Goal: Task Accomplishment & Management: Use online tool/utility

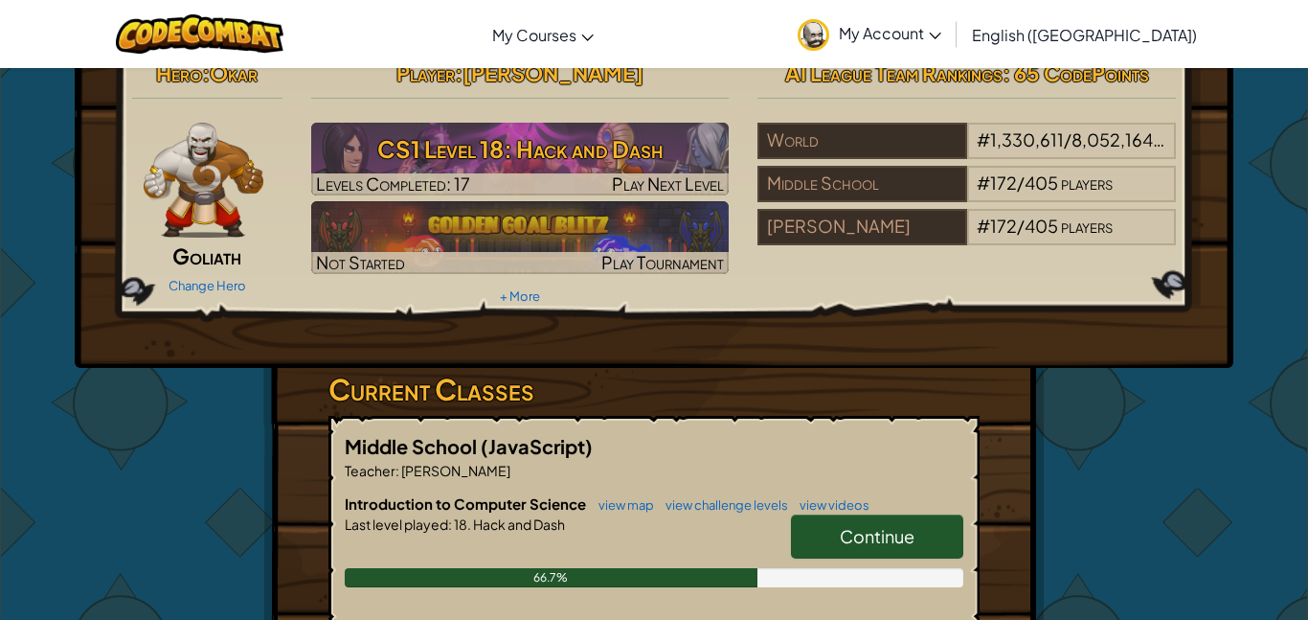
scroll to position [23, 0]
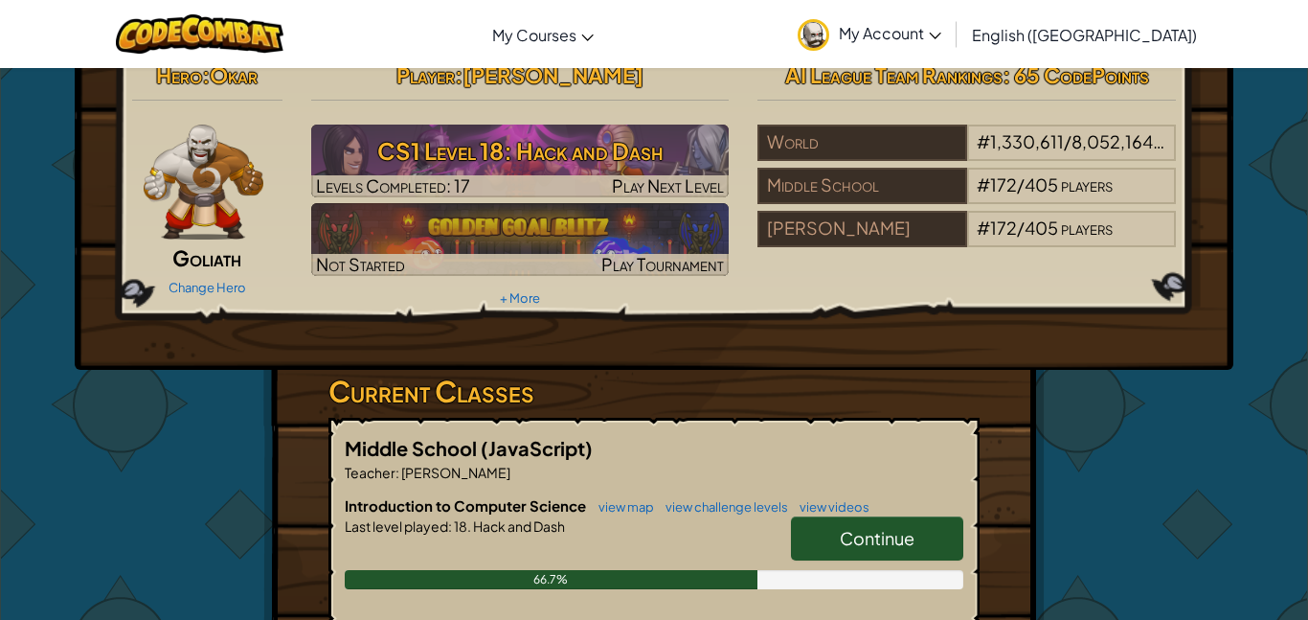
click at [905, 530] on span "Continue" at bounding box center [877, 538] width 75 height 22
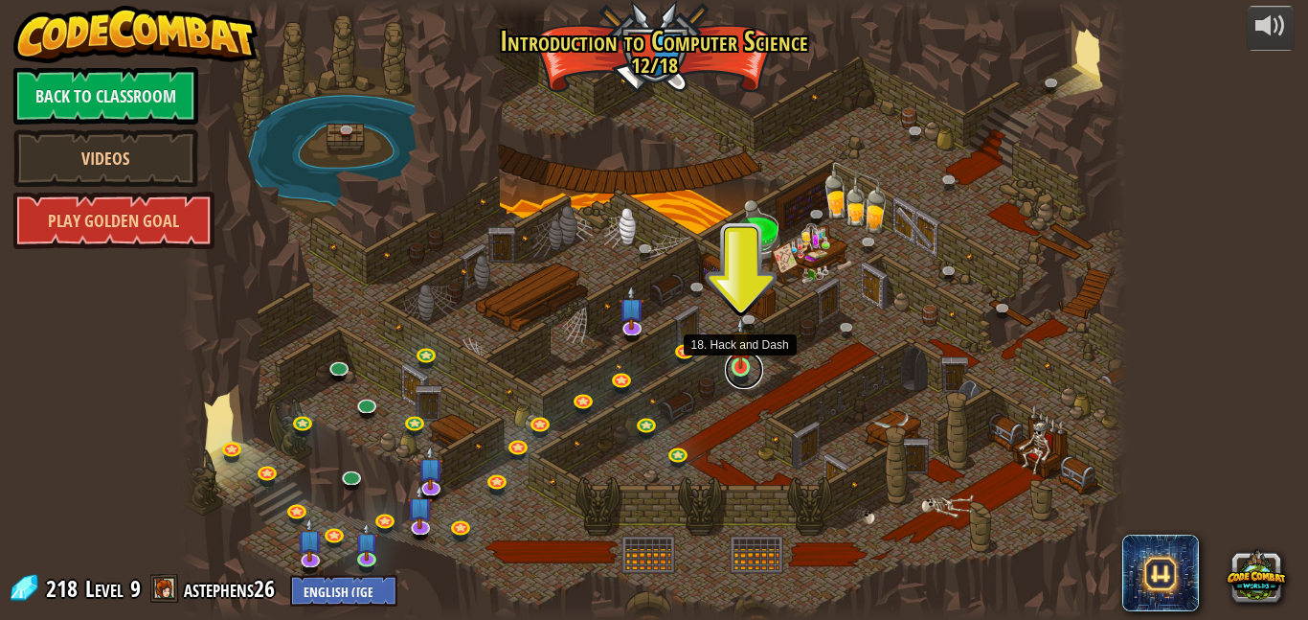
click at [737, 372] on link at bounding box center [744, 369] width 38 height 38
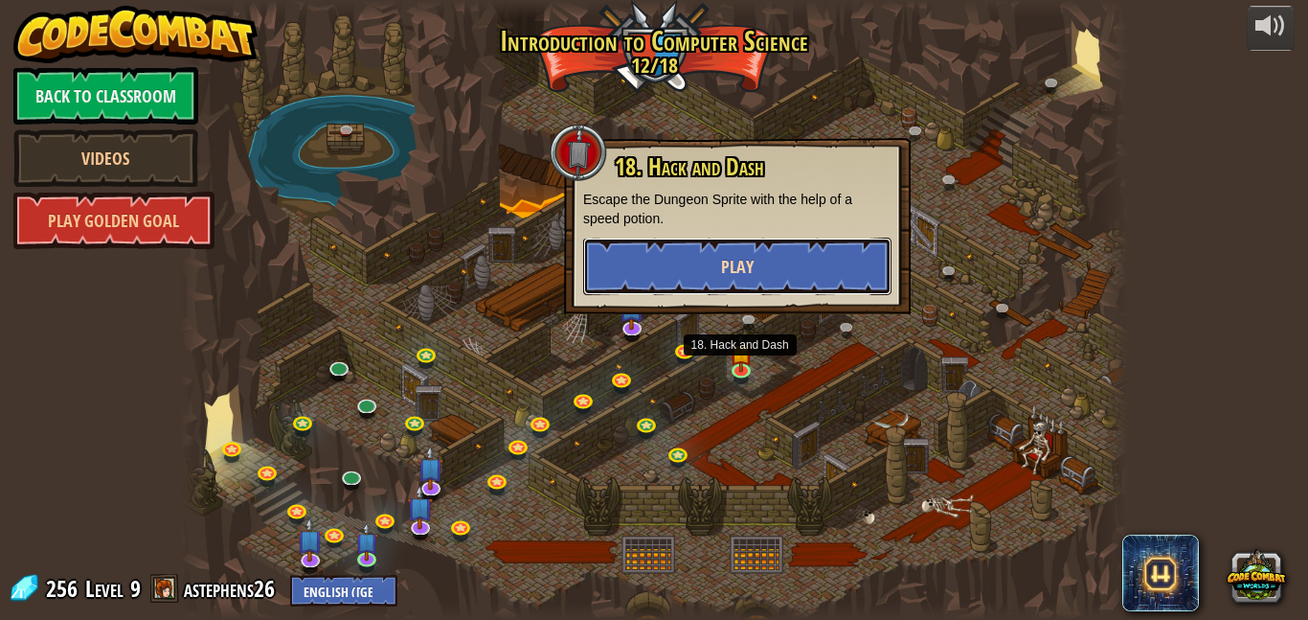
click at [745, 247] on button "Play" at bounding box center [737, 265] width 308 height 57
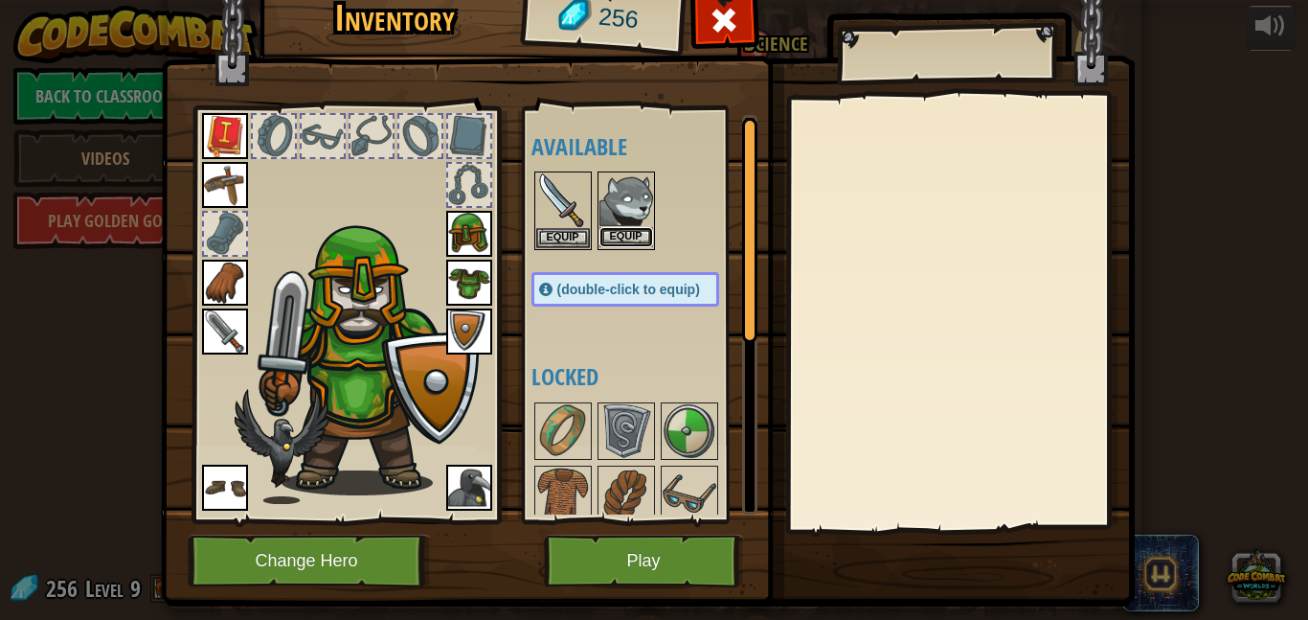
click at [639, 231] on button "Equip" at bounding box center [626, 237] width 54 height 20
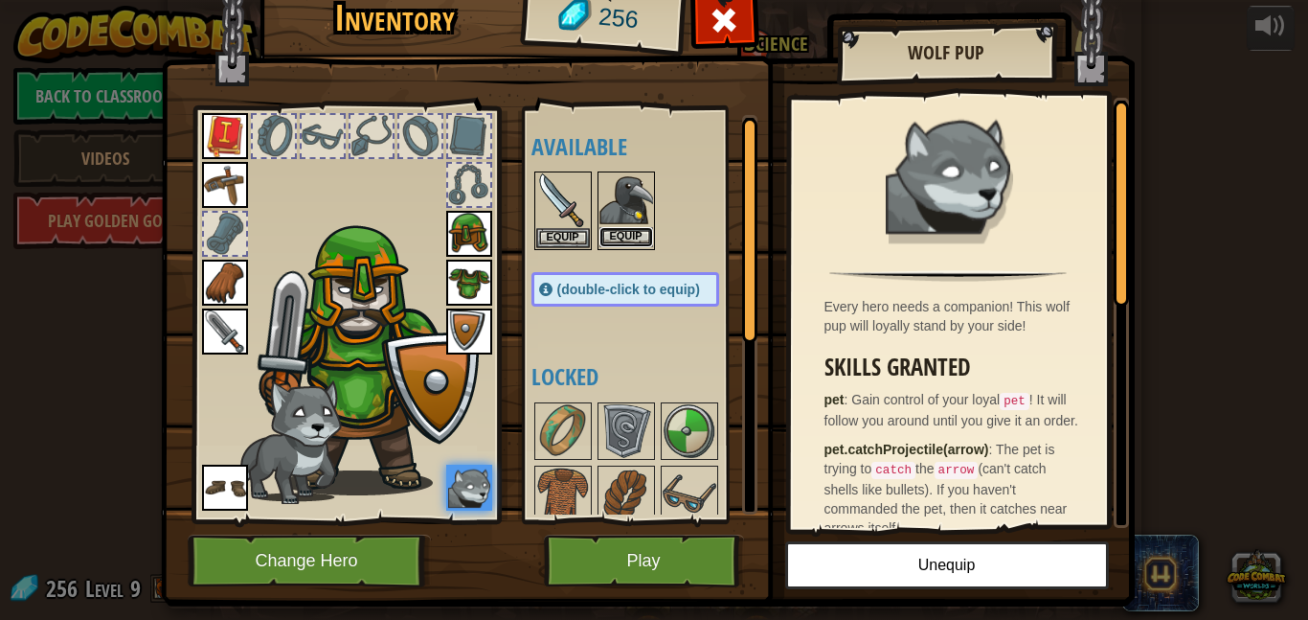
click at [603, 234] on button "Equip" at bounding box center [626, 237] width 54 height 20
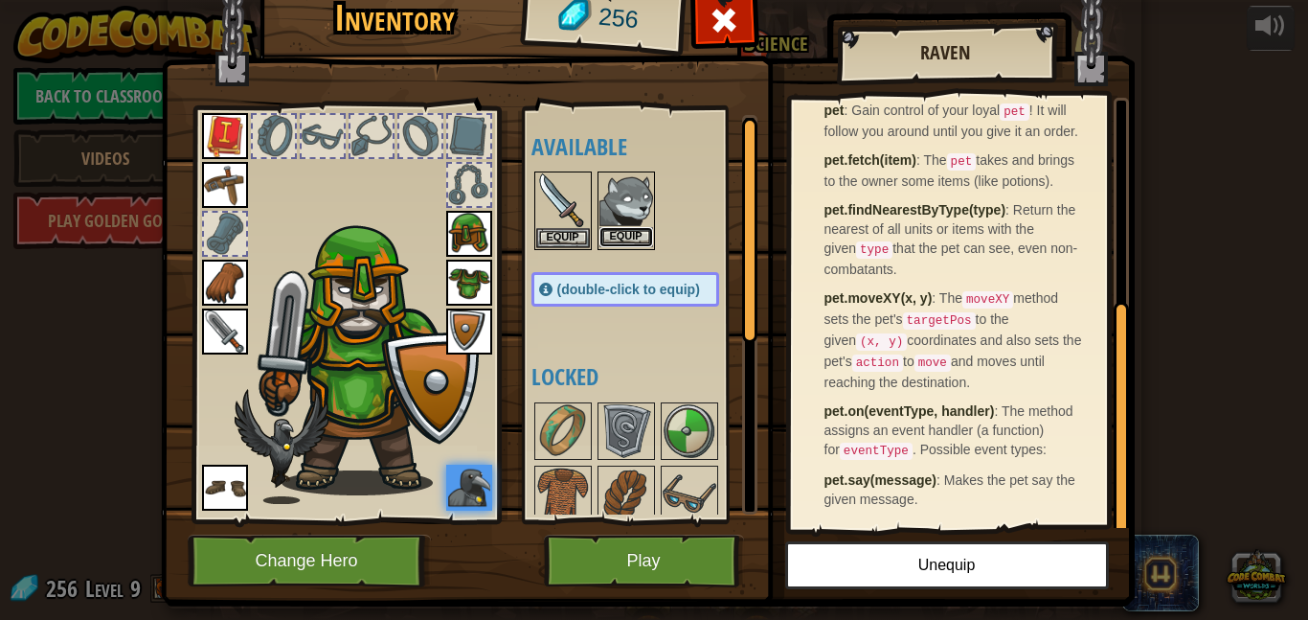
click at [625, 234] on button "Equip" at bounding box center [626, 237] width 54 height 20
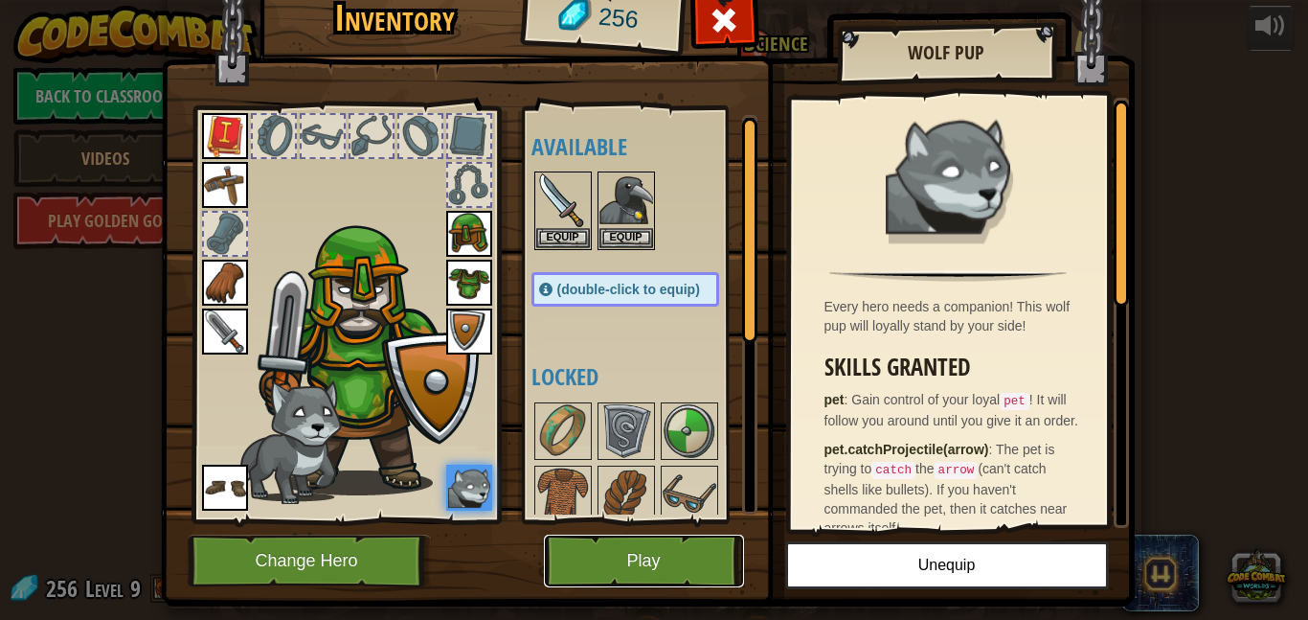
click at [591, 568] on button "Play" at bounding box center [644, 560] width 200 height 53
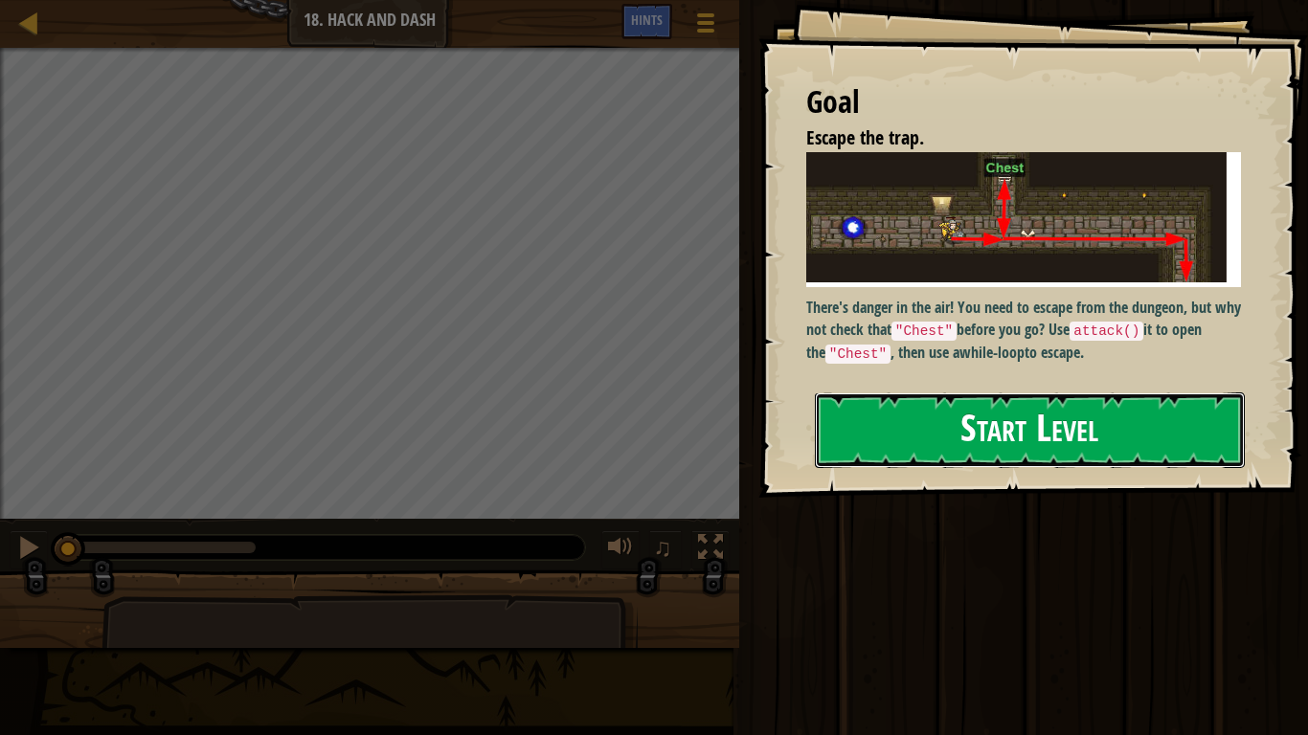
click at [889, 434] on button "Start Level" at bounding box center [1030, 431] width 430 height 76
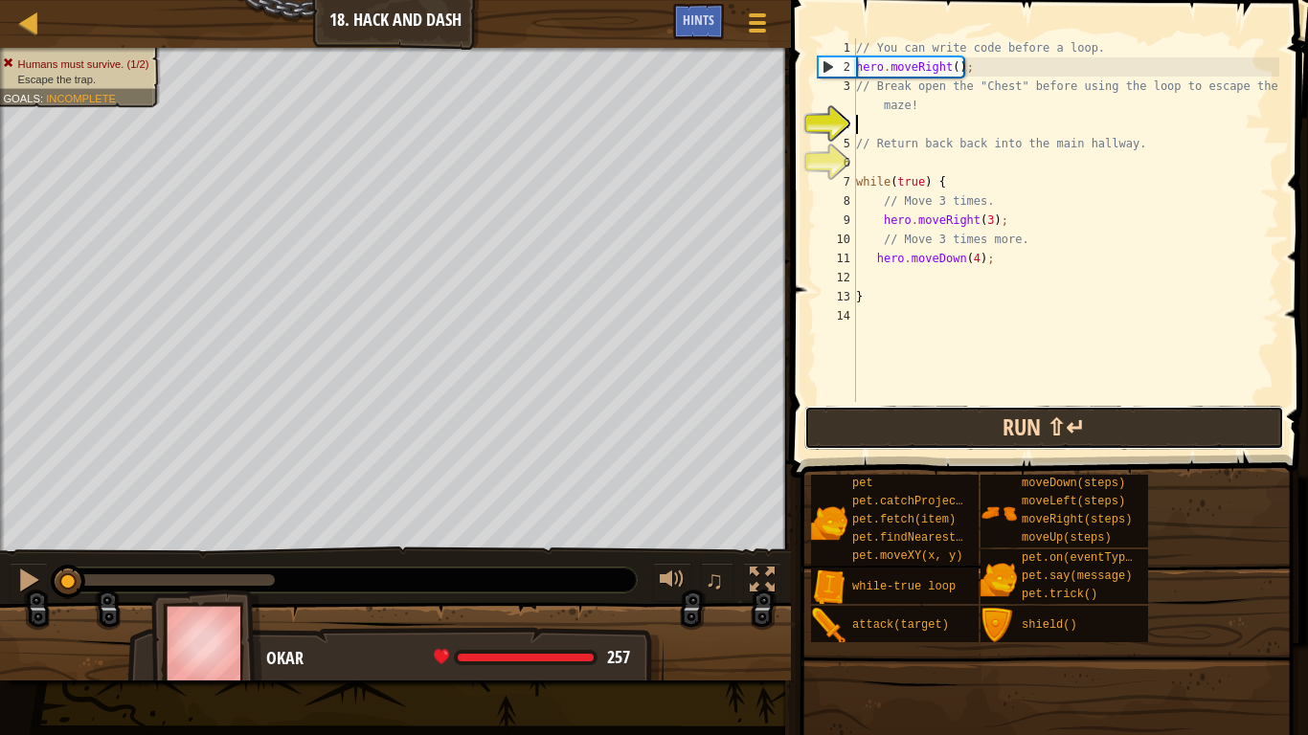
click at [909, 427] on button "Run ⇧↵" at bounding box center [1044, 428] width 480 height 44
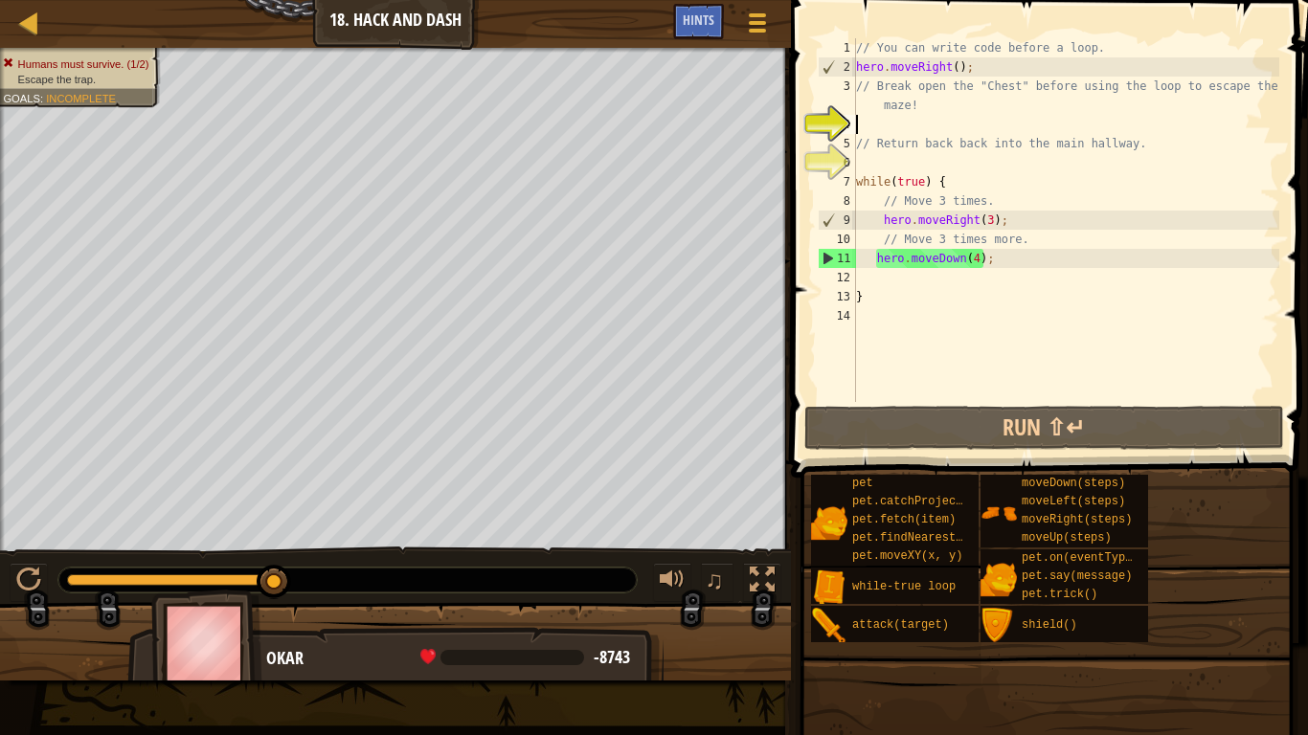
click at [839, 119] on div "4" at bounding box center [837, 124] width 38 height 19
type textarea "// Return back back into the main hallway."
click at [867, 129] on div "// You can write code before a loop. hero . moveRight ( ) ; // Break open the "…" at bounding box center [1065, 239] width 427 height 402
type textarea "h"
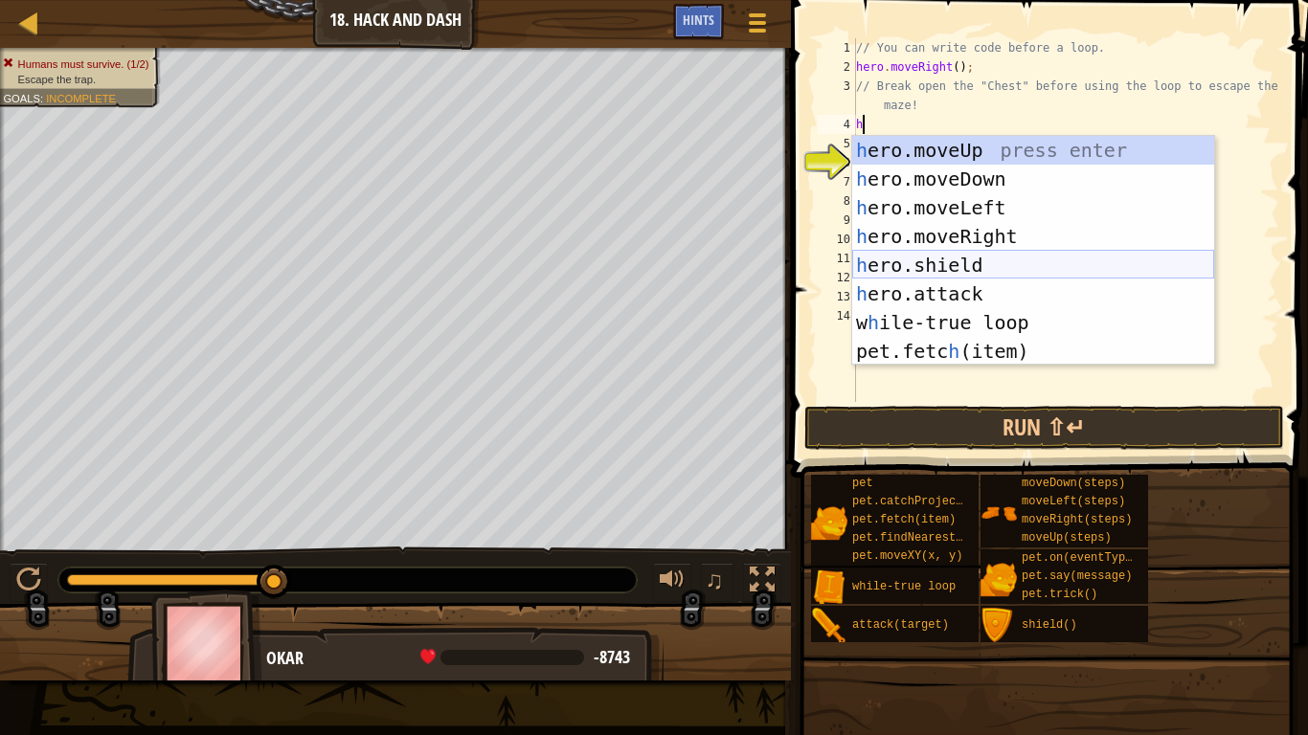
click at [959, 269] on div "h ero.moveUp press enter h ero.moveDown press enter h ero.moveLeft press enter …" at bounding box center [1033, 279] width 362 height 287
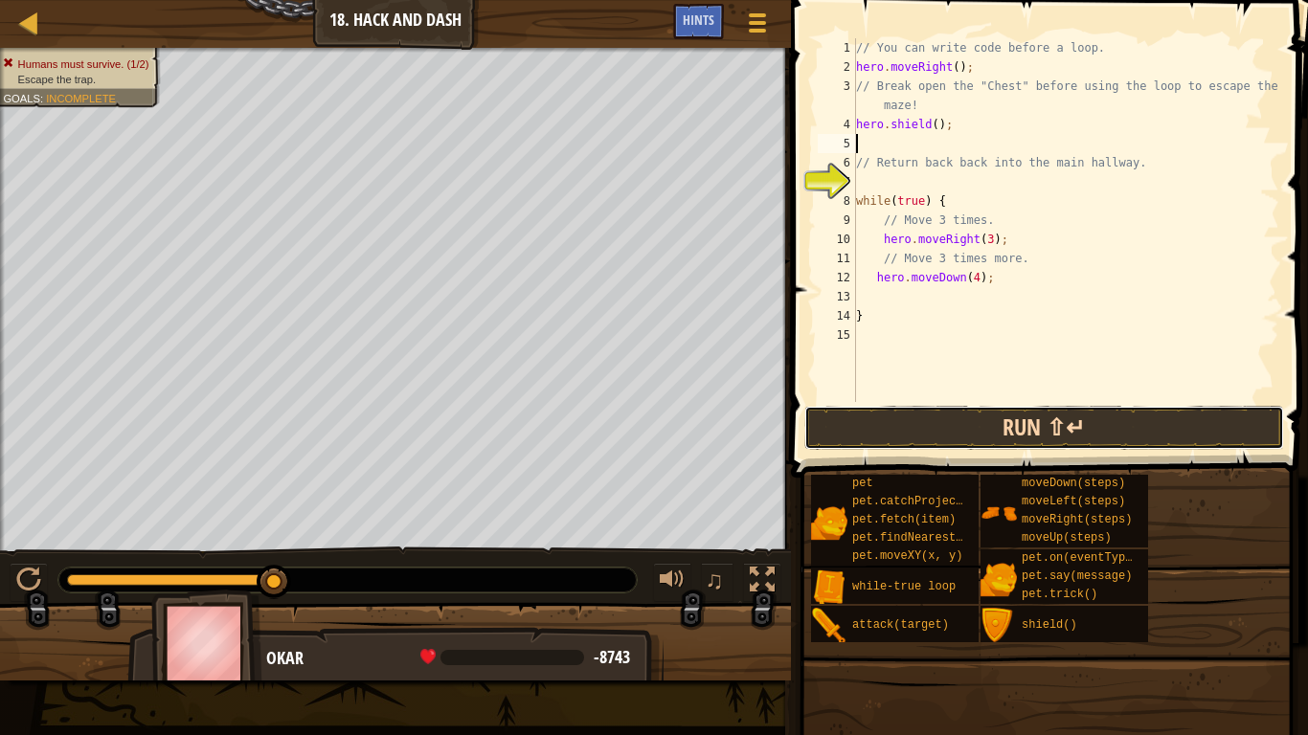
click at [948, 418] on button "Run ⇧↵" at bounding box center [1044, 428] width 480 height 44
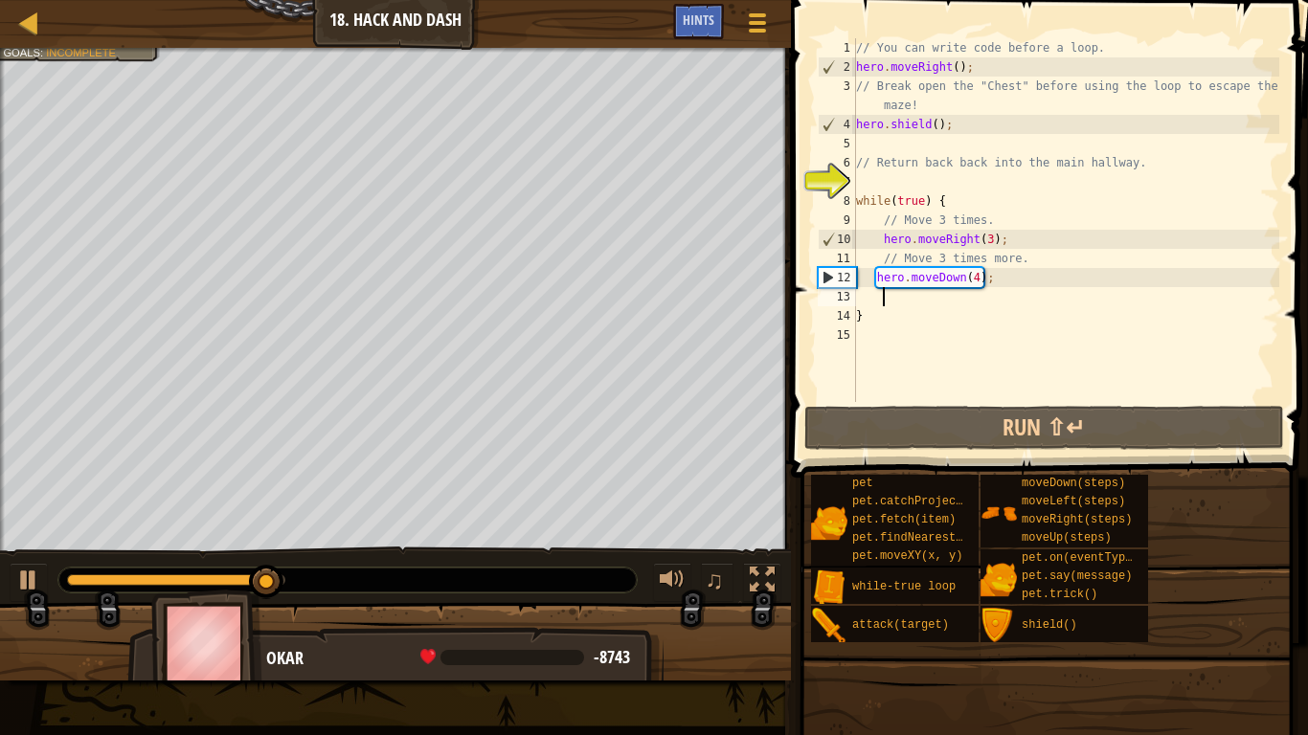
click at [899, 294] on div "// You can write code before a loop. hero . moveRight ( ) ; // Break open the "…" at bounding box center [1065, 239] width 427 height 402
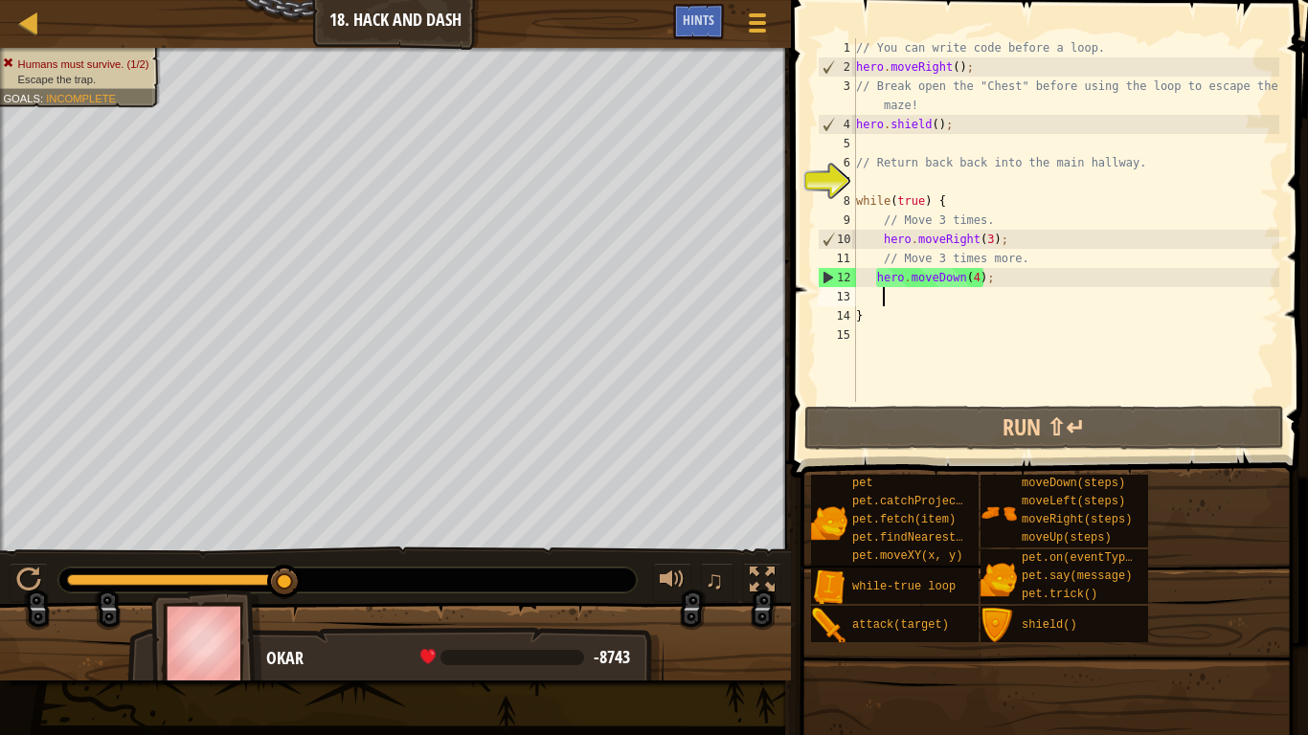
type textarea "h"
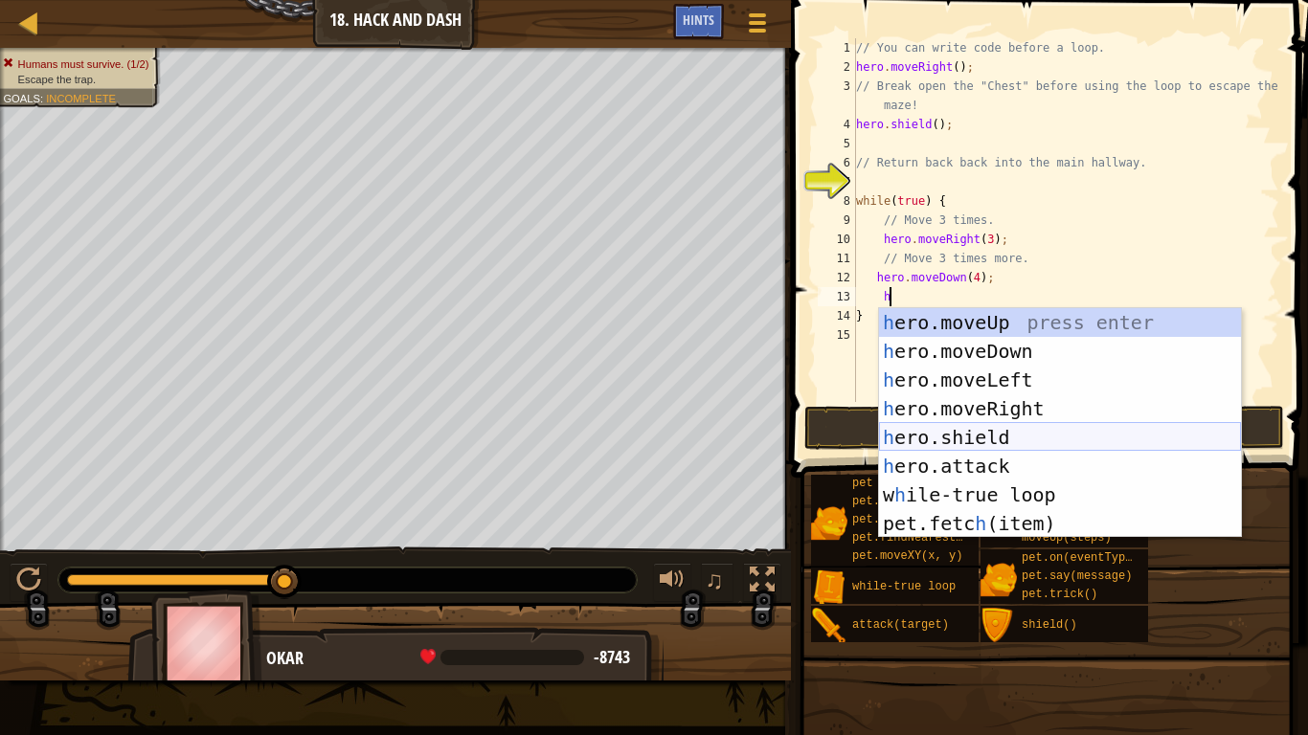
click at [998, 432] on div "h ero.moveUp press enter h ero.moveDown press enter h ero.moveLeft press enter …" at bounding box center [1060, 451] width 362 height 287
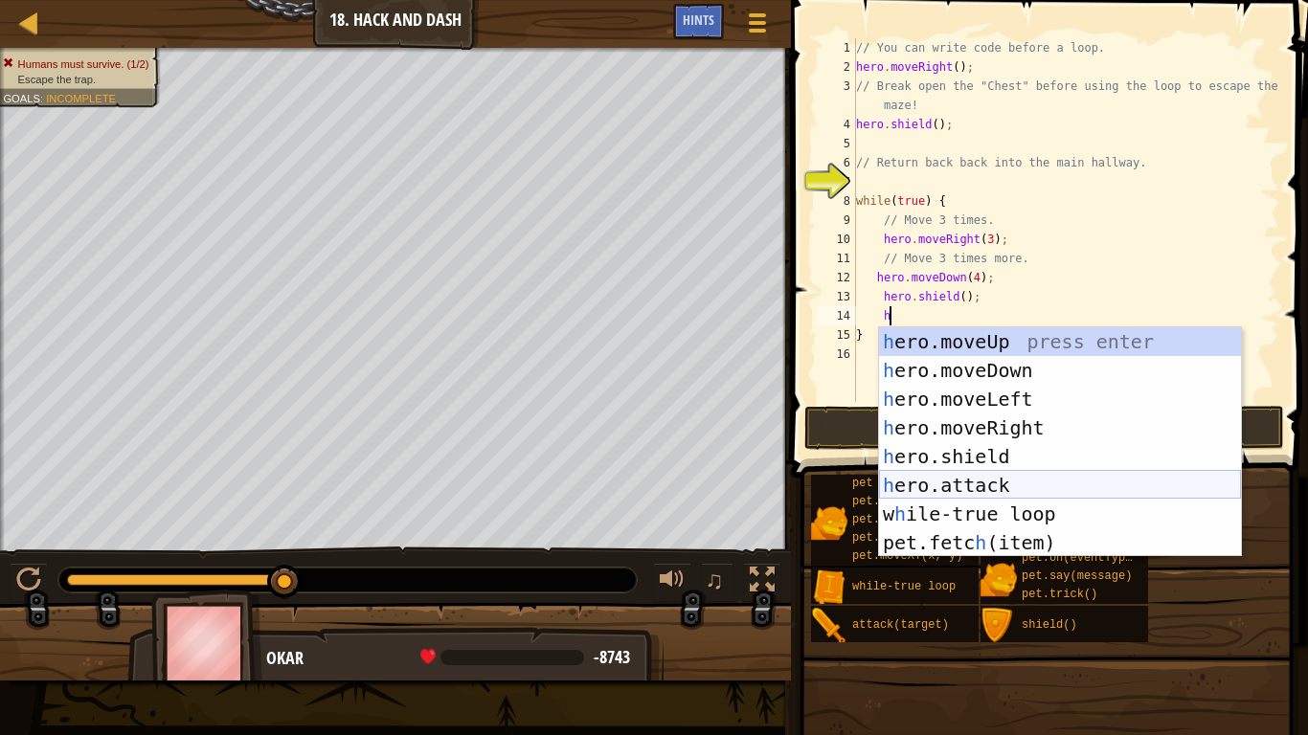
click at [964, 481] on div "h ero.moveUp press enter h ero.moveDown press enter h ero.moveLeft press enter …" at bounding box center [1060, 470] width 362 height 287
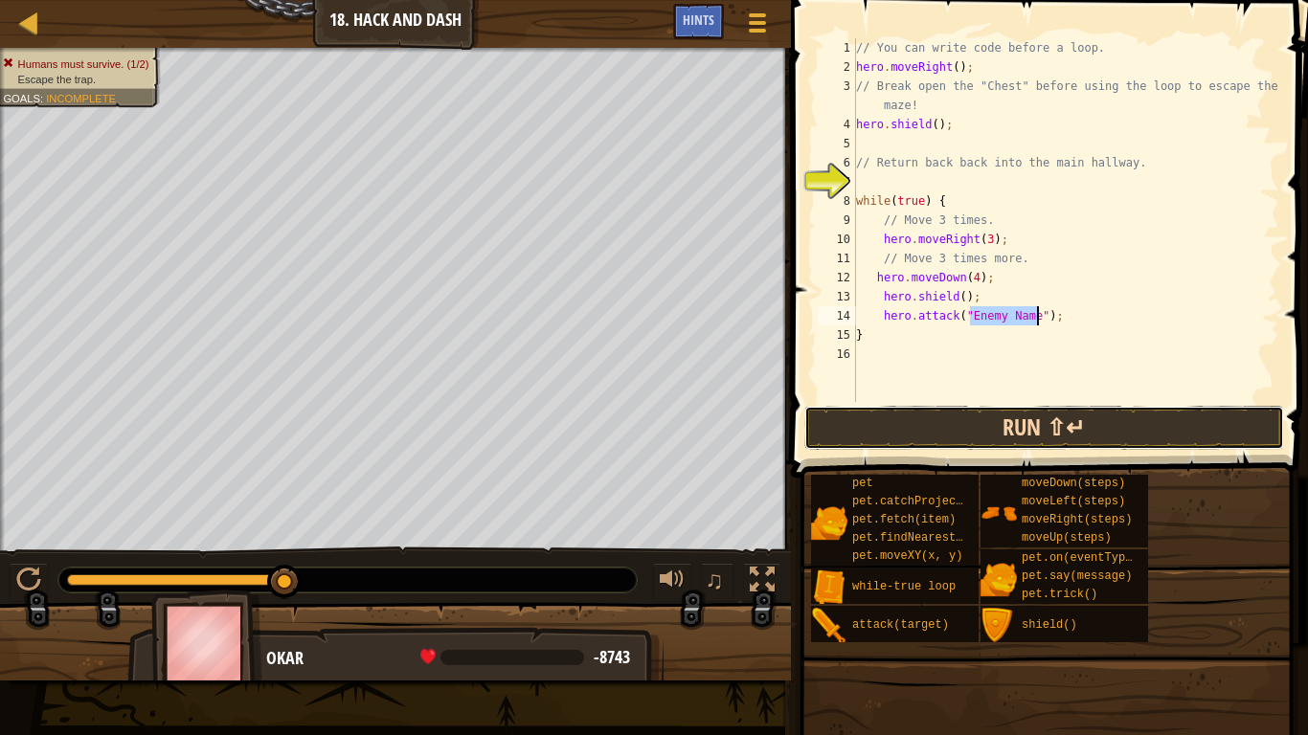
click at [1008, 443] on button "Run ⇧↵" at bounding box center [1044, 428] width 480 height 44
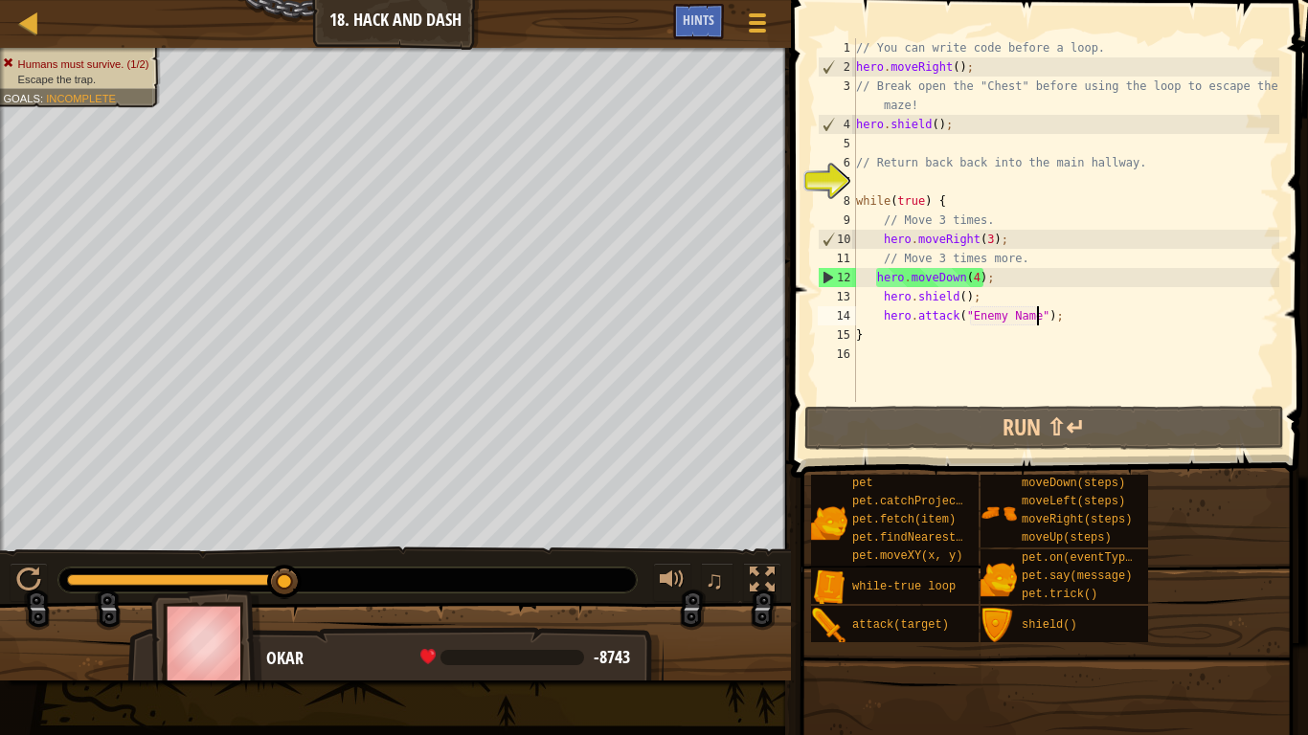
click at [977, 278] on div "// You can write code before a loop. hero . moveRight ( ) ; // Break open the "…" at bounding box center [1065, 239] width 427 height 402
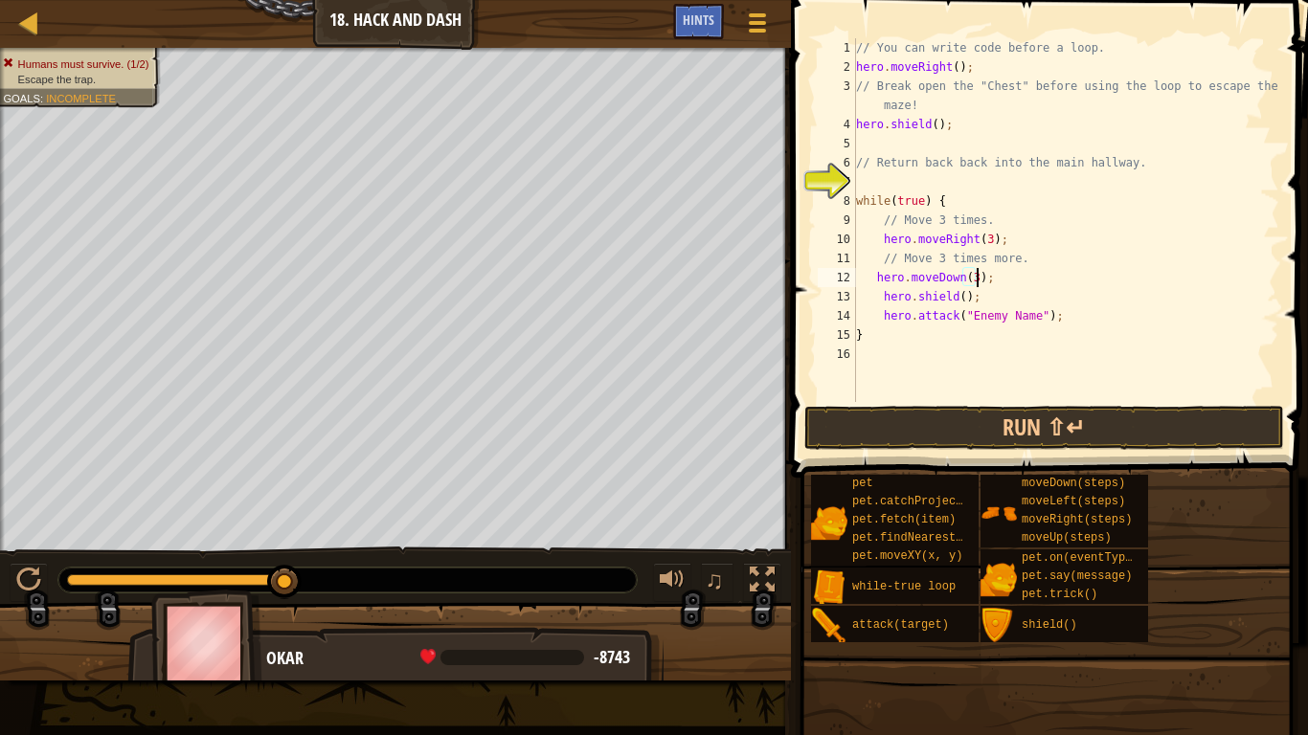
scroll to position [9, 17]
click at [917, 424] on button "Run ⇧↵" at bounding box center [1044, 428] width 480 height 44
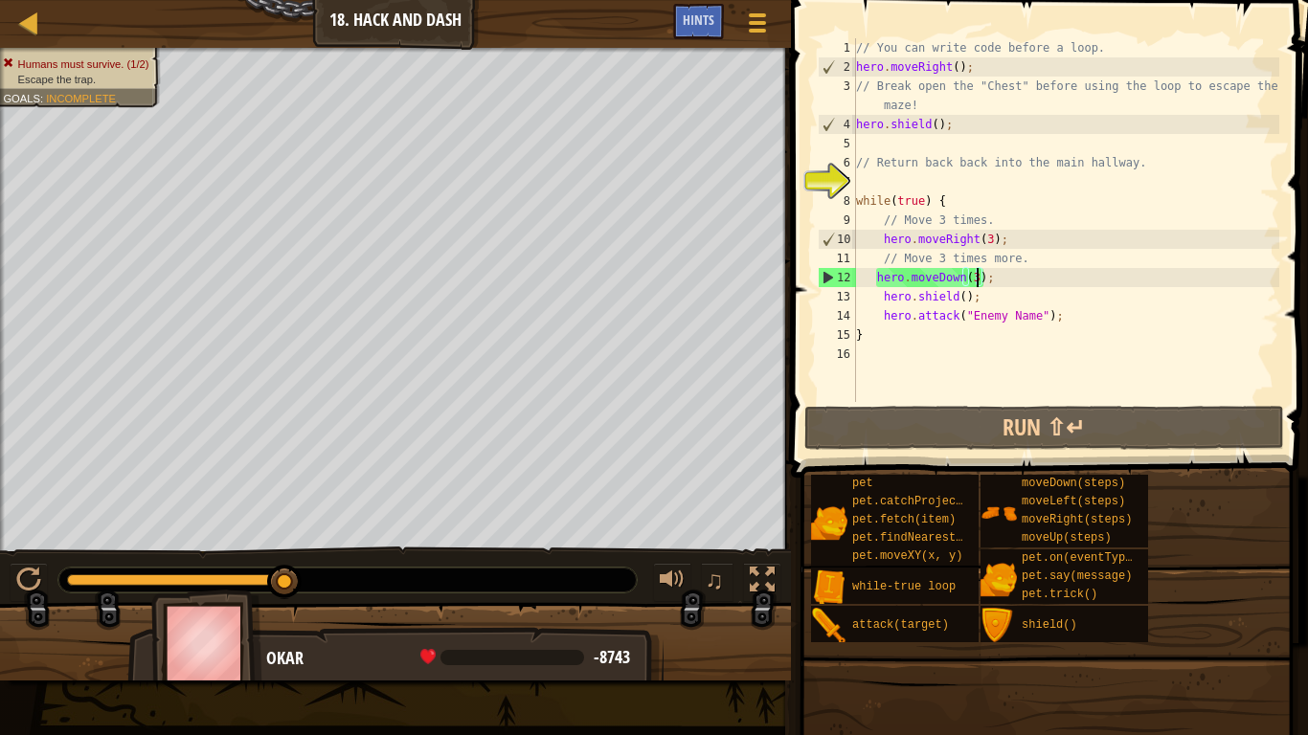
click at [862, 259] on div "// You can write code before a loop. hero . moveRight ( ) ; // Break open the "…" at bounding box center [1065, 239] width 427 height 402
click at [886, 259] on div "// You can write code before a loop. hero . moveRight ( ) ; // Break open the "…" at bounding box center [1065, 239] width 427 height 402
drag, startPoint x: 917, startPoint y: 297, endPoint x: 908, endPoint y: 307, distance: 14.2
click at [908, 307] on div "// You can write code before a loop. hero . moveRight ( ) ; // Break open the "…" at bounding box center [1065, 239] width 427 height 402
type textarea "hero.shield(); hero.attack("Enemy Name");"
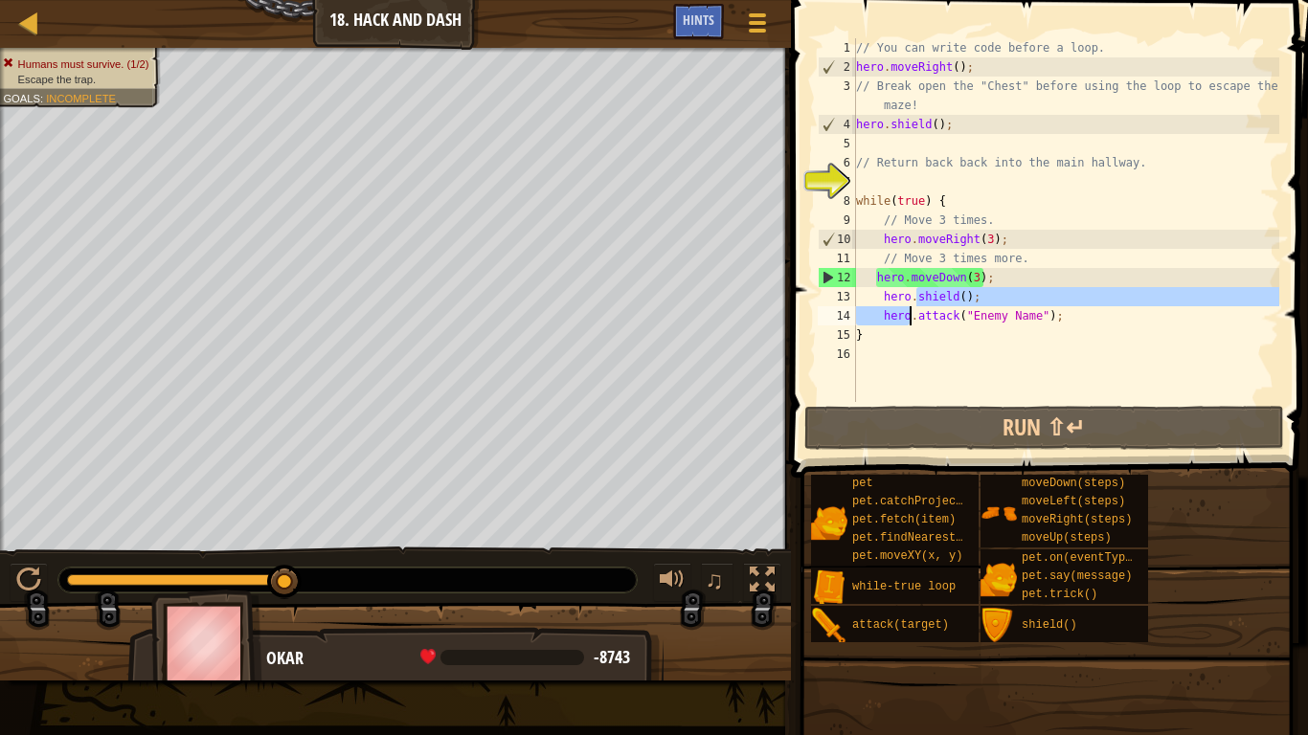
click at [1047, 378] on div "// You can write code before a loop. hero . moveRight ( ) ; // Break open the "…" at bounding box center [1065, 239] width 427 height 402
click at [864, 256] on div "// You can write code before a loop. hero . moveRight ( ) ; // Break open the "…" at bounding box center [1065, 239] width 427 height 402
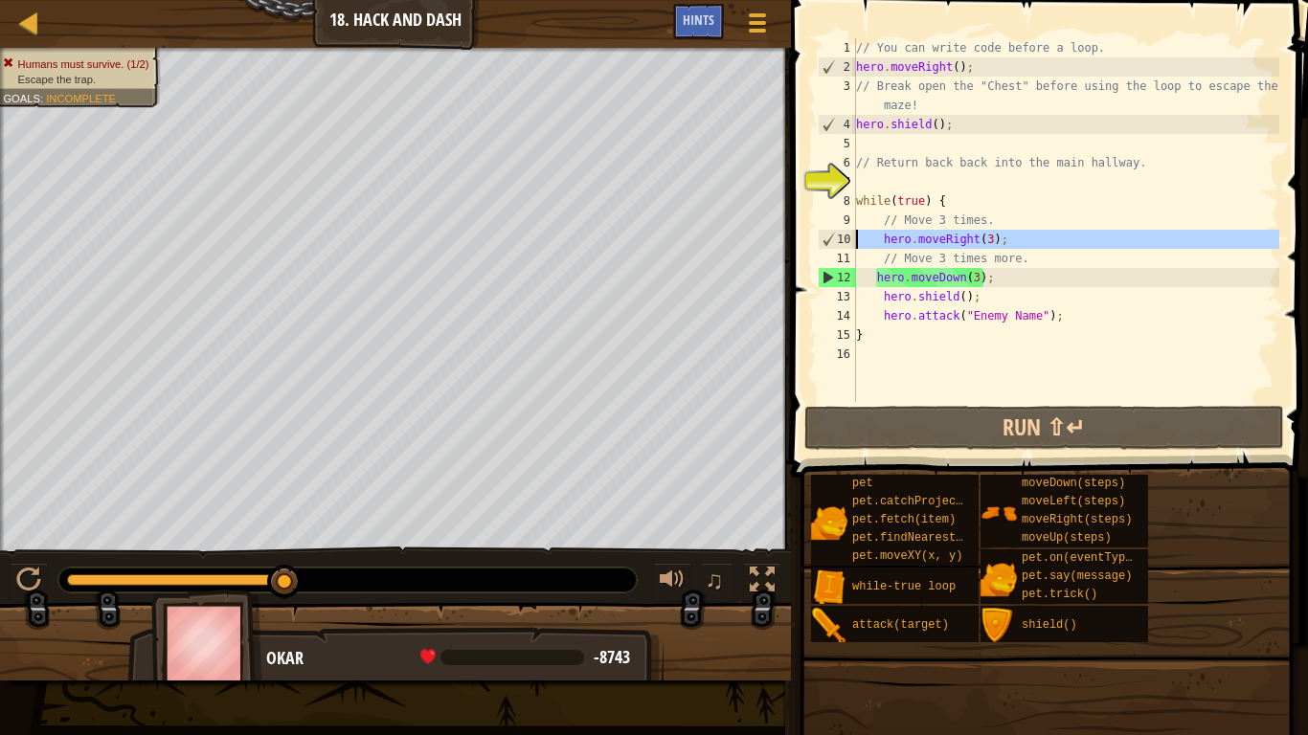
click at [850, 240] on div "10" at bounding box center [837, 239] width 37 height 19
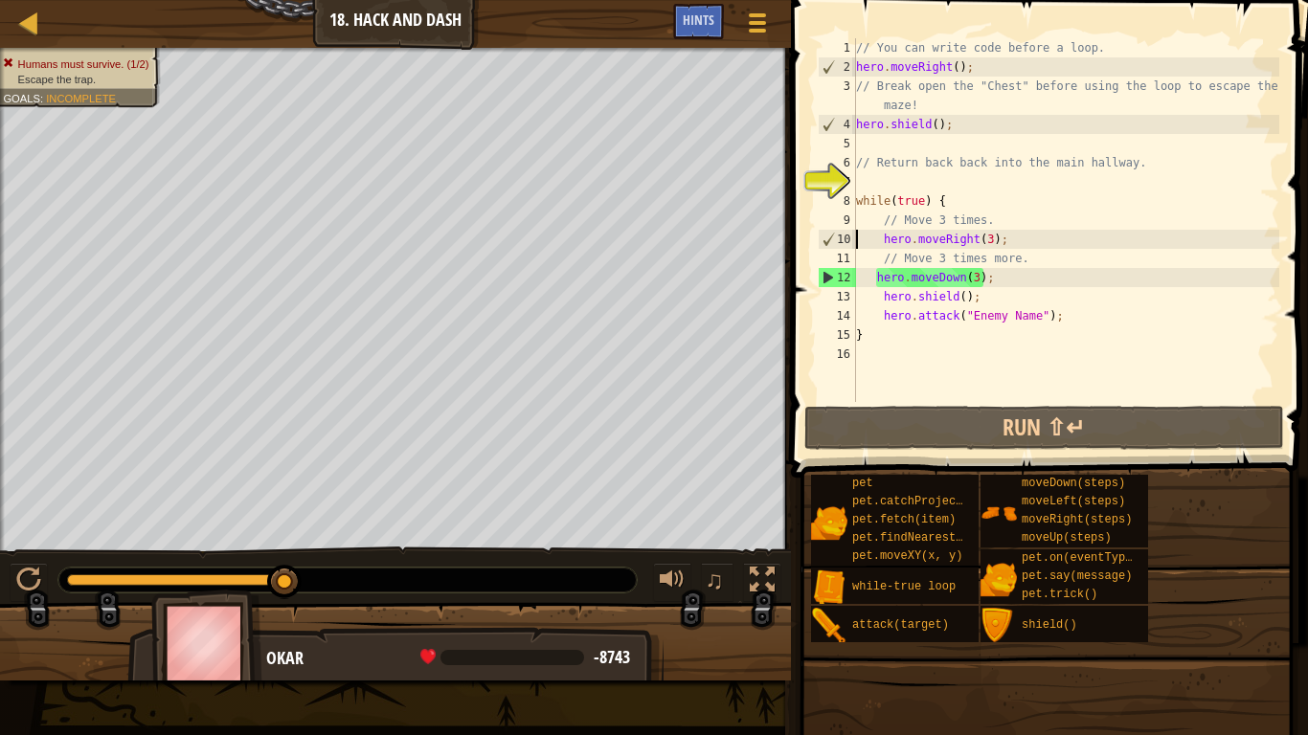
click at [1000, 237] on div "// You can write code before a loop. hero . moveRight ( ) ; // Break open the "…" at bounding box center [1065, 239] width 427 height 402
click at [989, 239] on div "// You can write code before a loop. hero . moveRight ( ) ; // Break open the "…" at bounding box center [1065, 239] width 427 height 402
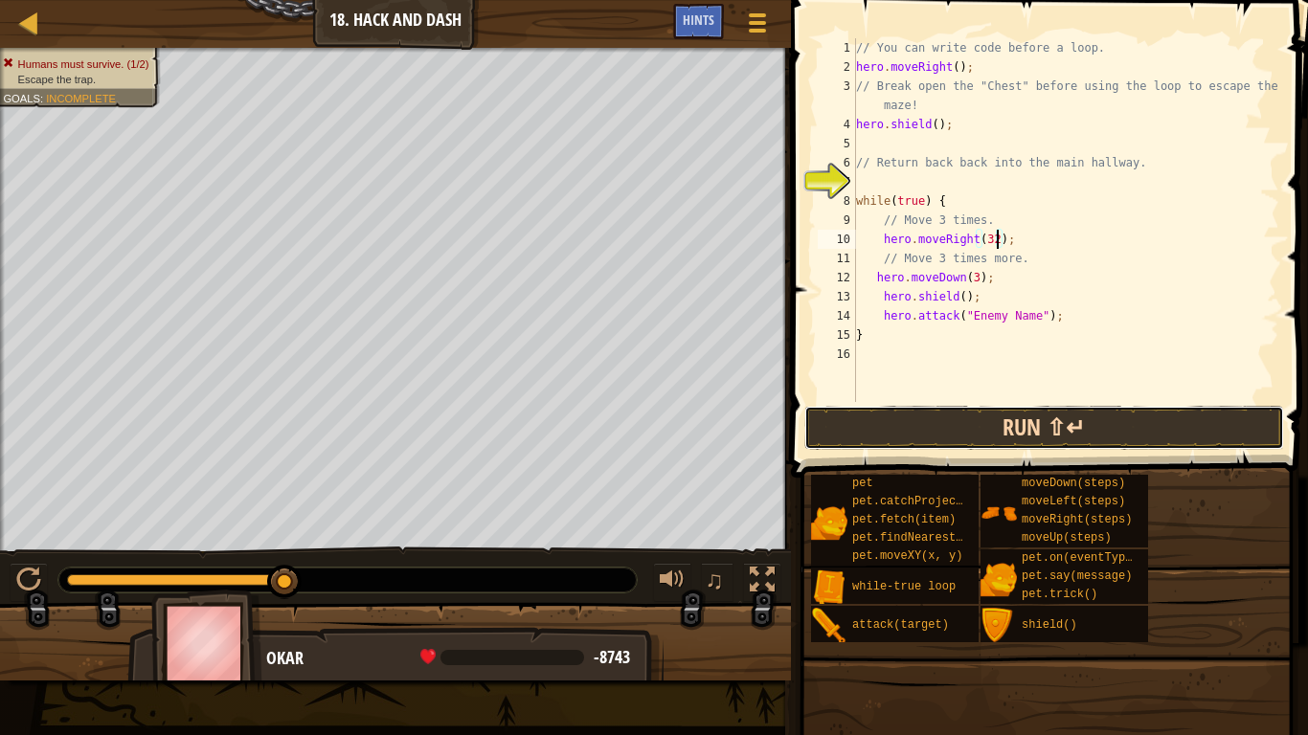
click at [981, 414] on button "Run ⇧↵" at bounding box center [1044, 428] width 480 height 44
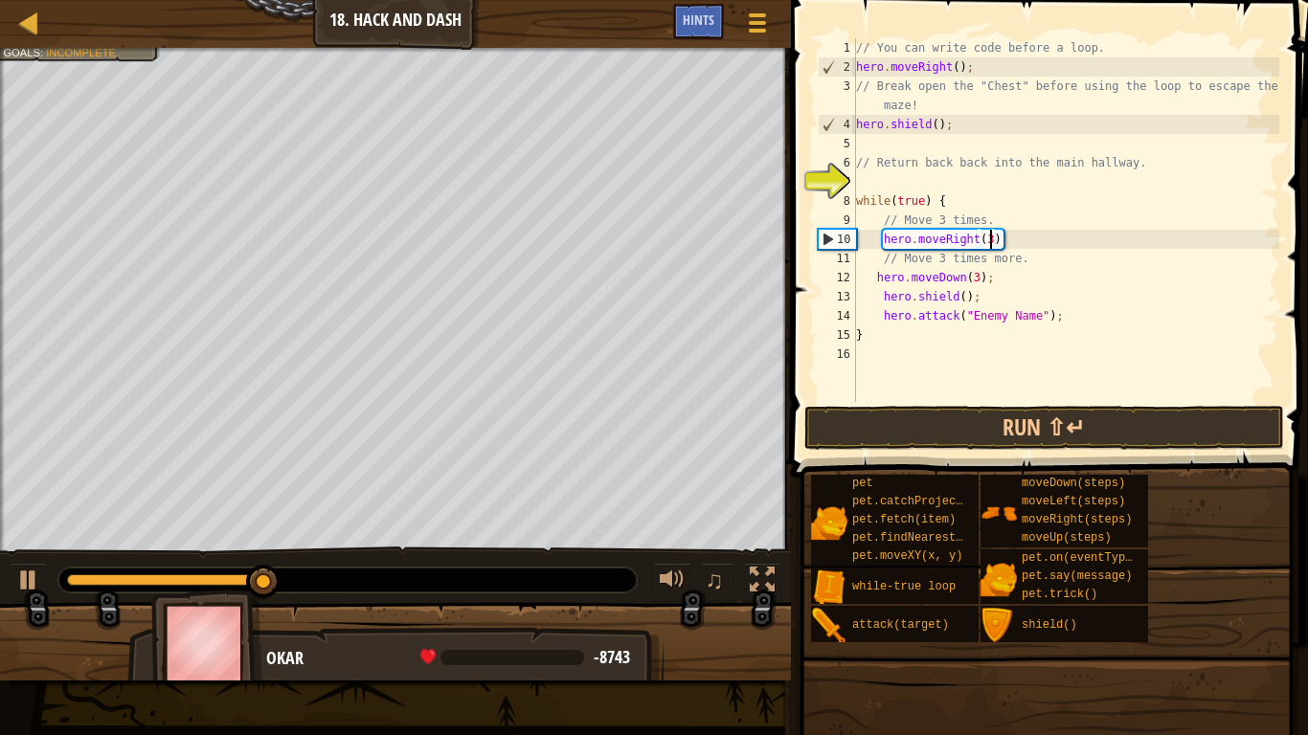
scroll to position [9, 19]
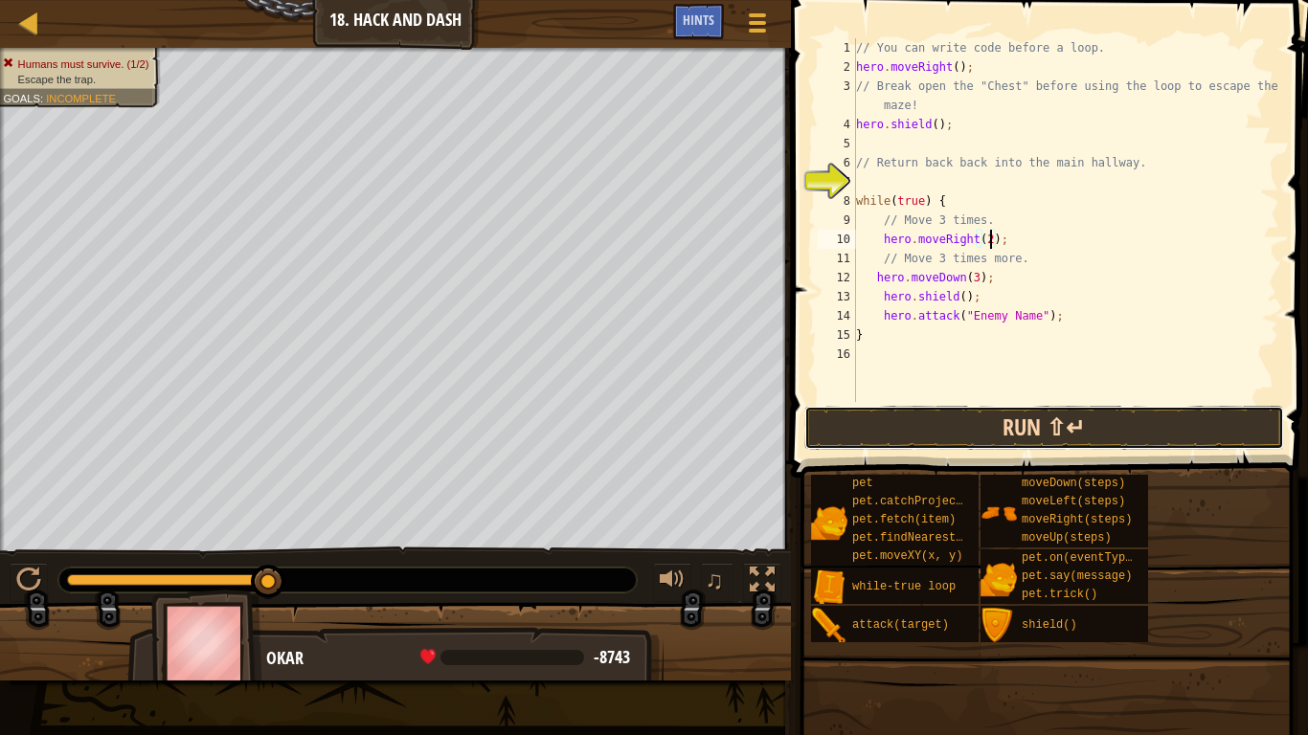
click at [999, 423] on button "Run ⇧↵" at bounding box center [1044, 428] width 480 height 44
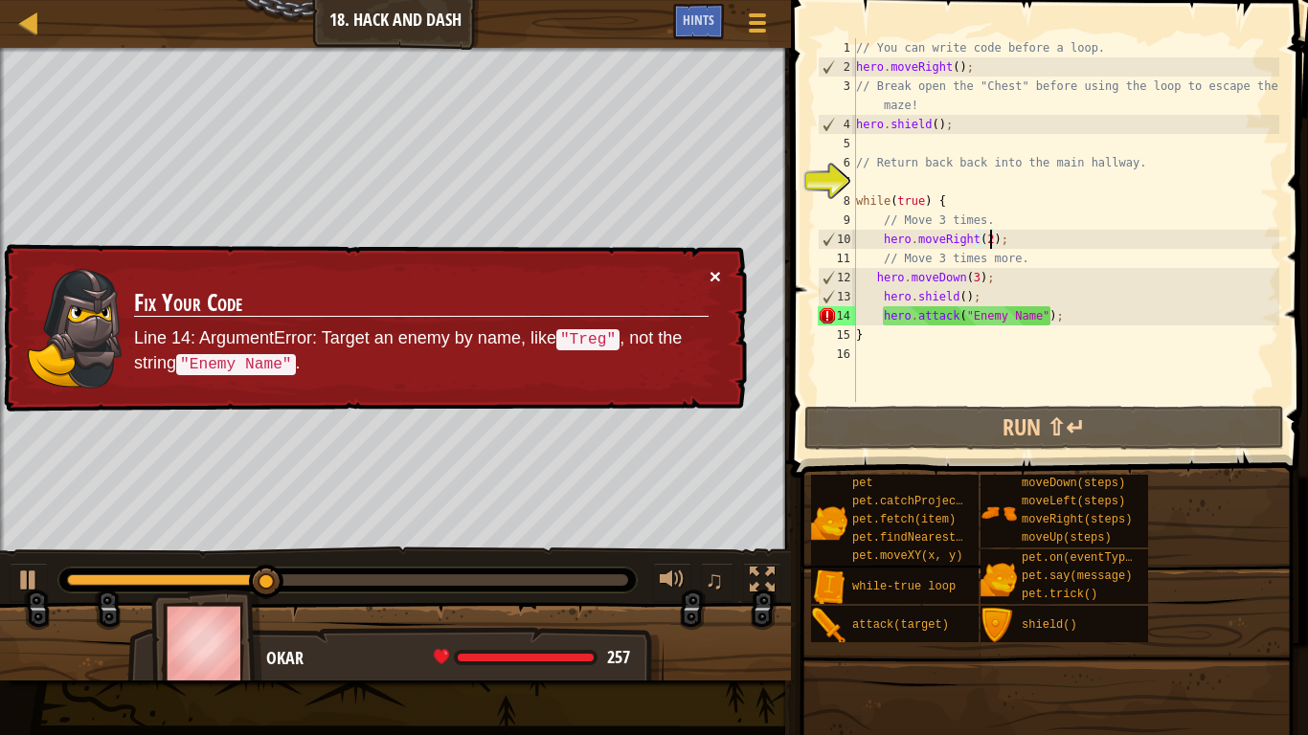
click at [720, 274] on button "×" at bounding box center [715, 276] width 11 height 20
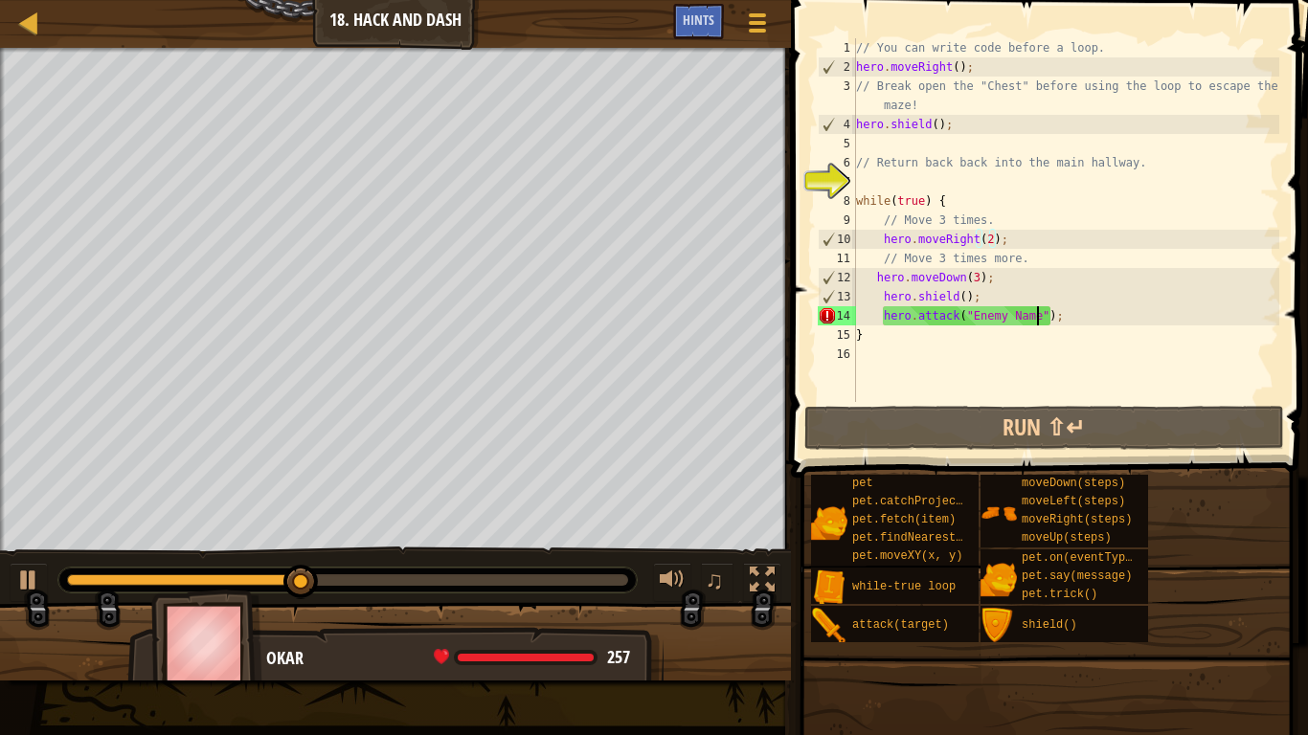
click at [1037, 318] on div "// You can write code before a loop. hero . moveRight ( ) ; // Break open the "…" at bounding box center [1065, 239] width 427 height 402
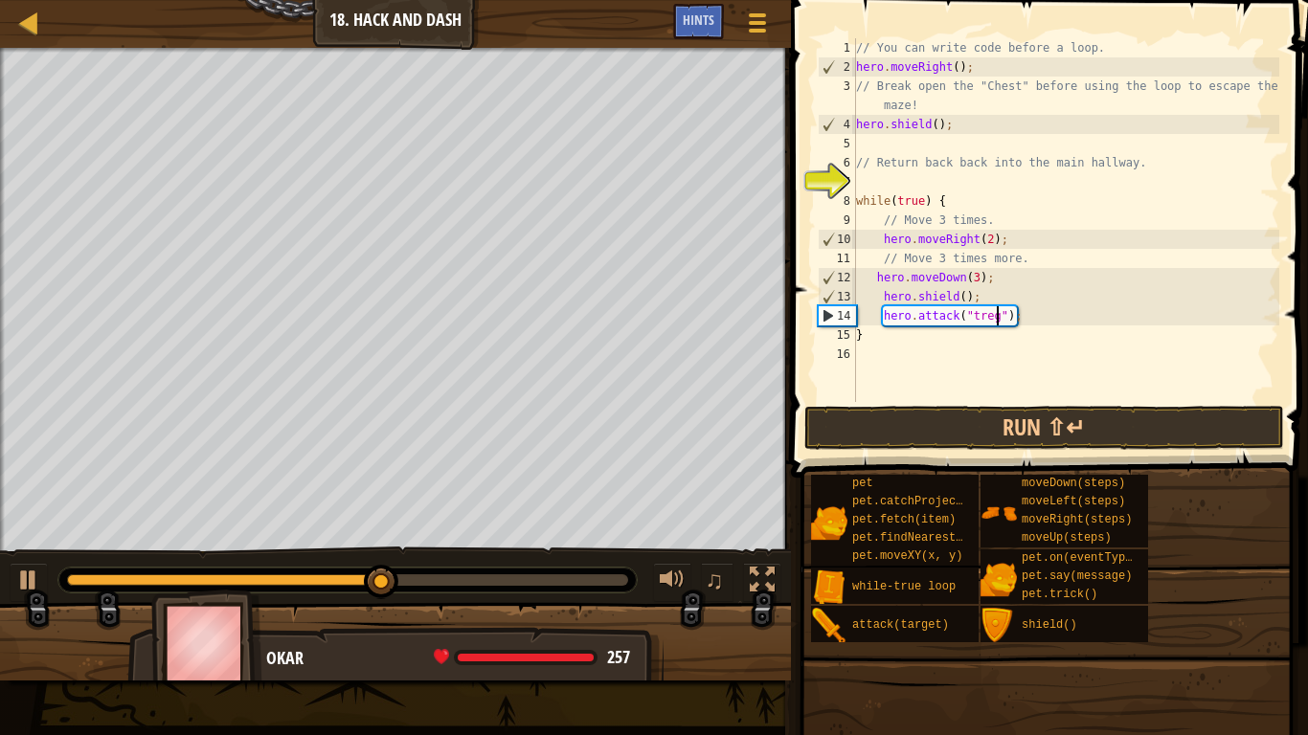
scroll to position [9, 20]
click at [1058, 436] on button "Run ⇧↵" at bounding box center [1044, 428] width 480 height 44
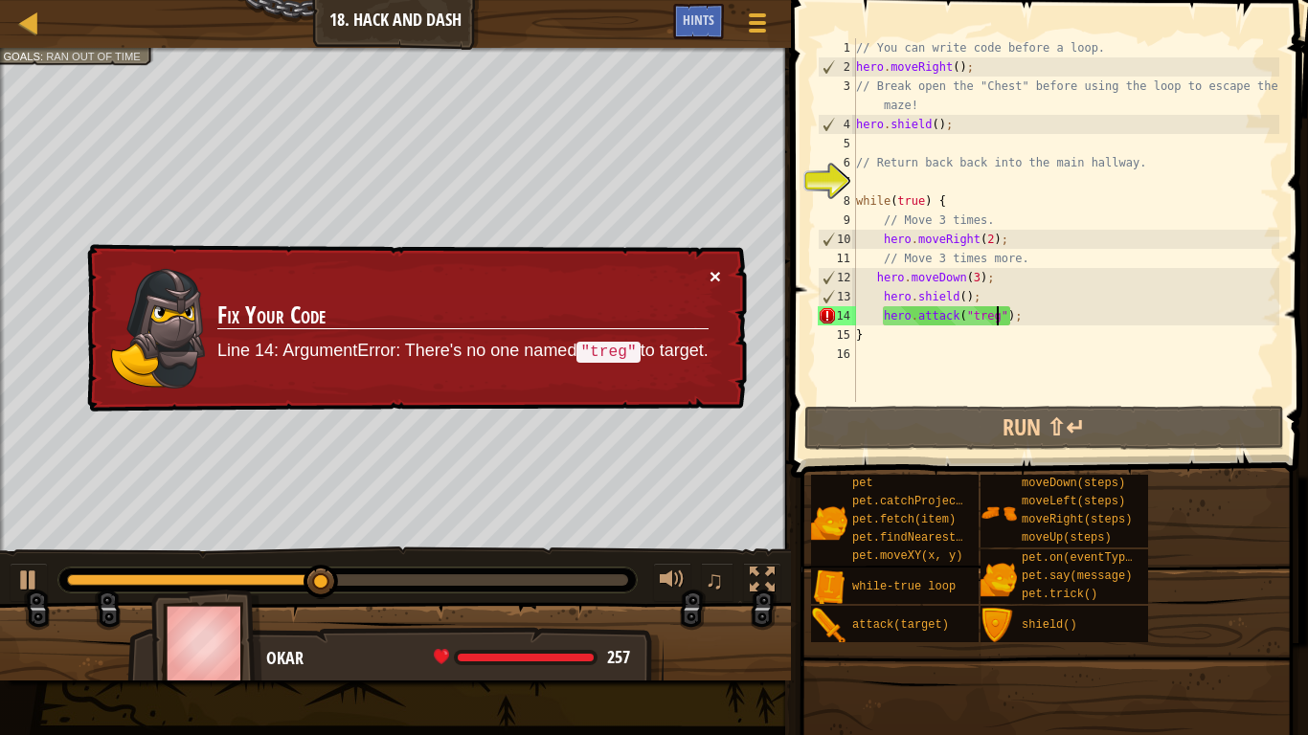
click at [719, 268] on button "×" at bounding box center [715, 276] width 11 height 20
click at [710, 266] on button "×" at bounding box center [715, 276] width 11 height 20
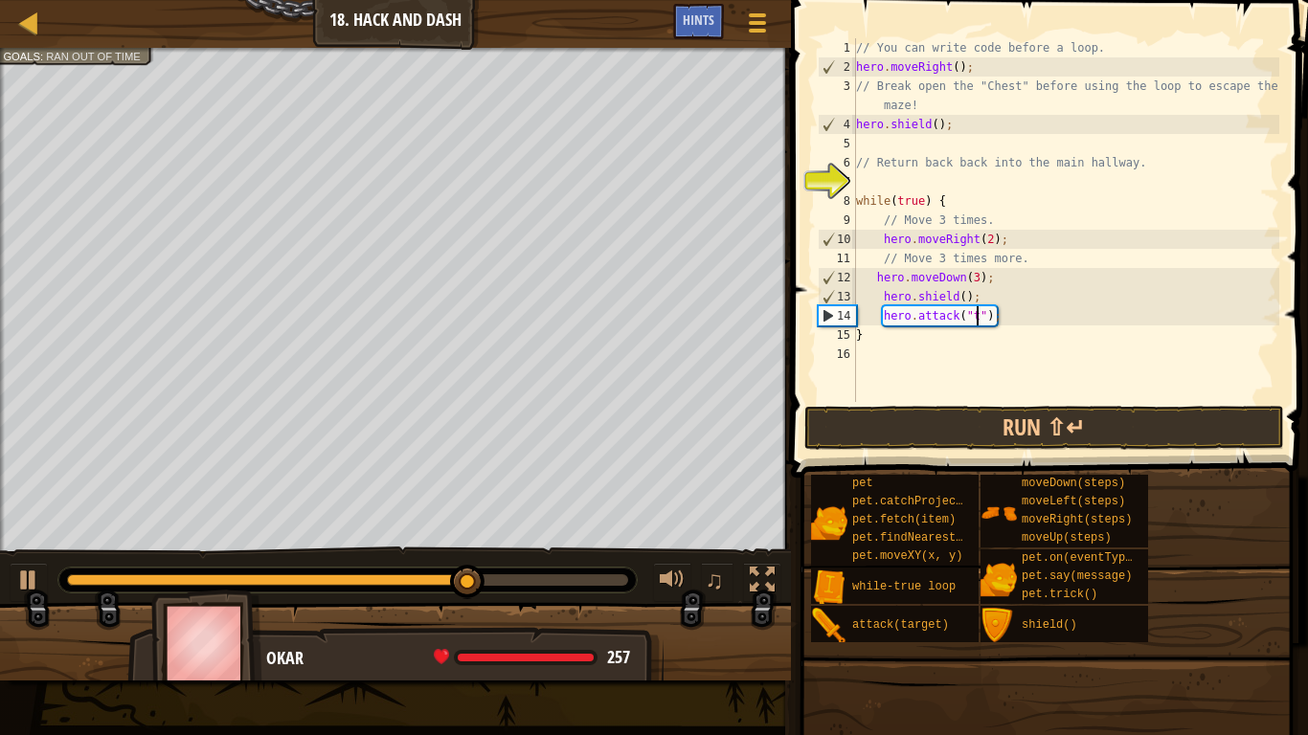
scroll to position [9, 18]
click at [944, 316] on div "// You can write code before a loop. hero . moveRight ( ) ; // Break open the "…" at bounding box center [1065, 239] width 427 height 402
click at [338, 531] on div "Escape the trap. Goals : Ran out of time ♫ Okar 257 x: 74 y: 109 No target" at bounding box center [654, 364] width 1308 height 633
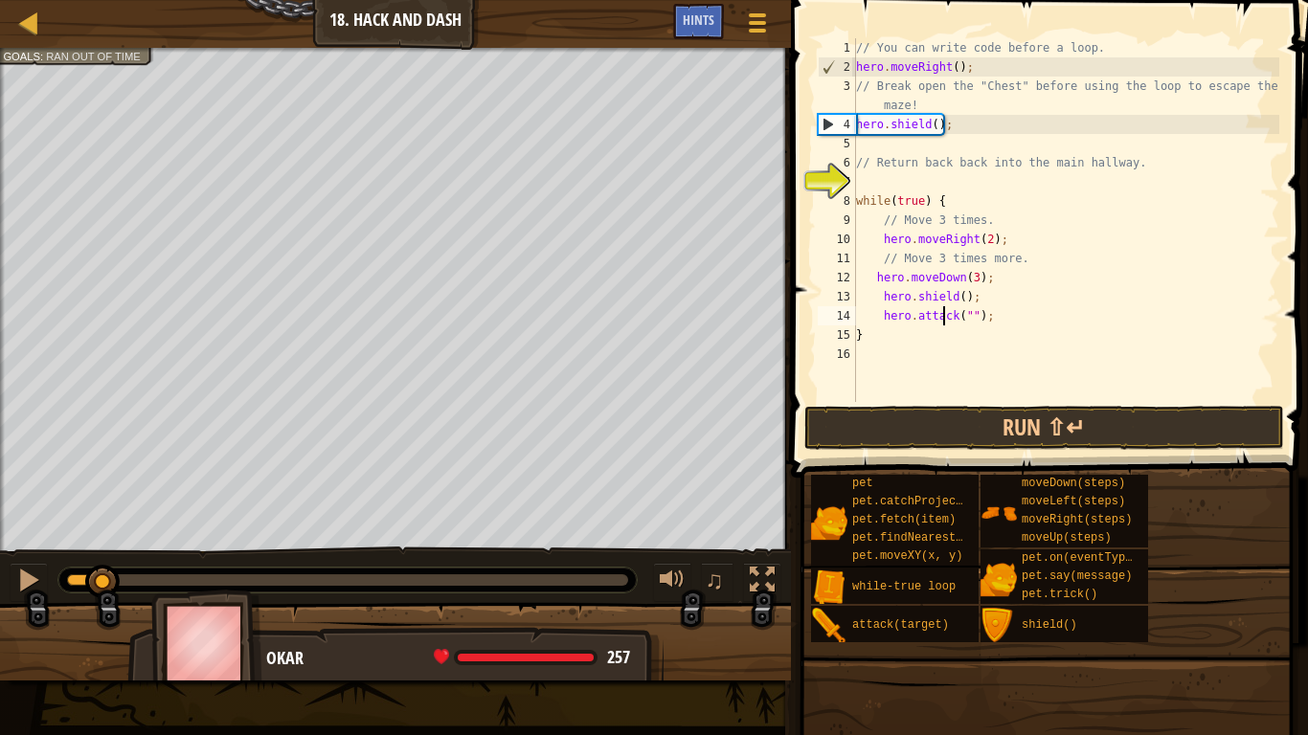
click at [103, 518] on div "Escape the trap. Goals : Ran out of time ♫ Okar 257 x: 50 y: 110 No target" at bounding box center [654, 364] width 1308 height 633
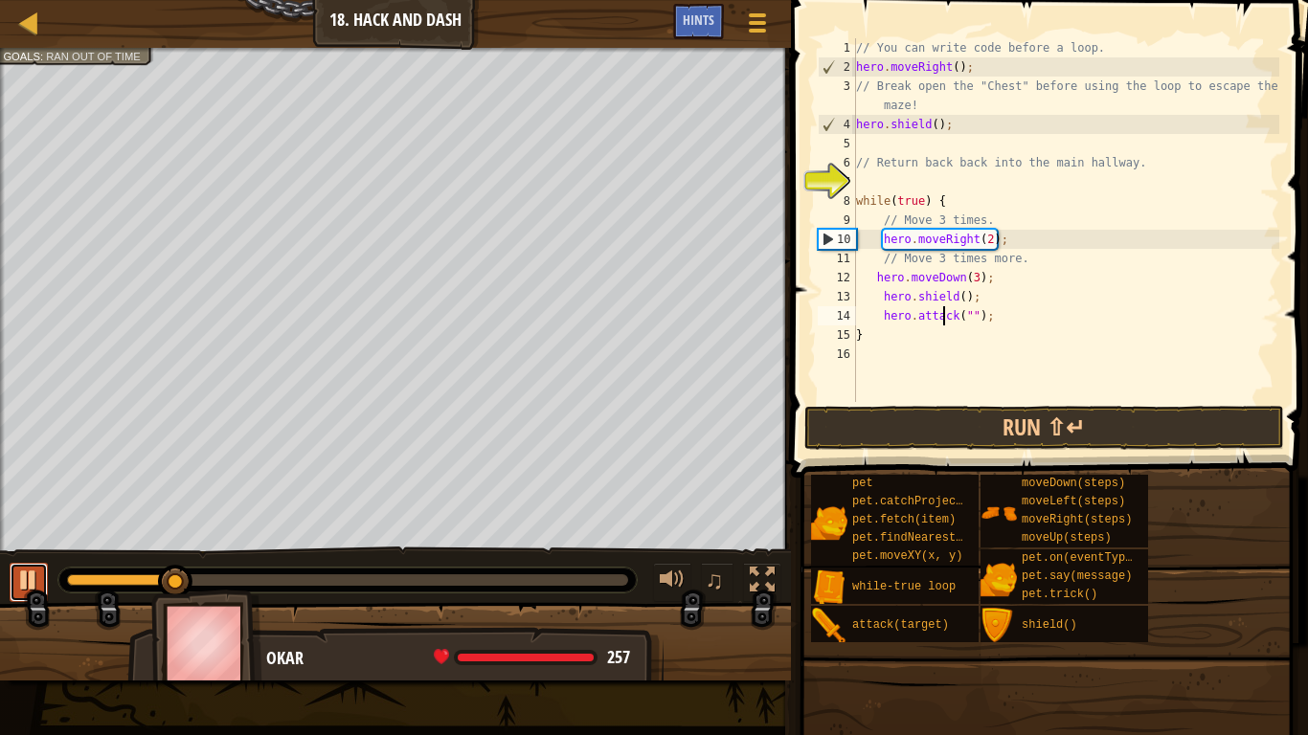
click at [33, 579] on div at bounding box center [28, 580] width 25 height 25
click at [994, 238] on div "// You can write code before a loop. hero . moveRight ( ) ; // Break open the "…" at bounding box center [1065, 239] width 427 height 402
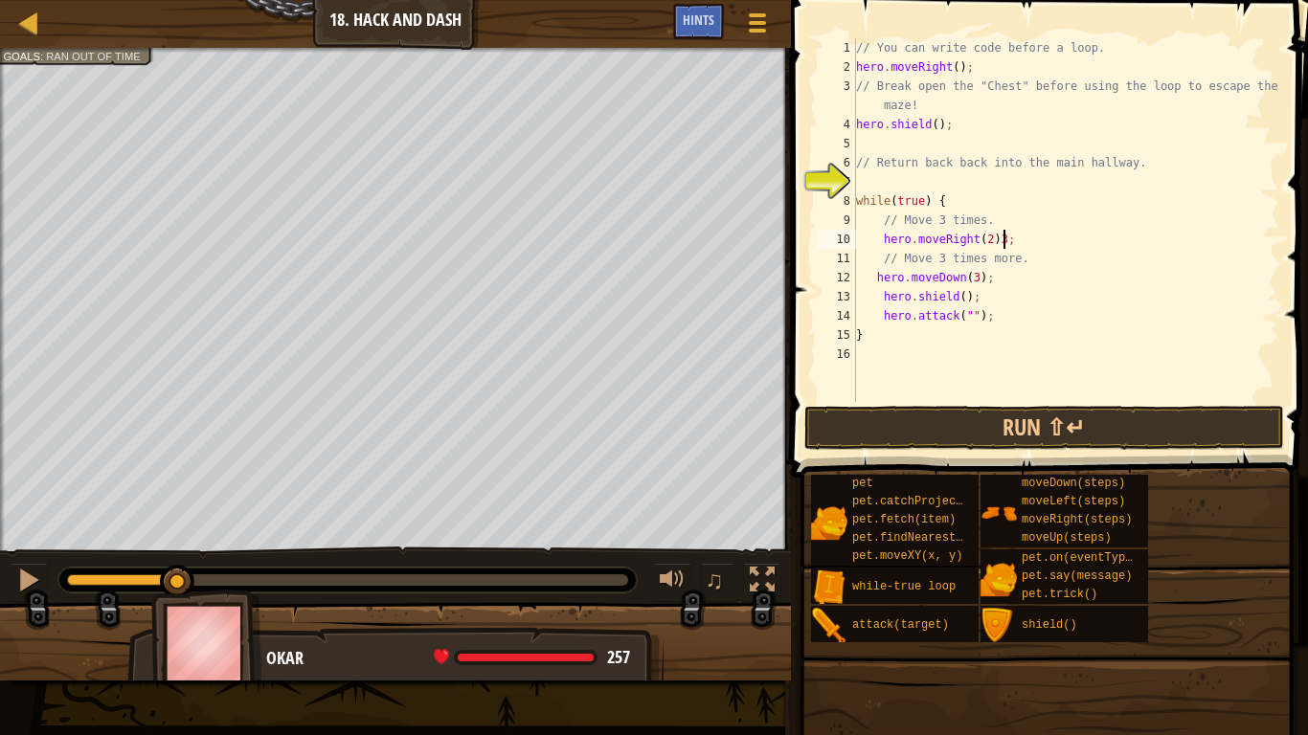
scroll to position [9, 20]
click at [987, 239] on div "// You can write code before a loop. hero . moveRight ( ) ; // Break open the "…" at bounding box center [1065, 239] width 427 height 402
click at [974, 277] on div "// You can write code before a loop. hero . moveRight ( ) ; // Break open the "…" at bounding box center [1065, 239] width 427 height 402
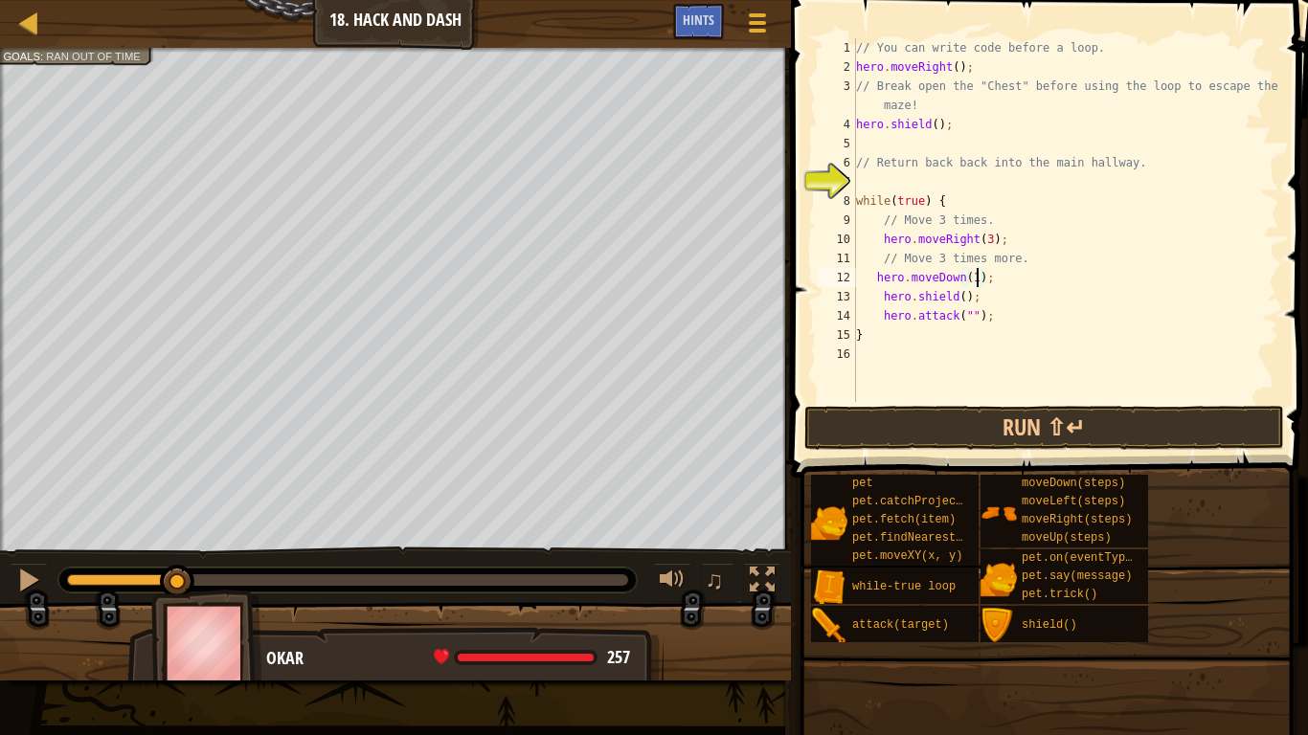
click at [964, 295] on div "// You can write code before a loop. hero . moveRight ( ) ; // Break open the "…" at bounding box center [1065, 239] width 427 height 402
click at [969, 324] on div "// You can write code before a loop. hero . moveRight ( ) ; // Break open the "…" at bounding box center [1065, 239] width 427 height 402
drag, startPoint x: 879, startPoint y: 318, endPoint x: 1022, endPoint y: 336, distance: 143.8
click at [1022, 336] on div "// You can write code before a loop. hero . moveRight ( ) ; // Break open the "…" at bounding box center [1065, 239] width 427 height 402
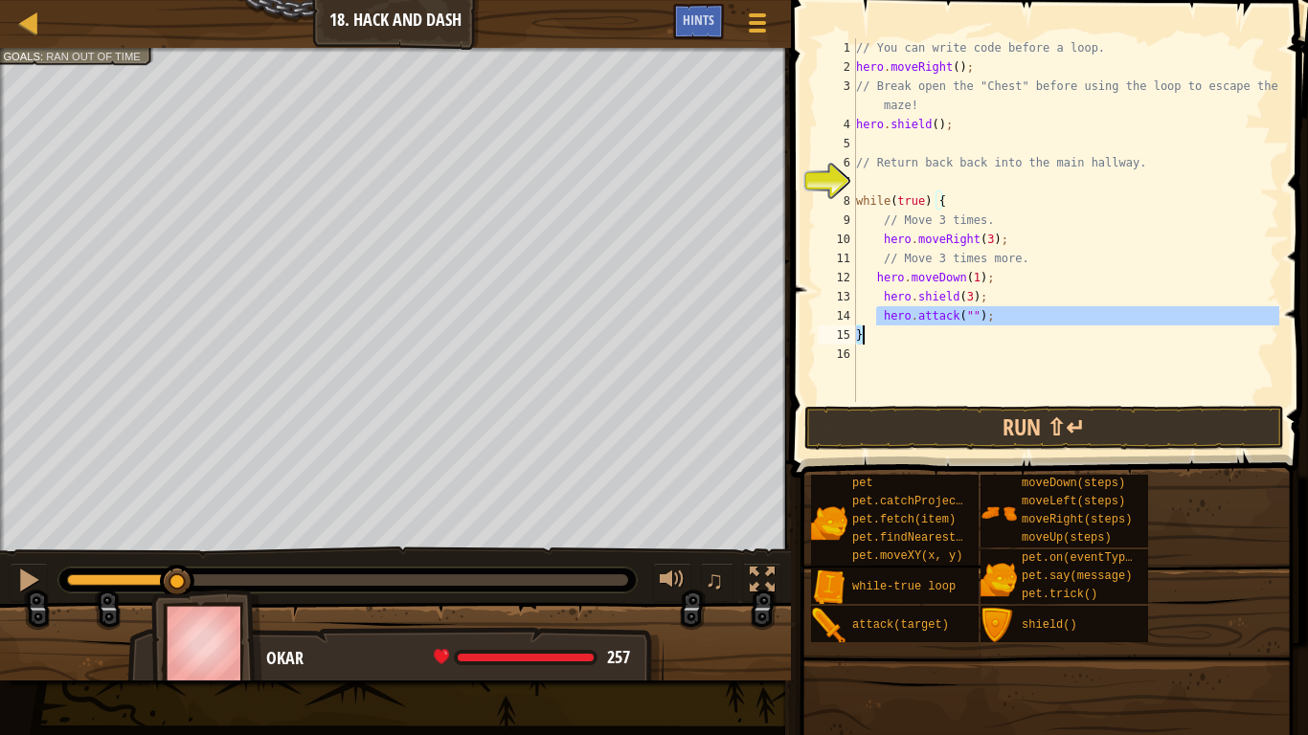
type textarea "hero.attack(""); }"
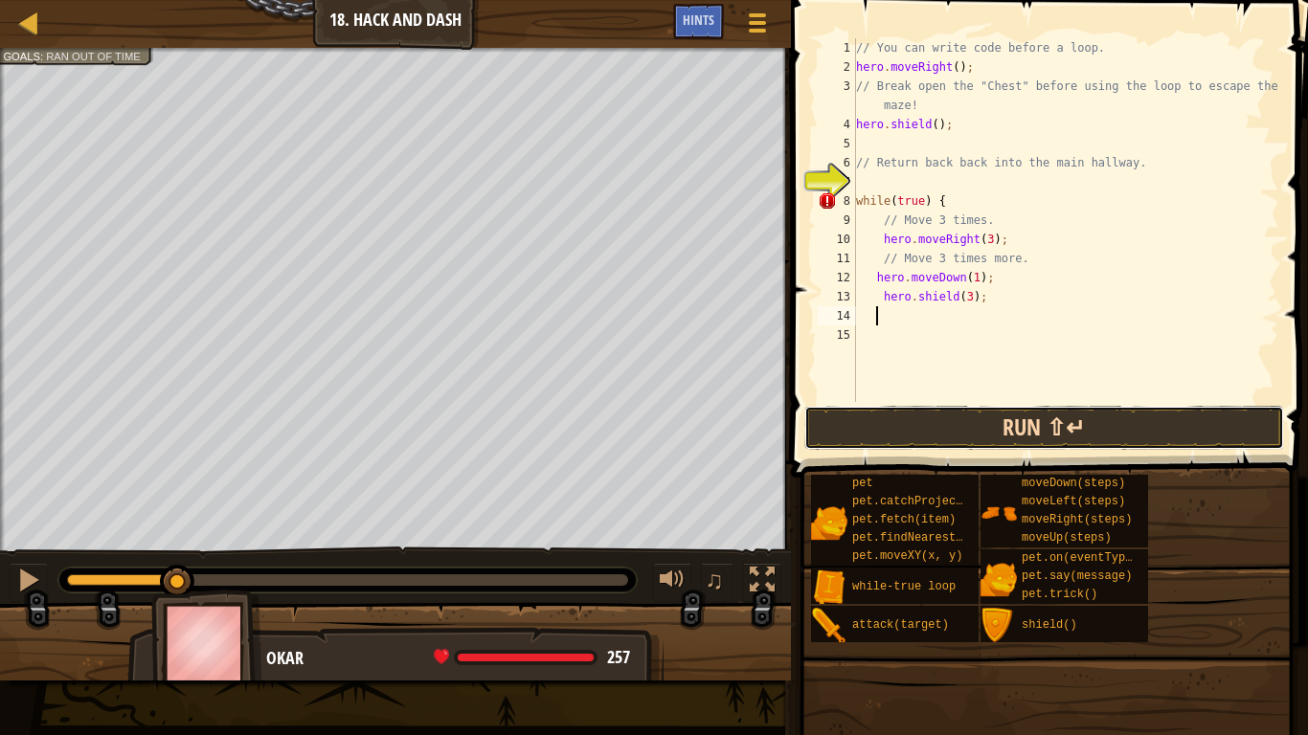
click at [948, 434] on button "Run ⇧↵" at bounding box center [1044, 428] width 480 height 44
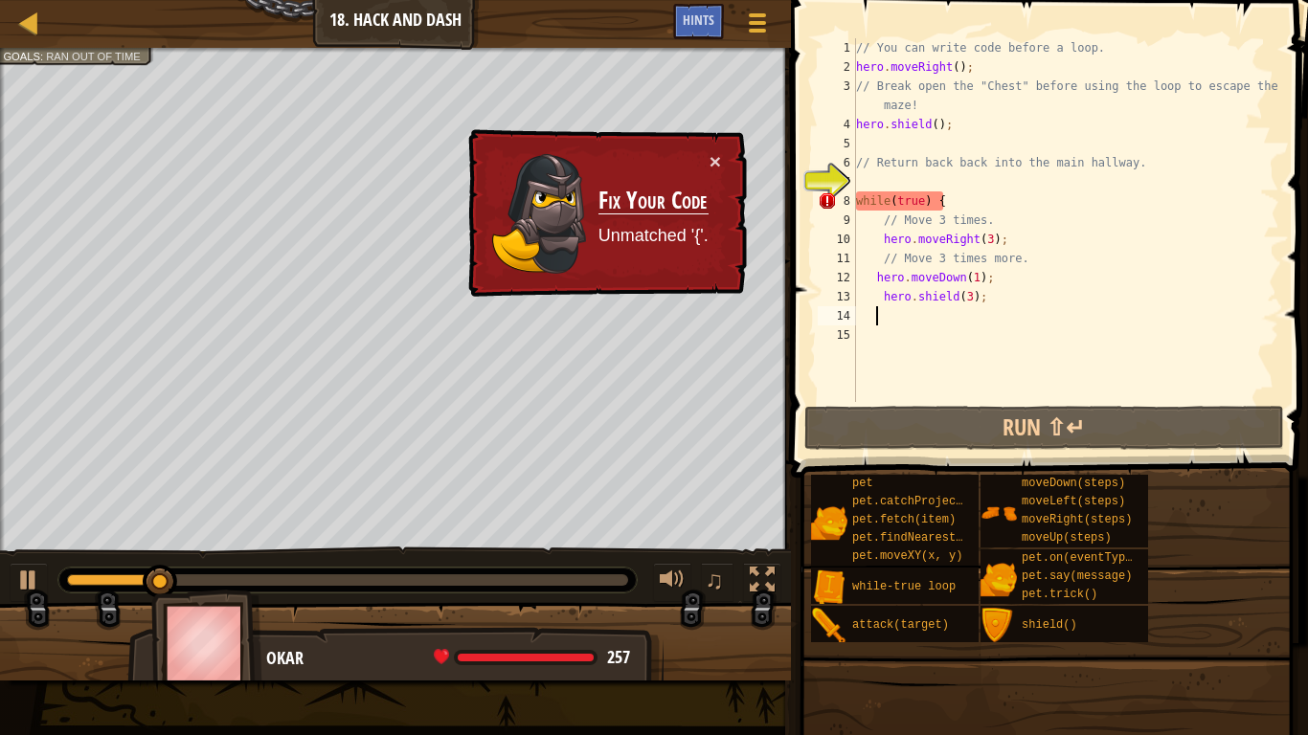
click at [1009, 209] on div "// You can write code before a loop. hero . moveRight ( ) ; // Break open the "…" at bounding box center [1065, 239] width 427 height 402
type textarea "while(true) {"
drag, startPoint x: 858, startPoint y: 198, endPoint x: 969, endPoint y: 202, distance: 111.1
click at [969, 202] on div "// You can write code before a loop. hero . moveRight ( ) ; // Break open the "…" at bounding box center [1065, 239] width 427 height 402
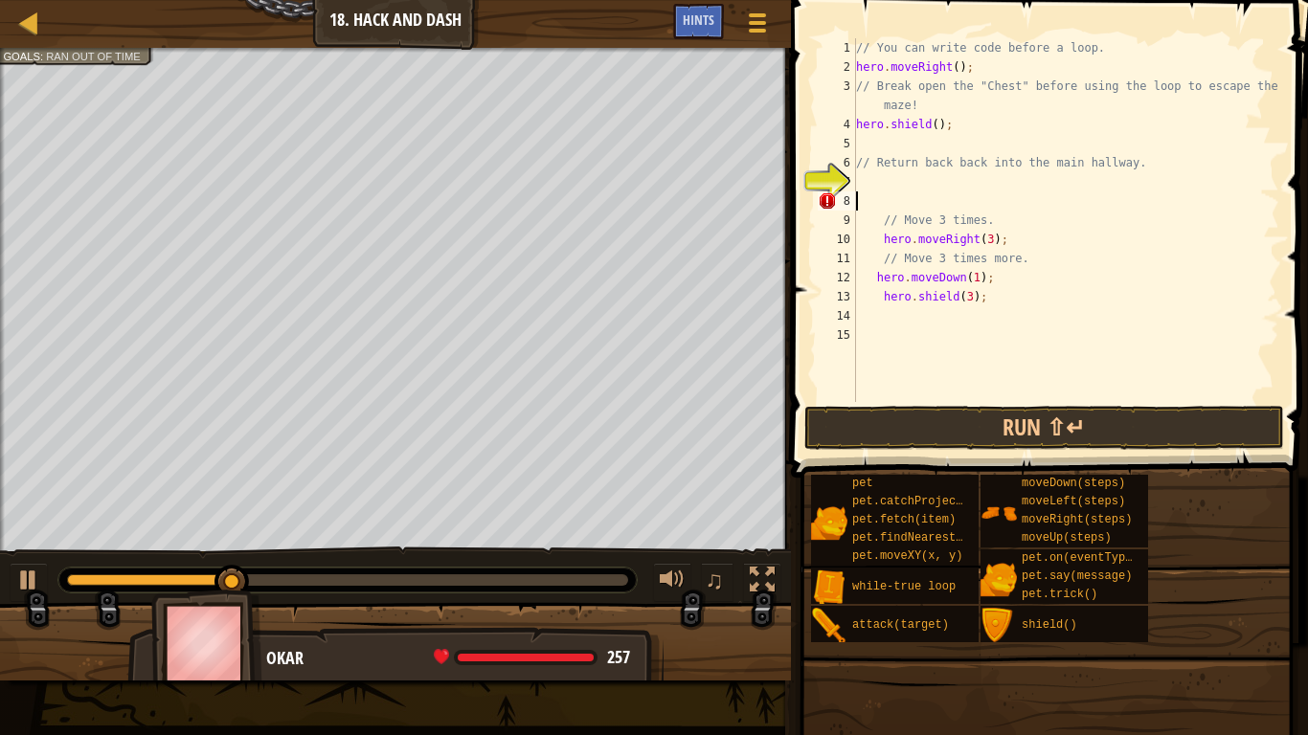
scroll to position [9, 0]
click at [915, 419] on button "Run ⇧↵" at bounding box center [1044, 428] width 480 height 44
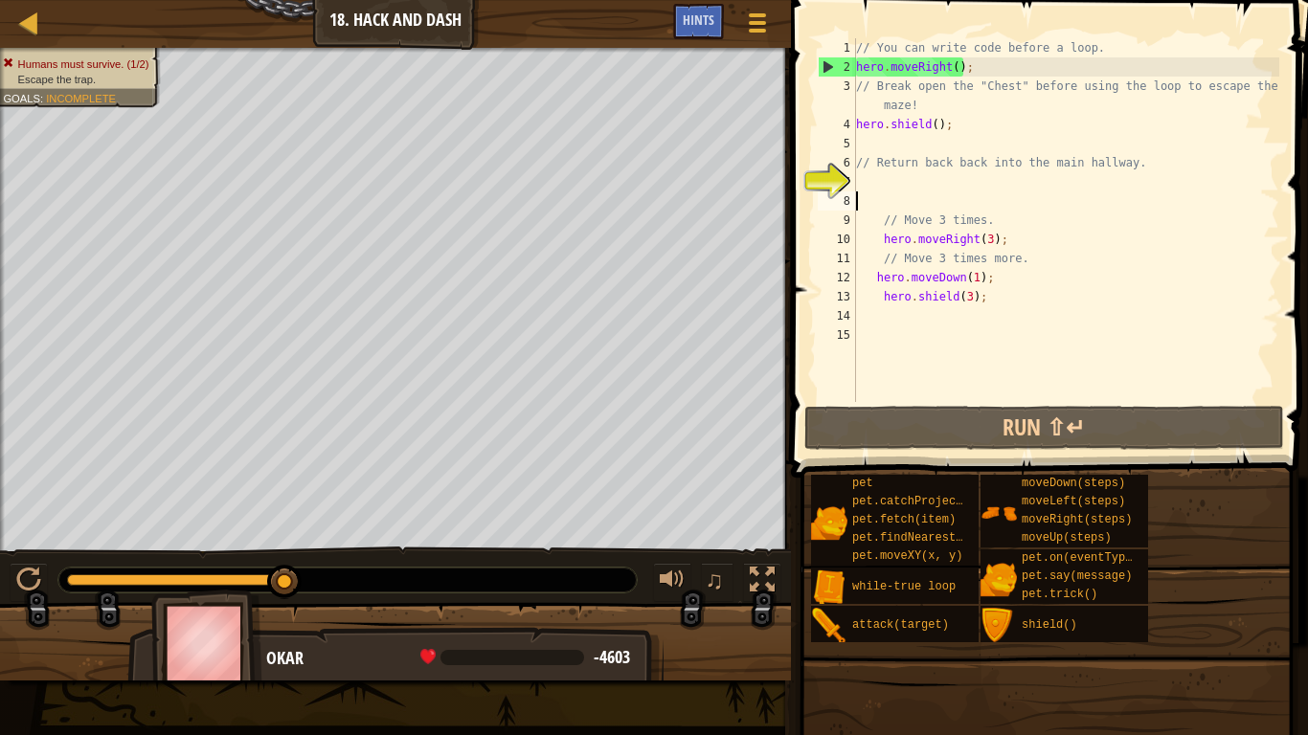
type textarea "h"
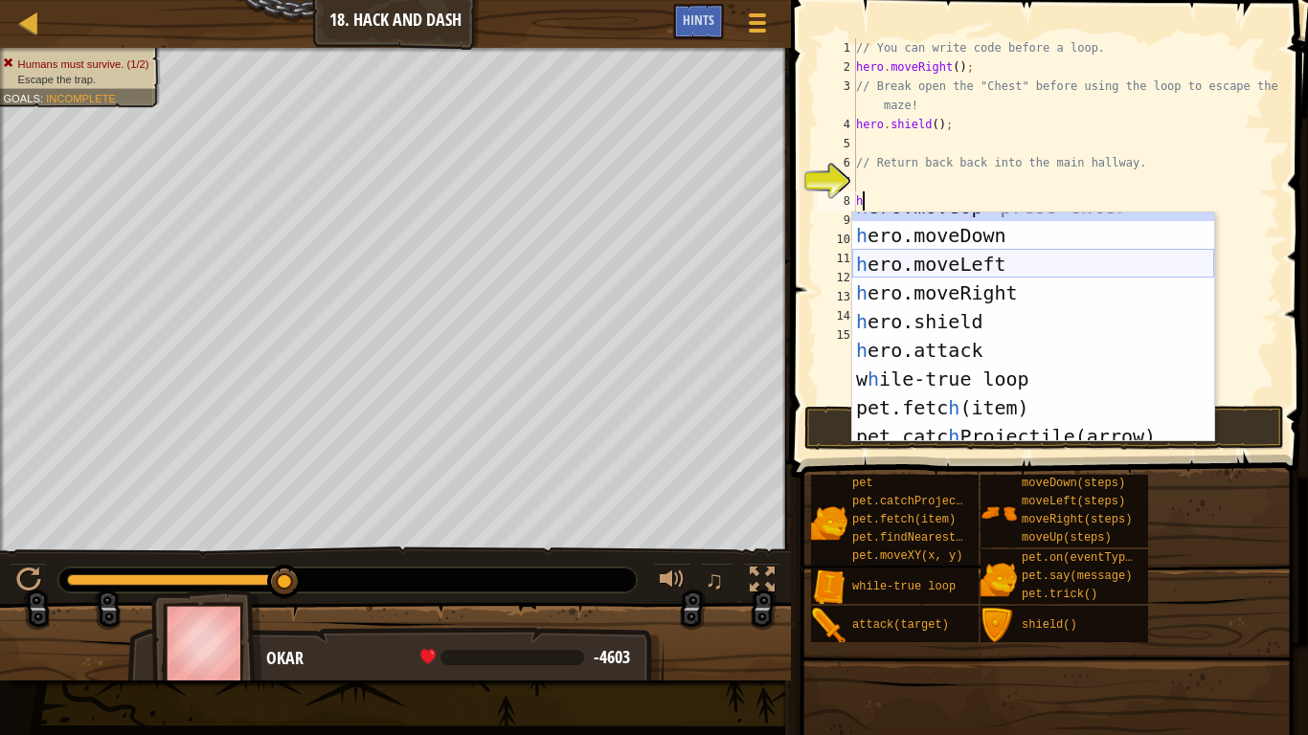
scroll to position [0, 0]
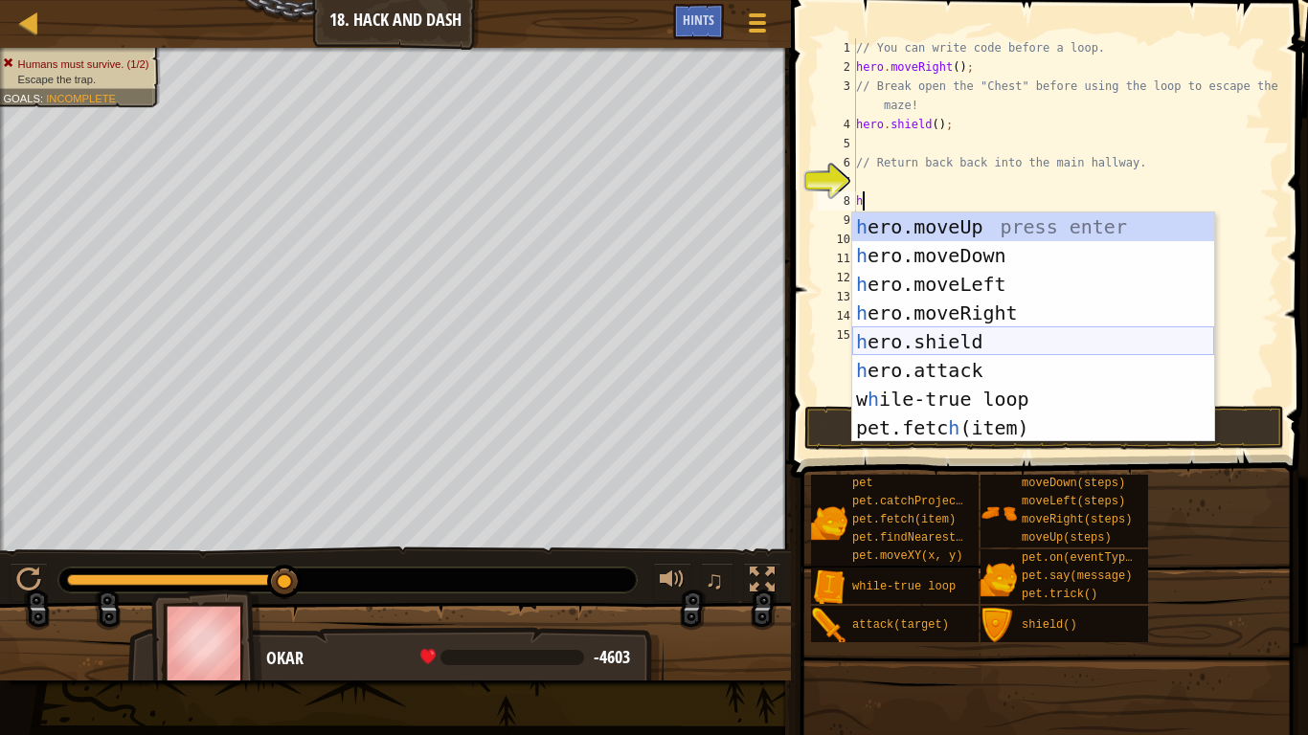
click at [970, 333] on div "h ero.moveUp press enter h ero.moveDown press enter h ero.moveLeft press enter …" at bounding box center [1033, 356] width 362 height 287
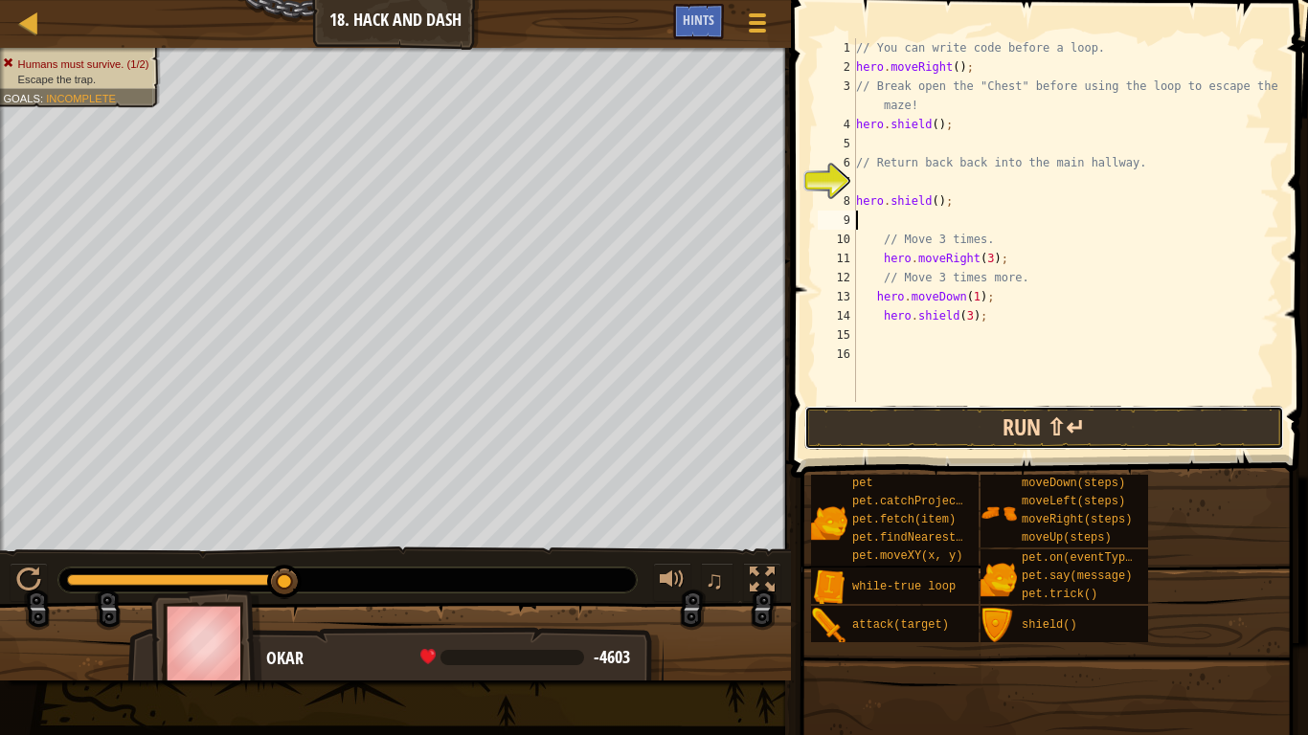
click at [997, 427] on button "Run ⇧↵" at bounding box center [1044, 428] width 480 height 44
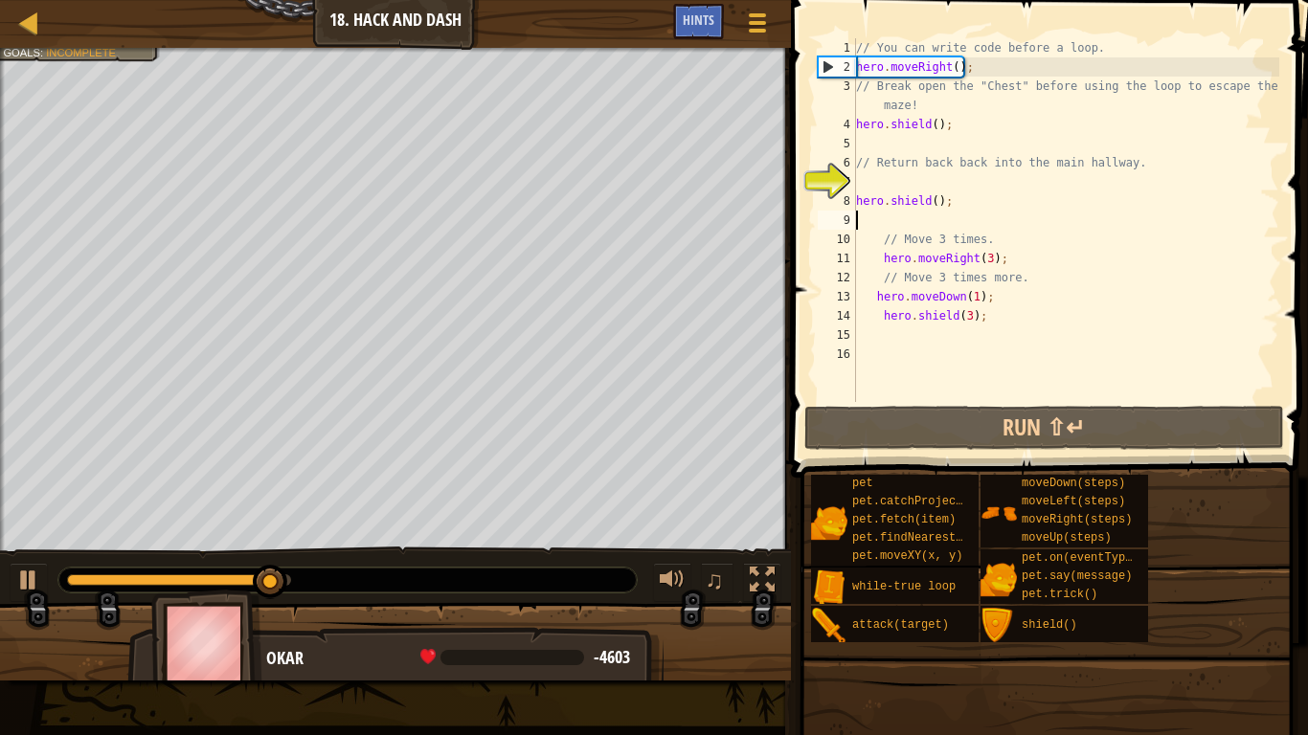
type textarea "h"
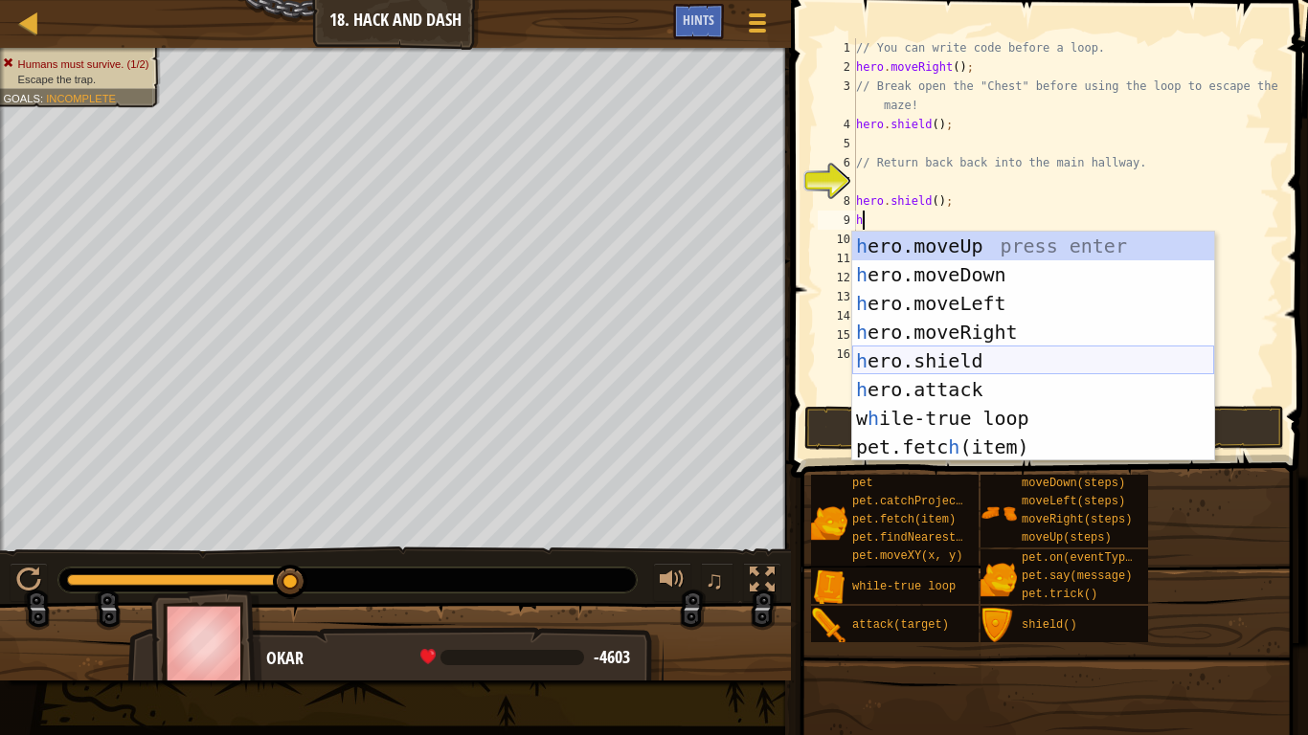
click at [935, 358] on div "h ero.moveUp press enter h ero.moveDown press enter h ero.moveLeft press enter …" at bounding box center [1033, 375] width 362 height 287
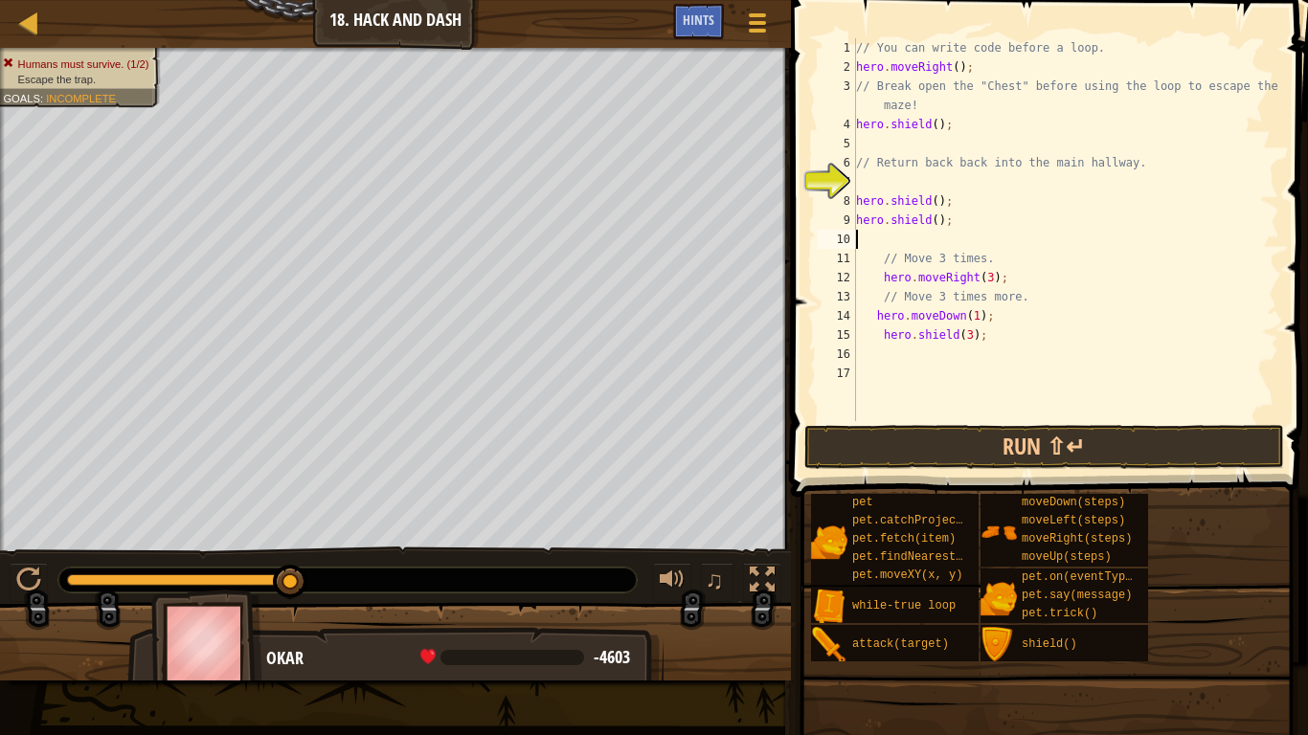
click at [935, 221] on div "// You can write code before a loop. hero . moveRight ( ) ; // Break open the "…" at bounding box center [1065, 248] width 427 height 421
click at [951, 428] on button "Run ⇧↵" at bounding box center [1044, 447] width 480 height 44
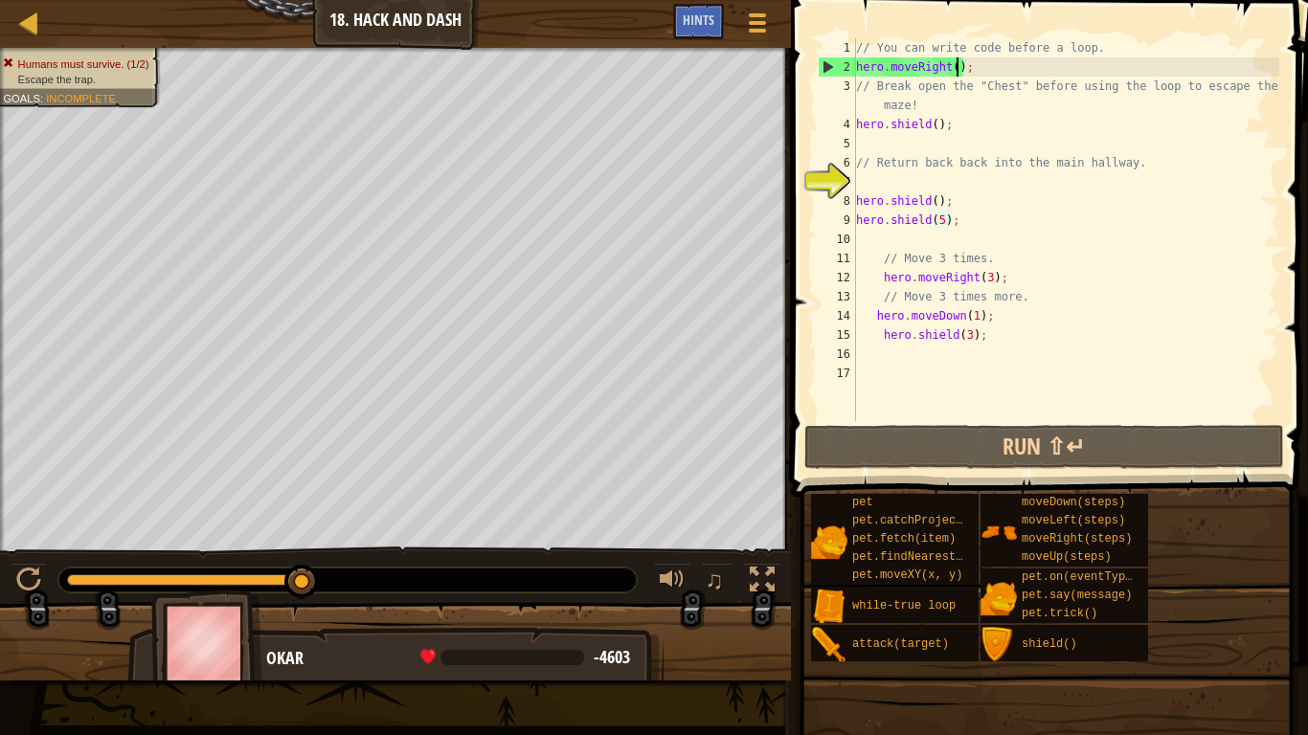
click at [957, 63] on div "// You can write code before a loop. hero . moveRight ( ) ; // Break open the "…" at bounding box center [1065, 248] width 427 height 421
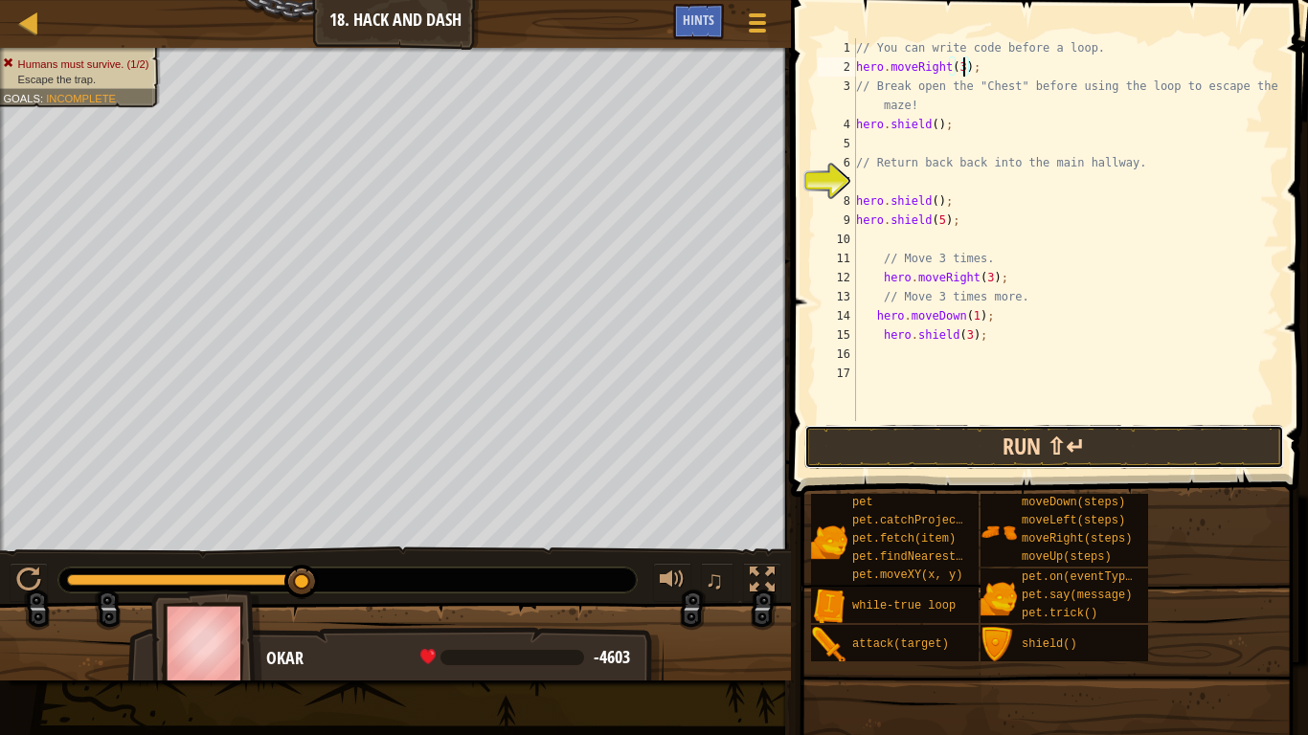
click at [923, 459] on button "Run ⇧↵" at bounding box center [1044, 447] width 480 height 44
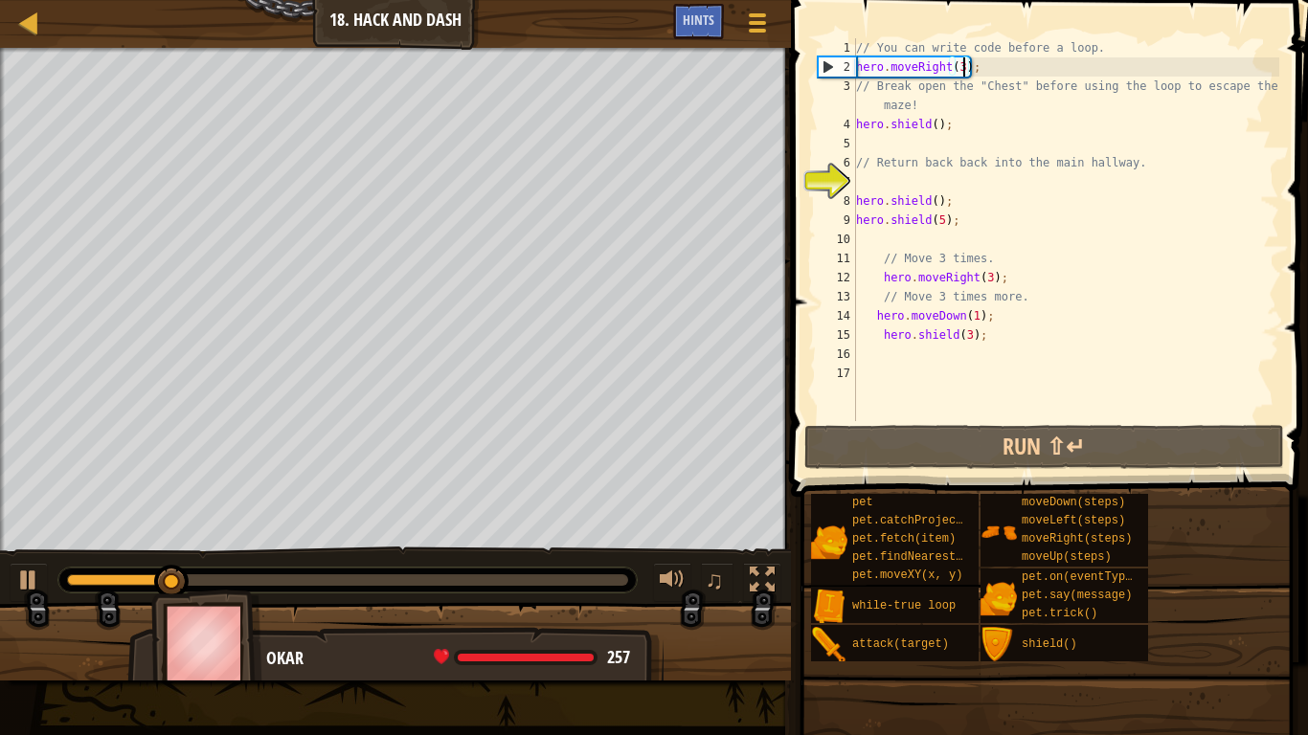
click at [978, 318] on div "// You can write code before a loop. hero . moveRight ( 3 ) ; // Break open the…" at bounding box center [1065, 248] width 427 height 421
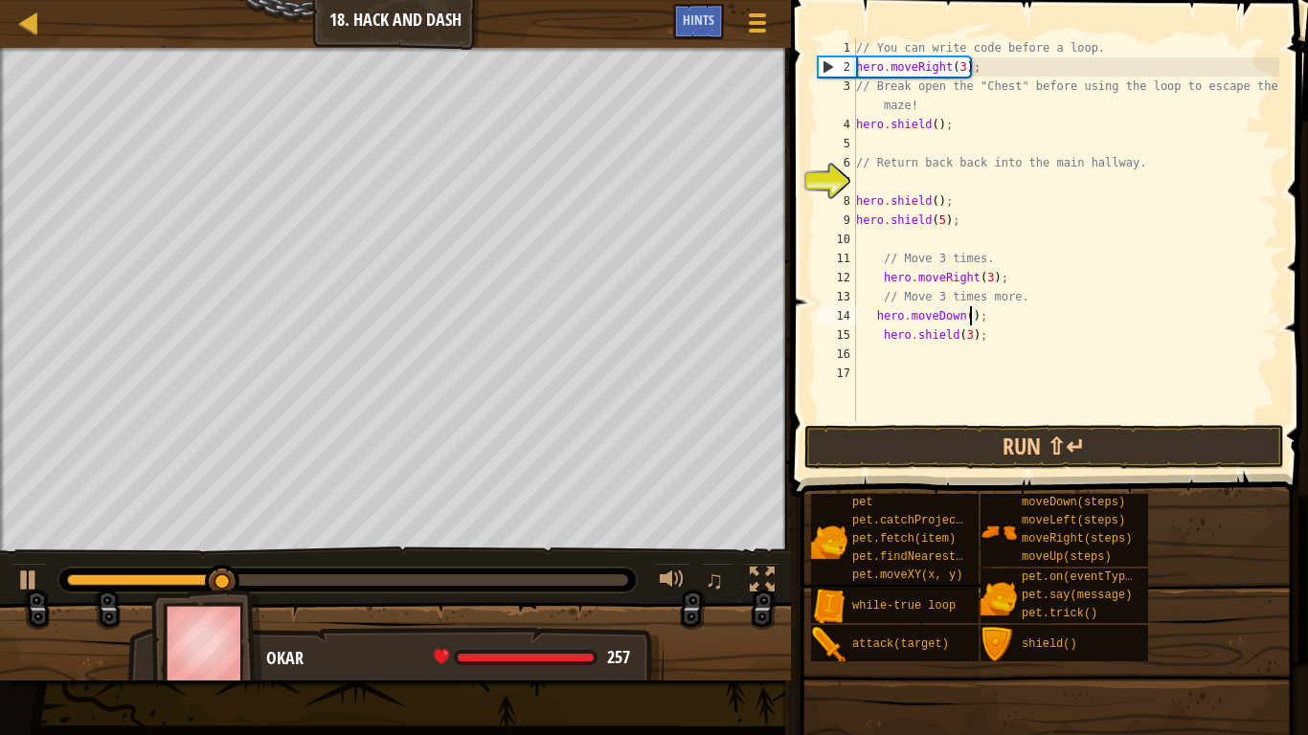
scroll to position [9, 17]
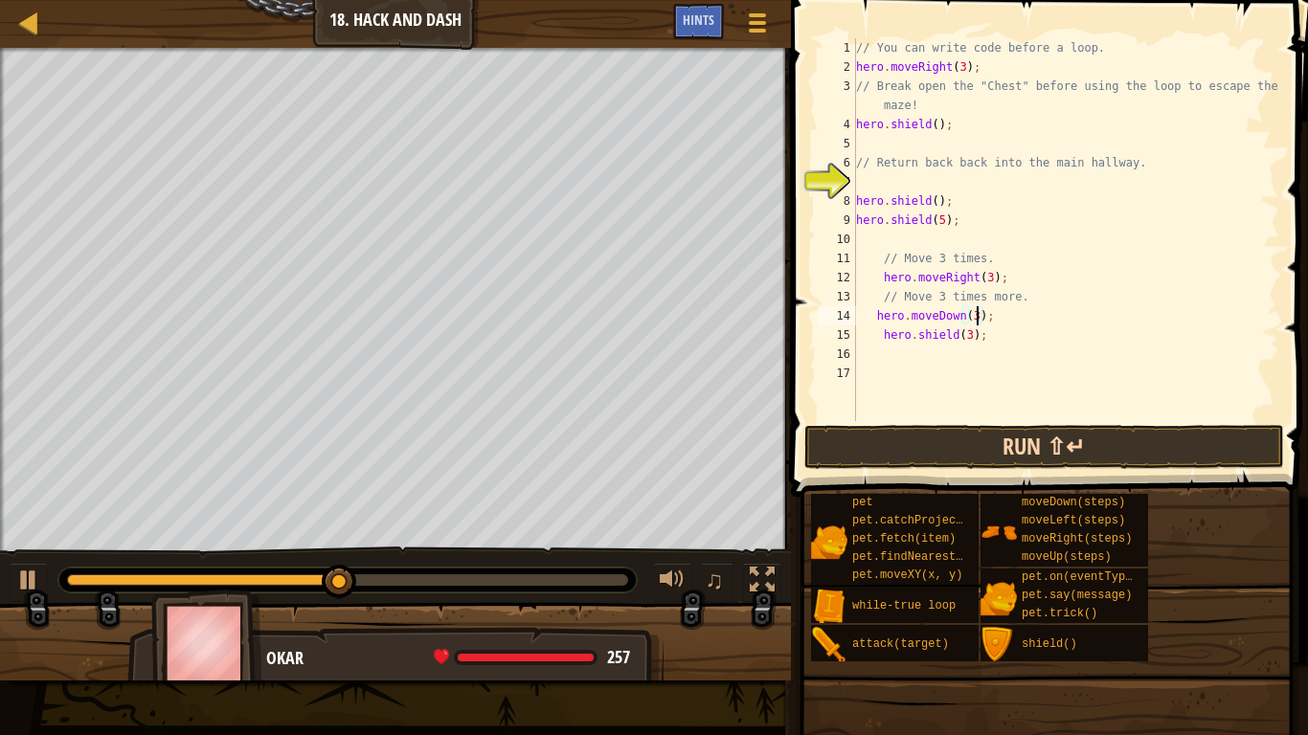
type textarea "hero.moveDown(3);"
click at [913, 460] on button "Run ⇧↵" at bounding box center [1044, 447] width 480 height 44
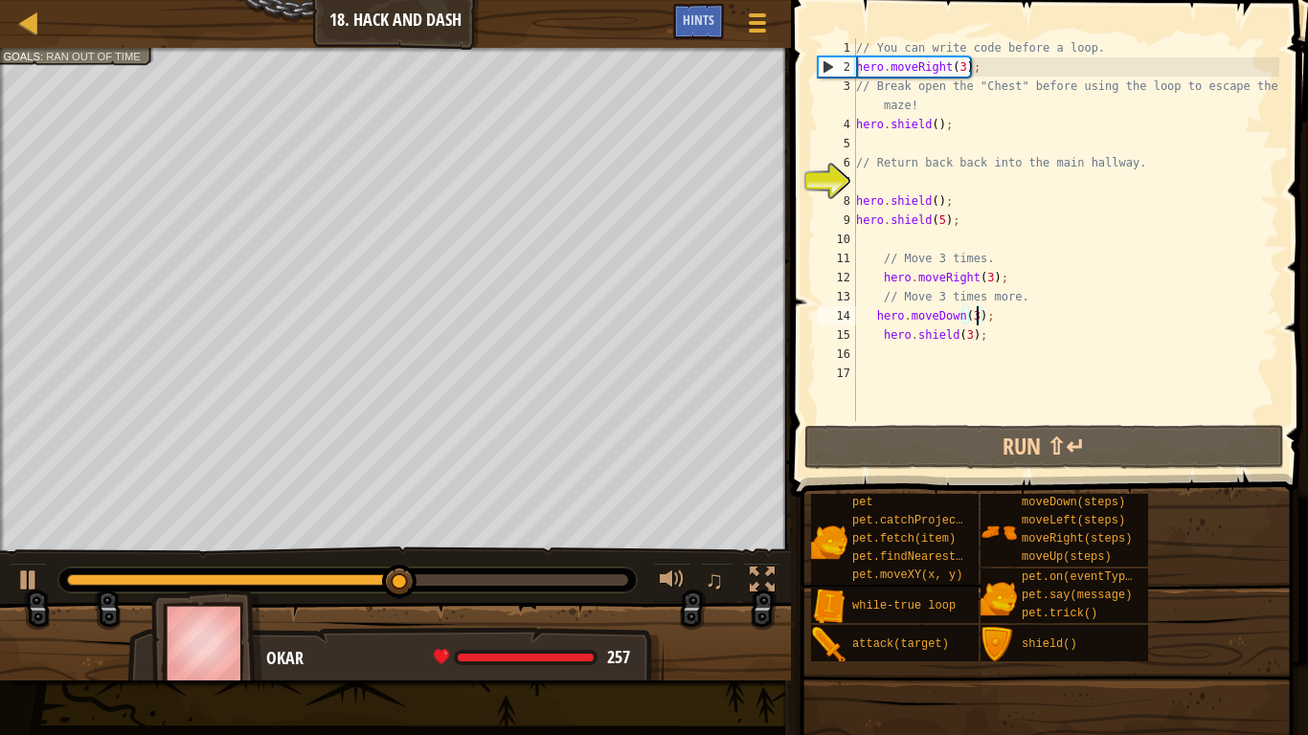
click at [902, 350] on div "// You can write code before a loop. hero . moveRight ( 3 ) ; // Break open the…" at bounding box center [1065, 248] width 427 height 421
type textarea "h"
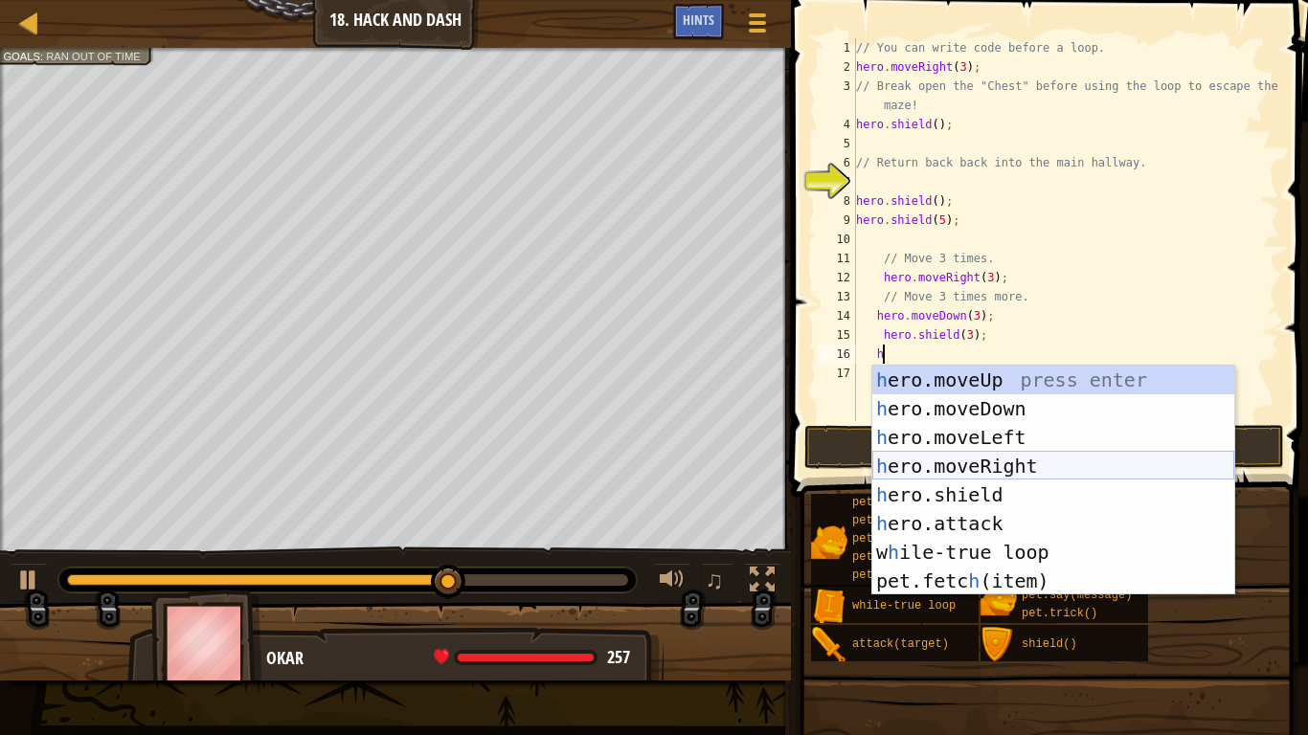
click at [988, 459] on div "h ero.moveUp press enter h ero.moveDown press enter h ero.moveLeft press enter …" at bounding box center [1053, 509] width 362 height 287
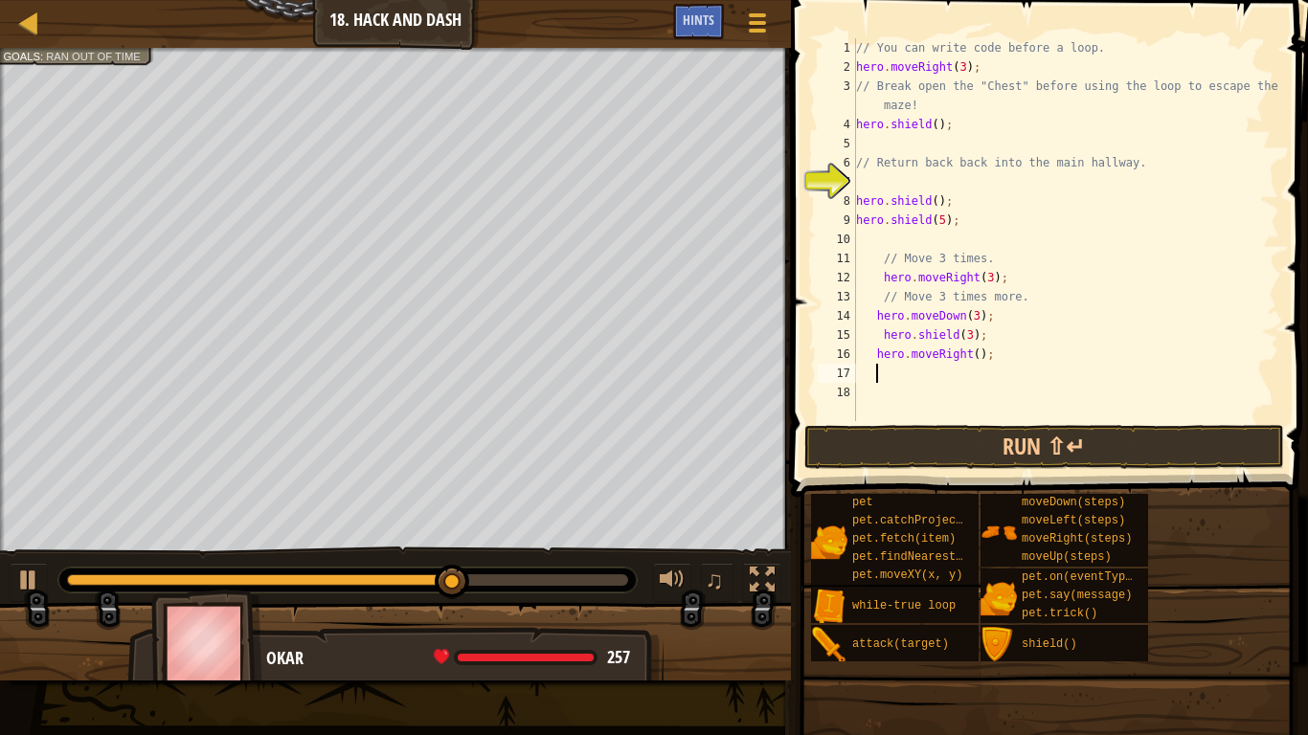
scroll to position [9, 2]
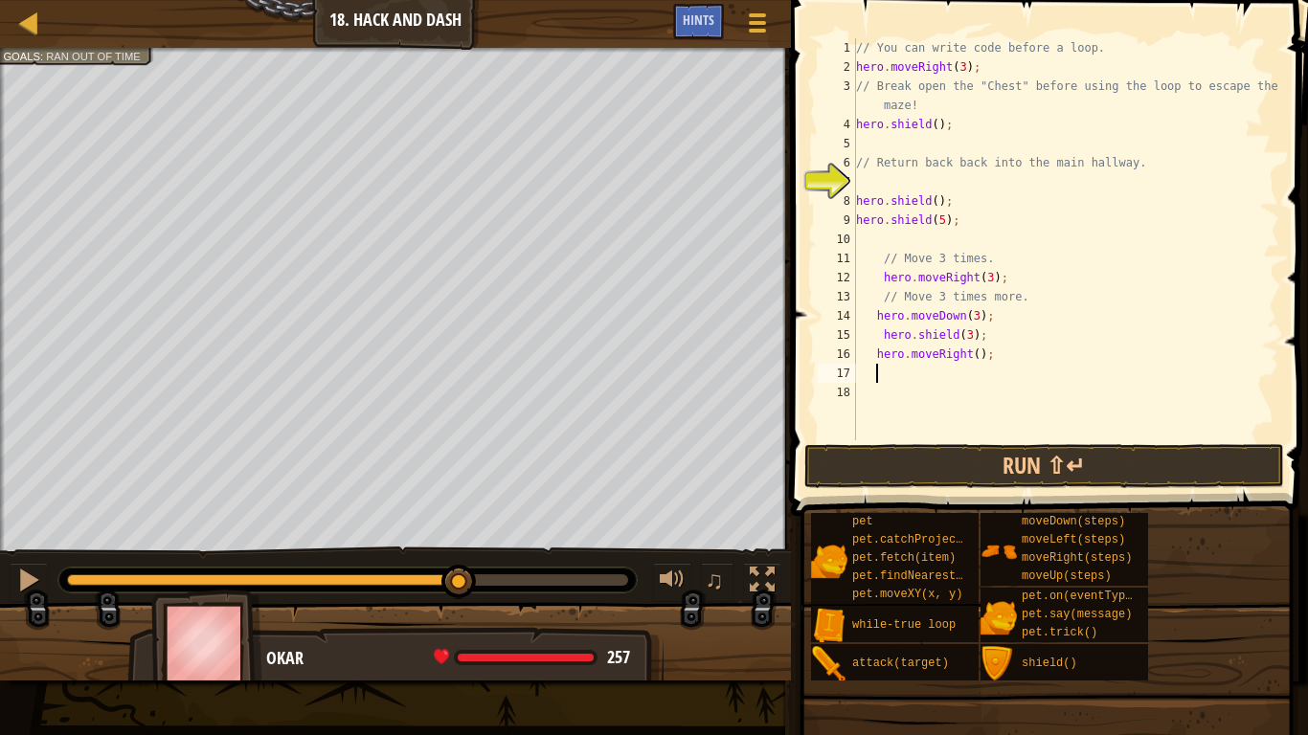
click at [975, 358] on div "// You can write code before a loop. hero . moveRight ( 3 ) ; // Break open the…" at bounding box center [1065, 258] width 427 height 440
type textarea "hero.moveRight(4);"
click at [961, 463] on button "Run ⇧↵" at bounding box center [1044, 466] width 480 height 44
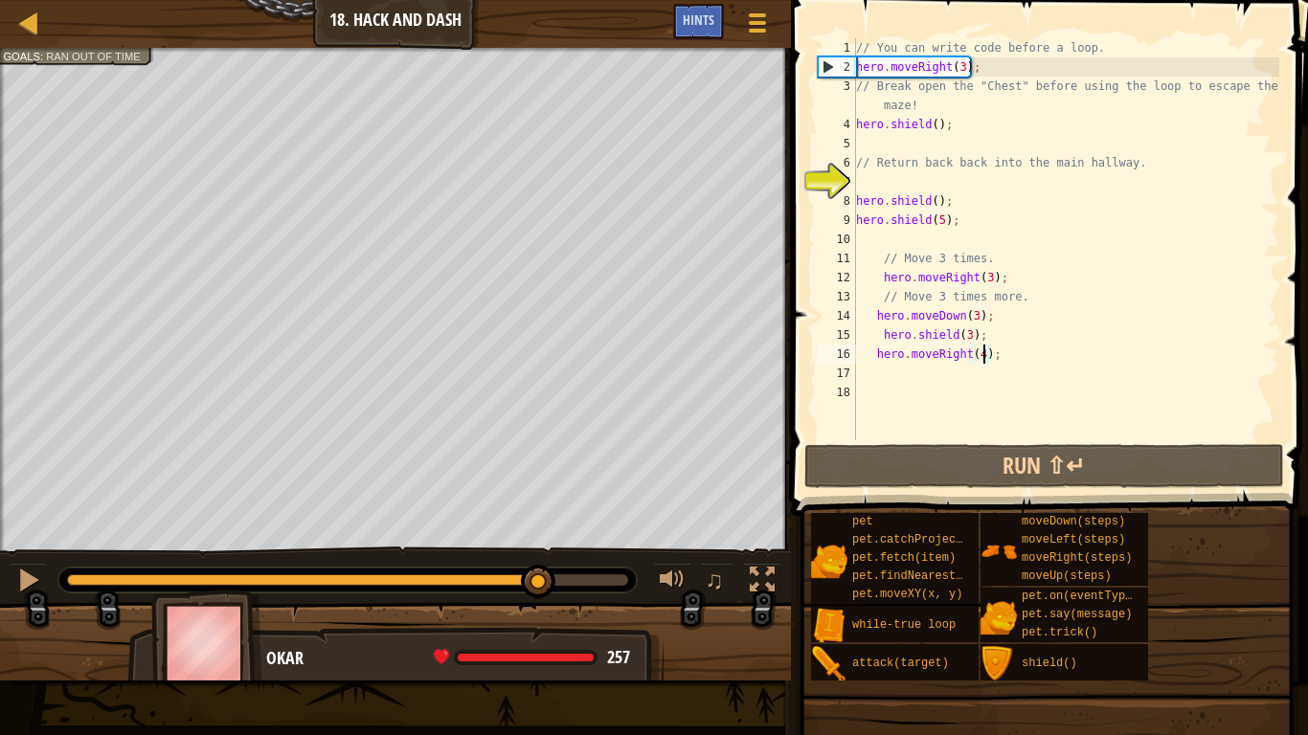
drag, startPoint x: 171, startPoint y: 583, endPoint x: 539, endPoint y: 630, distance: 370.7
click at [539, 619] on div "Escape the trap. Goals : Ran out of time ♫ Okar 257 x: 122 y: 74 x: 135 y: 74" at bounding box center [654, 364] width 1308 height 633
click at [891, 373] on div "// You can write code before a loop. hero . moveRight ( 3 ) ; // Break open the…" at bounding box center [1065, 258] width 427 height 440
click at [983, 356] on div "// You can write code before a loop. hero . moveRight ( 3 ) ; // Break open the…" at bounding box center [1065, 258] width 427 height 440
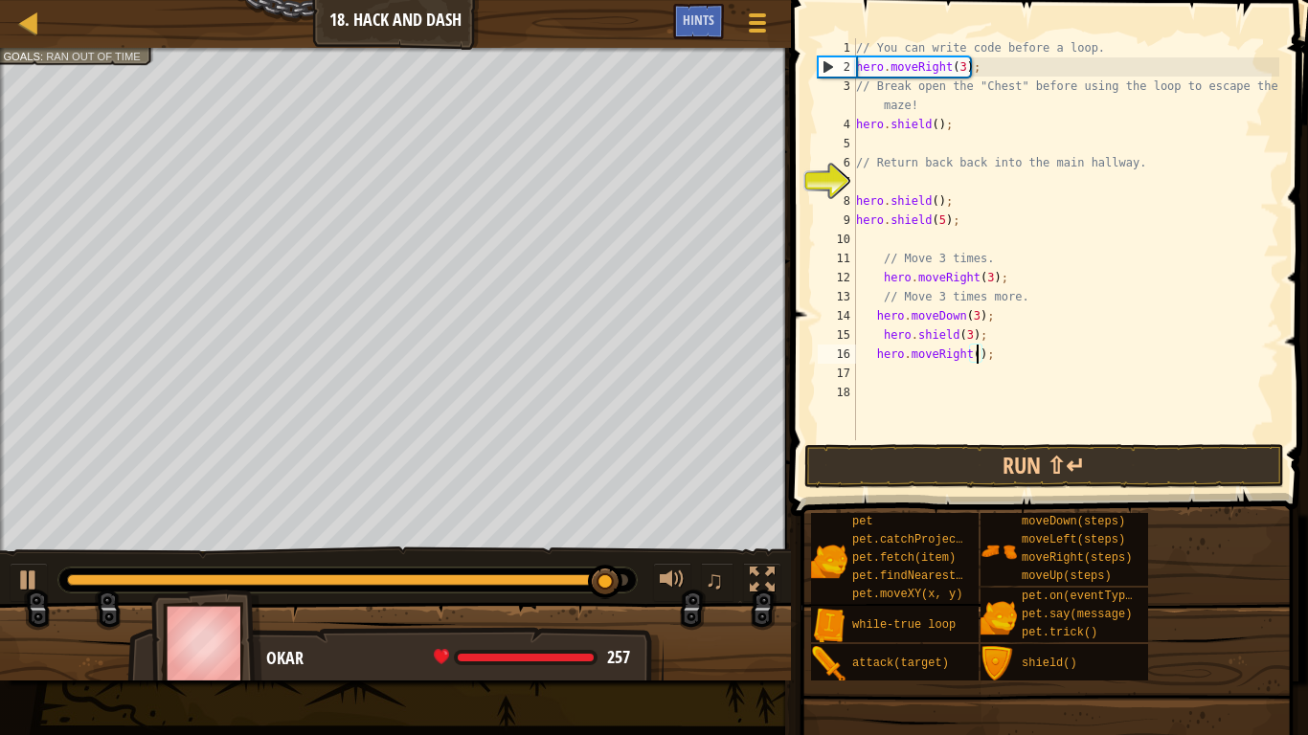
type textarea "hero.moveRight(3);"
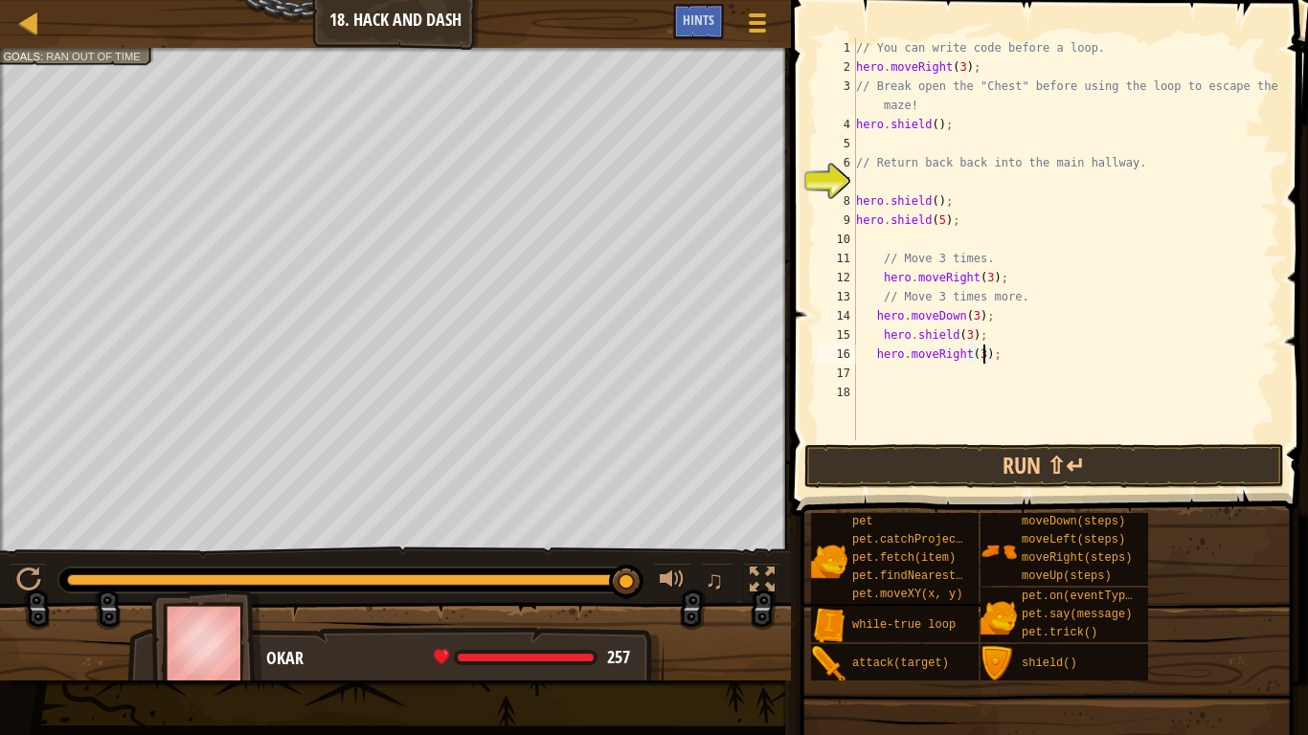
click at [907, 370] on div "// You can write code before a loop. hero . moveRight ( 3 ) ; // Break open the…" at bounding box center [1065, 258] width 427 height 440
type textarea "h"
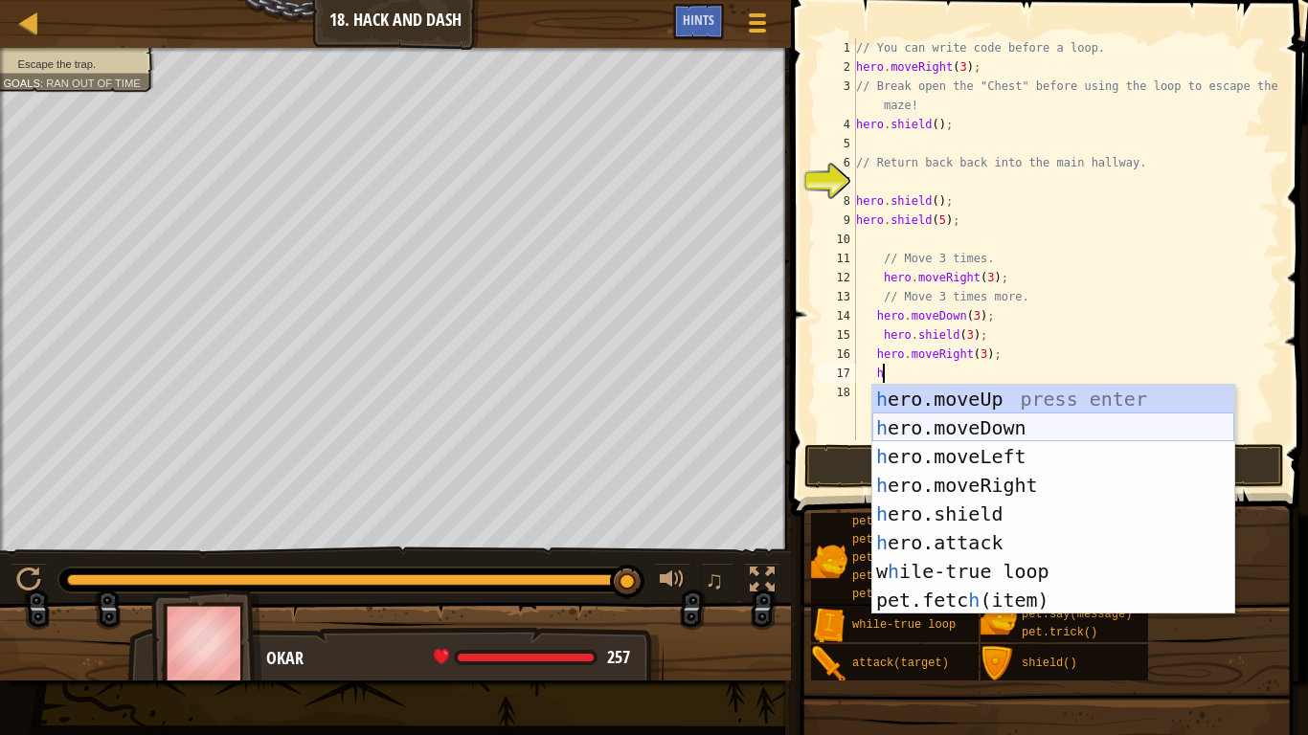
click at [1000, 426] on div "h ero.moveUp press enter h ero.moveDown press enter h ero.moveLeft press enter …" at bounding box center [1053, 528] width 362 height 287
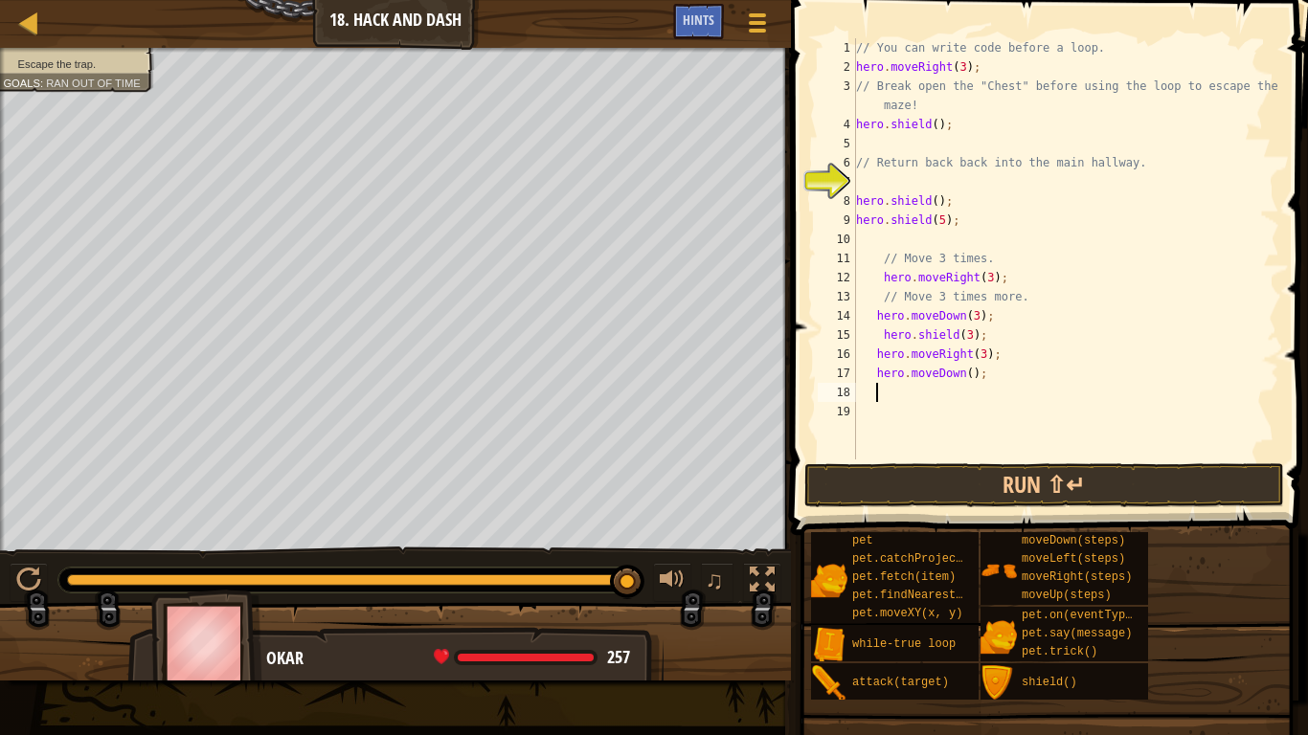
scroll to position [9, 2]
click at [969, 376] on div "// You can write code before a loop. hero . moveRight ( 3 ) ; // Break open the…" at bounding box center [1065, 268] width 427 height 460
type textarea "hero.moveDown(3);"
click at [955, 402] on div "// You can write code before a loop. hero . moveRight ( 3 ) ; // Break open the…" at bounding box center [1065, 268] width 427 height 460
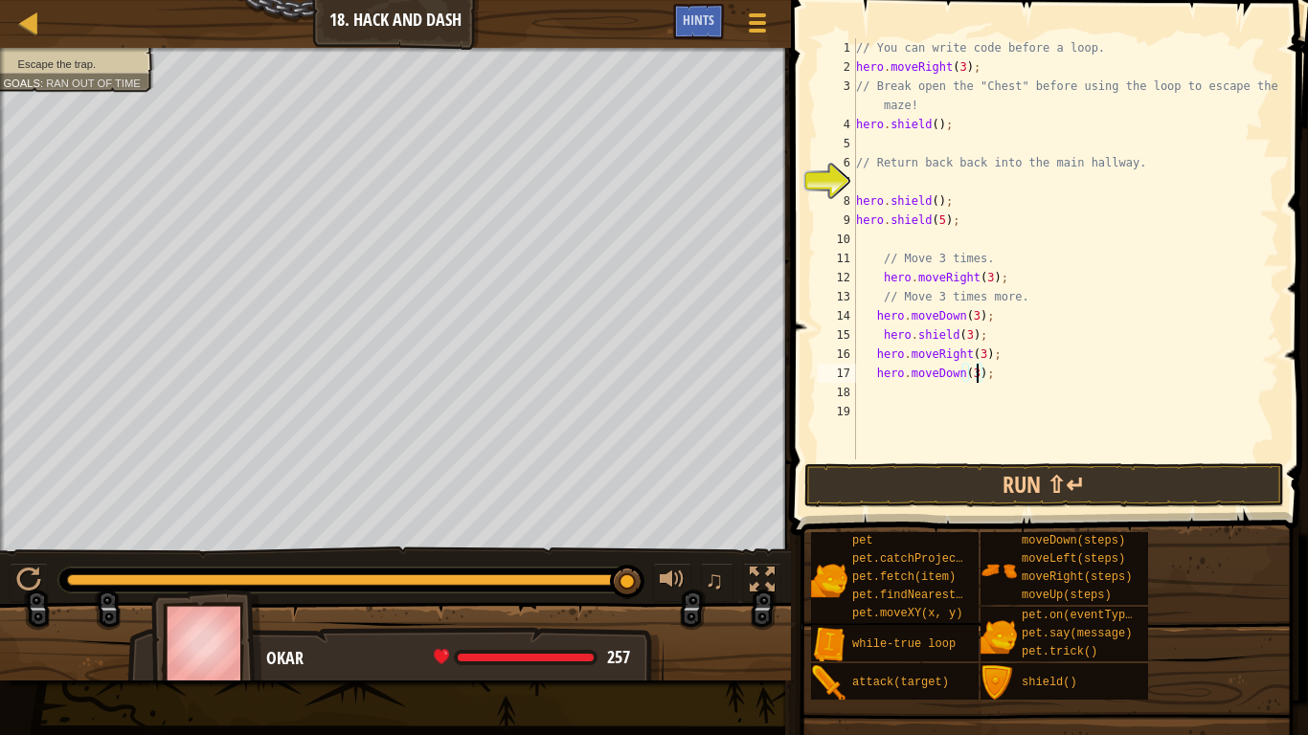
scroll to position [9, 0]
click at [919, 479] on button "Run ⇧↵" at bounding box center [1044, 485] width 480 height 44
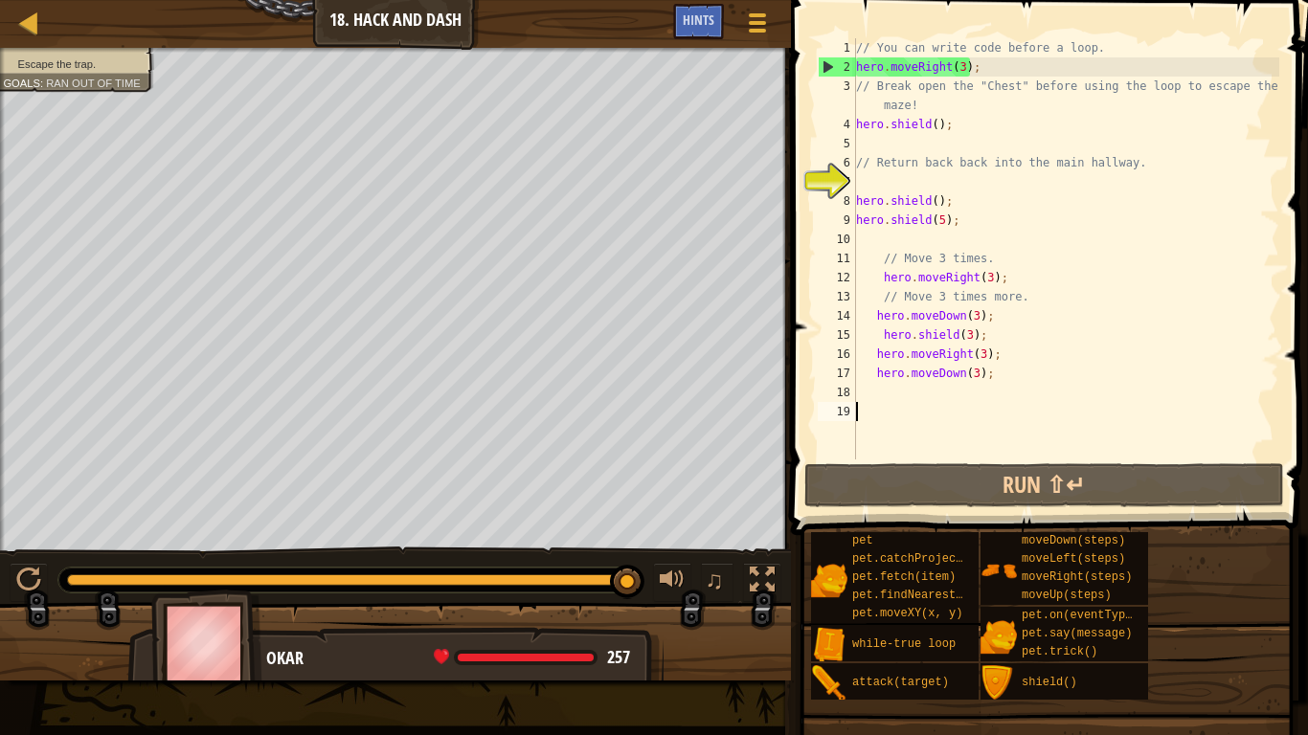
drag, startPoint x: 105, startPoint y: 577, endPoint x: 449, endPoint y: 623, distance: 346.8
click at [449, 619] on div "Escape the trap. Goals : Ran out of time ♫ Okar 257 x: 123 y: 38 No target" at bounding box center [654, 364] width 1308 height 633
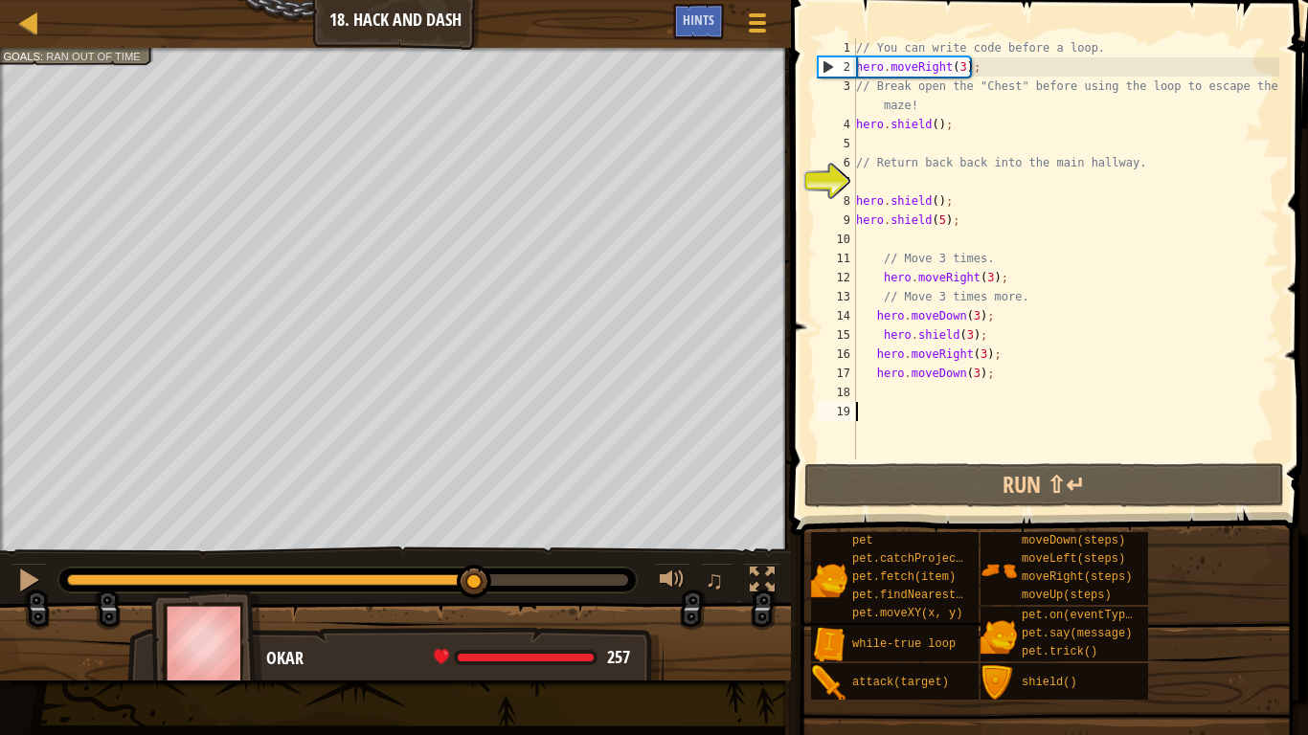
drag, startPoint x: 102, startPoint y: 575, endPoint x: 473, endPoint y: 632, distance: 374.8
click at [473, 619] on div "Escape the trap. Goals : Ran out of time ♫ Okar 257 x: 113 y: 74 x: 123 y: 74" at bounding box center [654, 364] width 1308 height 633
click at [32, 585] on div at bounding box center [28, 580] width 25 height 25
click at [32, 587] on div at bounding box center [28, 580] width 25 height 25
click at [873, 392] on div "// You can write code before a loop. hero . moveRight ( 3 ) ; // Break open the…" at bounding box center [1065, 268] width 427 height 460
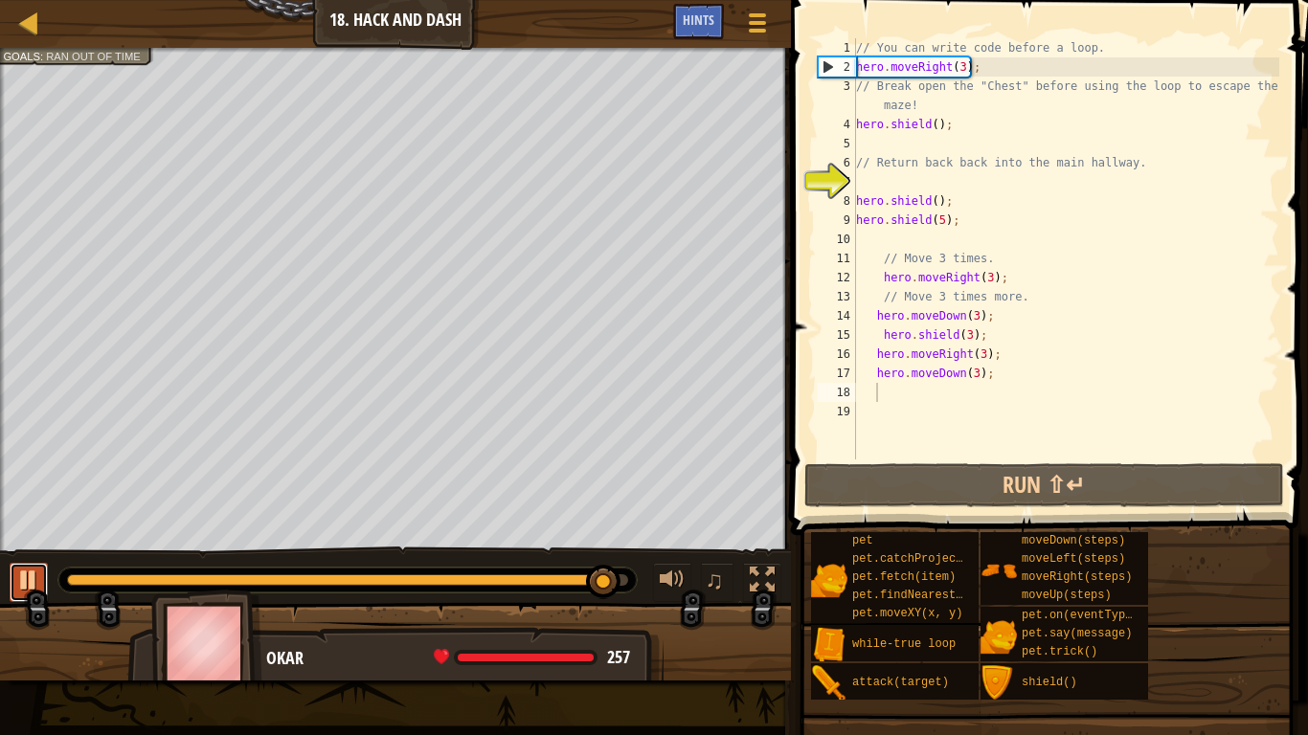
click at [16, 583] on div at bounding box center [28, 580] width 25 height 25
type textarea "h"
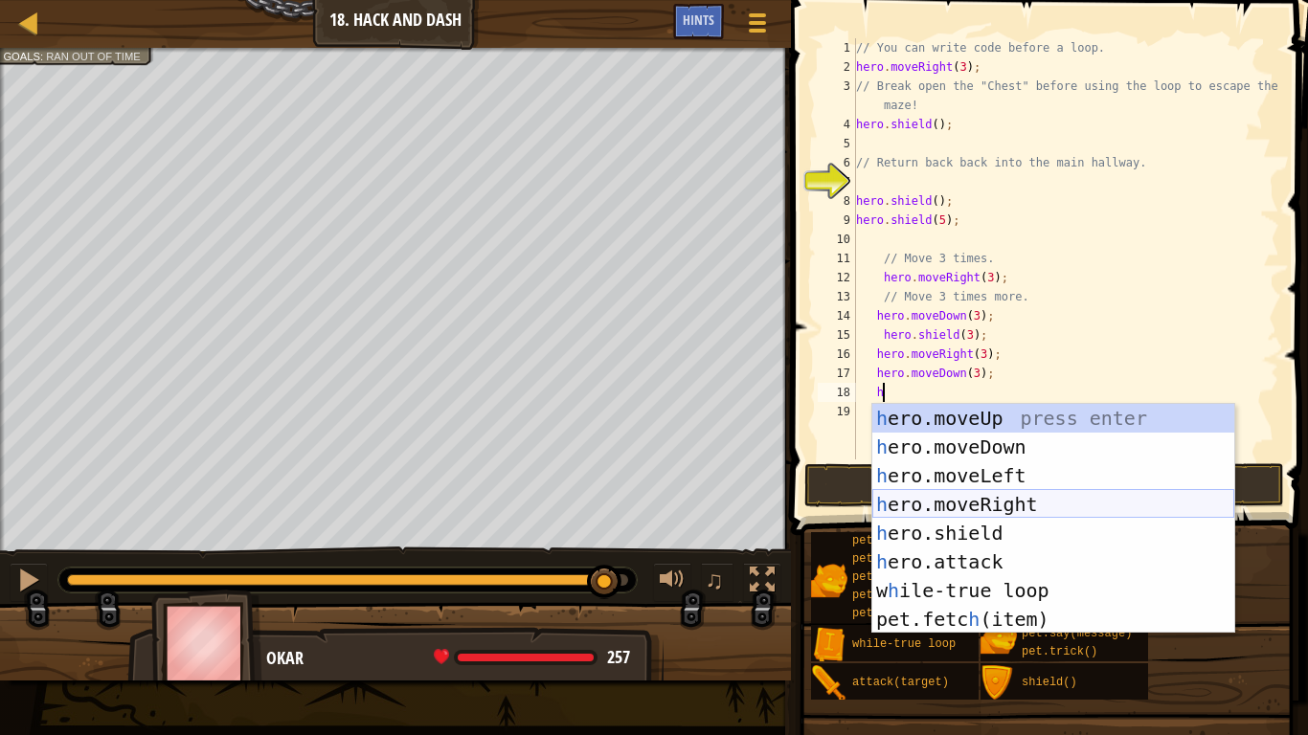
click at [955, 499] on div "h ero.moveUp press enter h ero.moveDown press enter h ero.moveLeft press enter …" at bounding box center [1053, 547] width 362 height 287
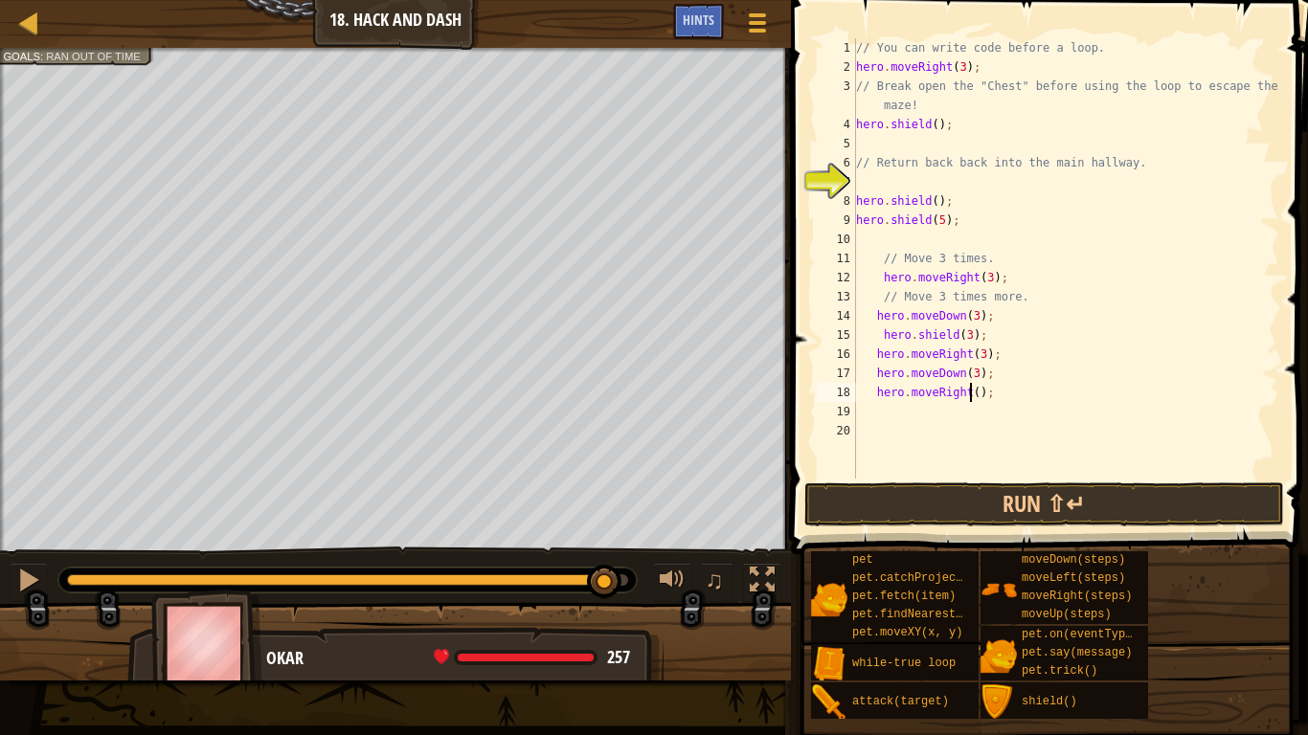
click at [971, 394] on div "// You can write code before a loop. hero . moveRight ( 3 ) ; // Break open the…" at bounding box center [1065, 277] width 427 height 479
type textarea "hero.moveRight4();"
click at [895, 415] on div "// You can write code before a loop. hero . moveRight ( 3 ) ; // Break open the…" at bounding box center [1065, 277] width 427 height 479
type textarea "h"
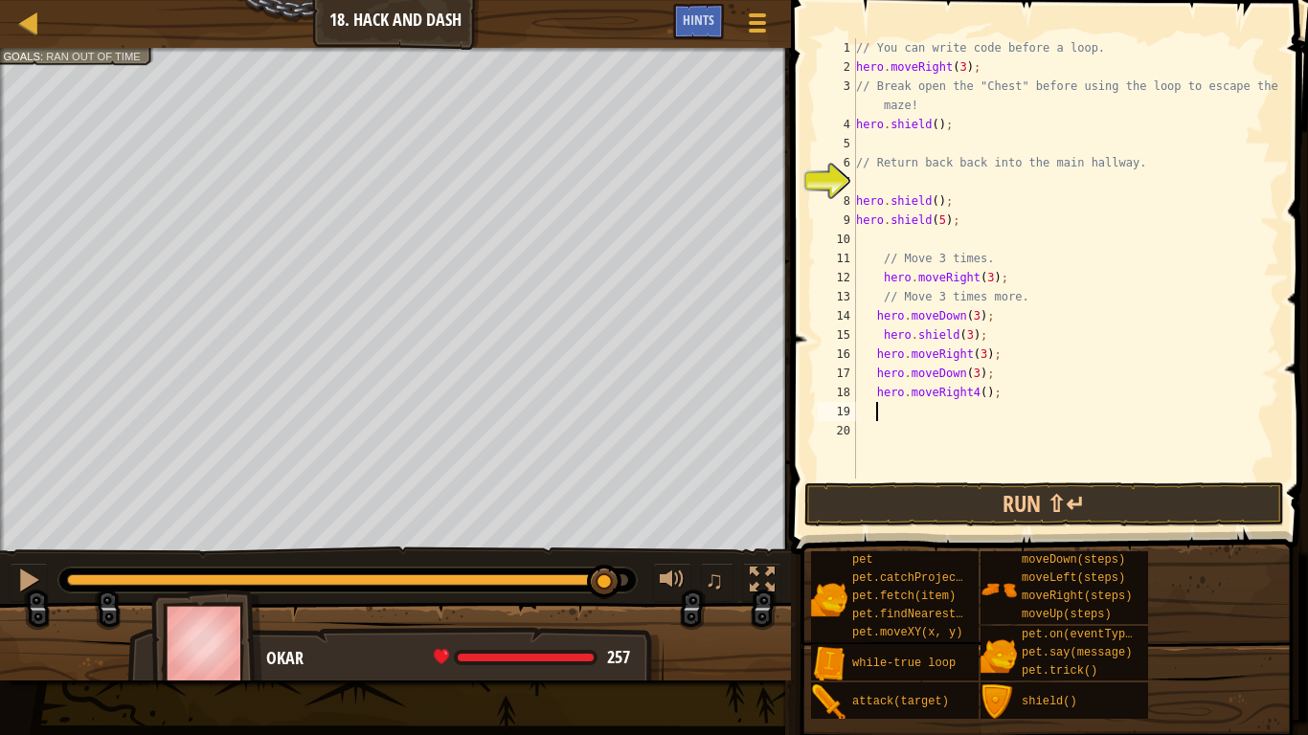
scroll to position [9, 3]
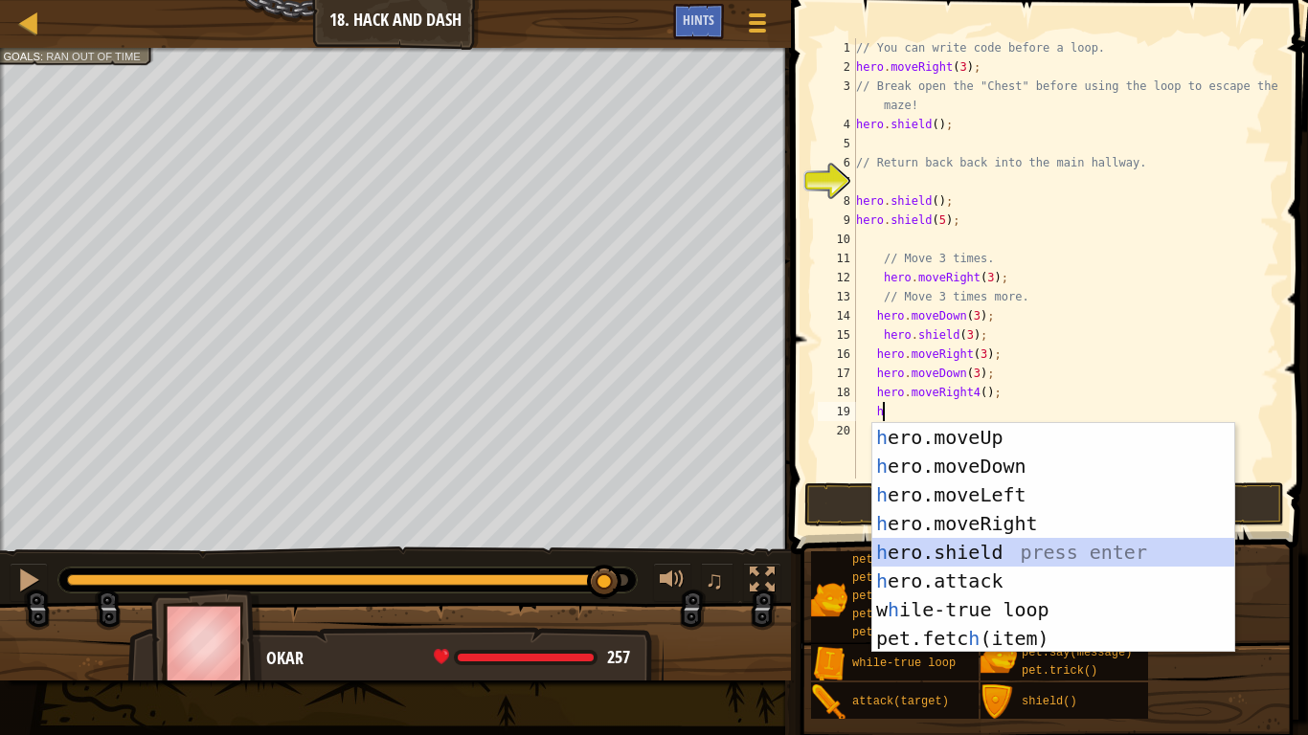
click at [967, 553] on div "h ero.moveUp press enter h ero.moveDown press enter h ero.moveLeft press enter …" at bounding box center [1053, 566] width 362 height 287
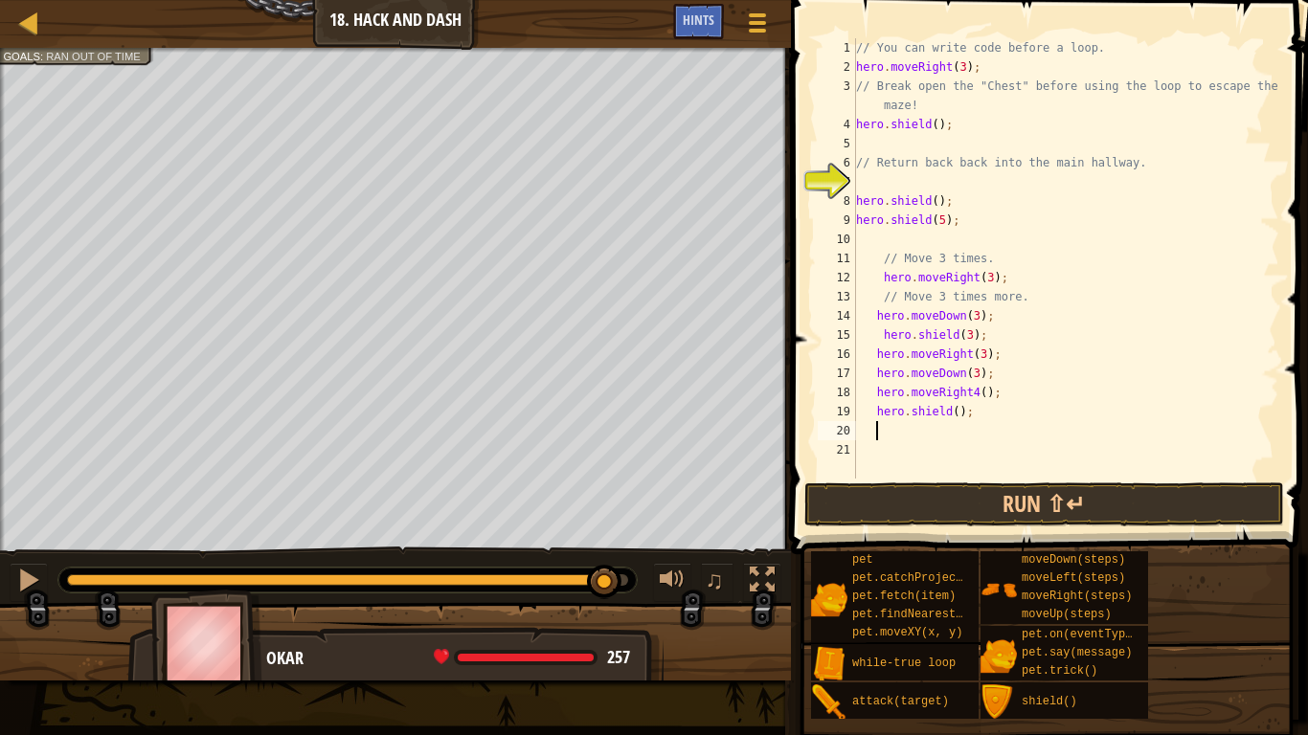
click at [957, 414] on div "// You can write code before a loop. hero . moveRight ( 3 ) ; // Break open the…" at bounding box center [1065, 277] width 427 height 479
type textarea "hero.shield(3);"
click at [912, 440] on div "// You can write code before a loop. hero . moveRight ( 3 ) ; // Break open the…" at bounding box center [1065, 277] width 427 height 479
type textarea "h"
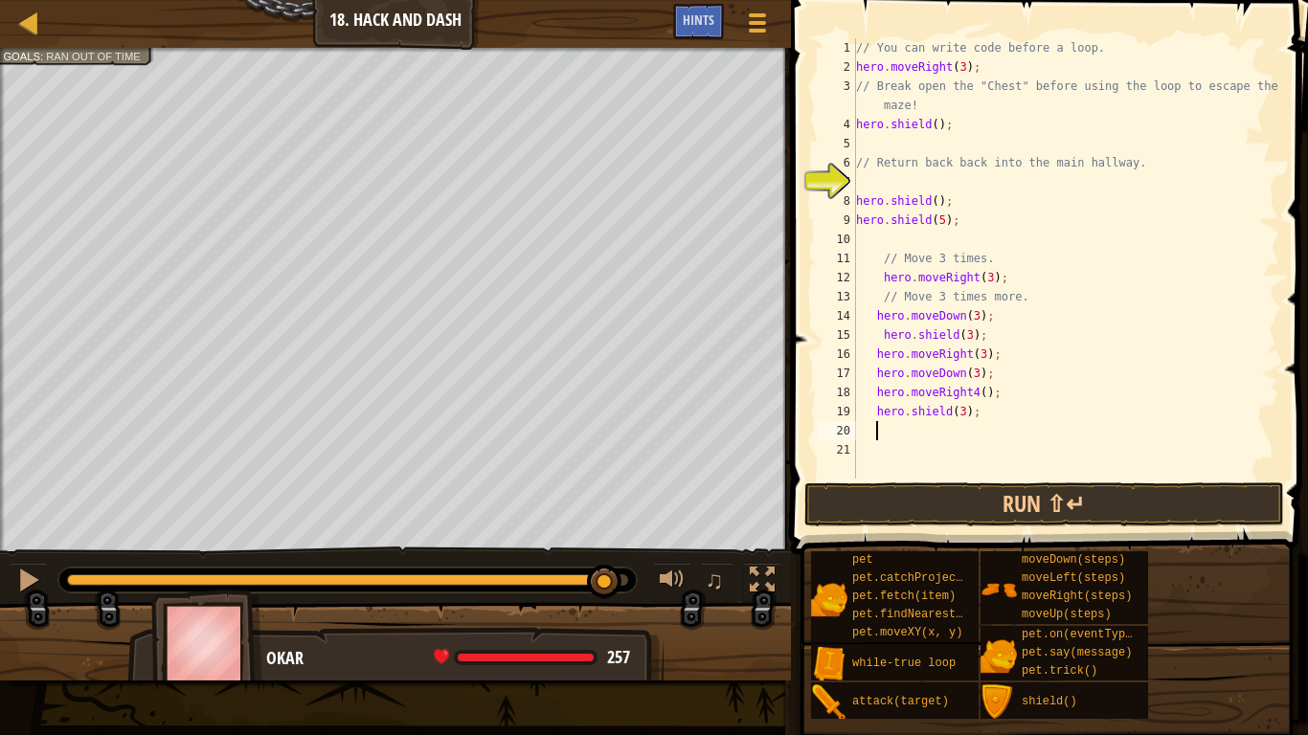
scroll to position [9, 3]
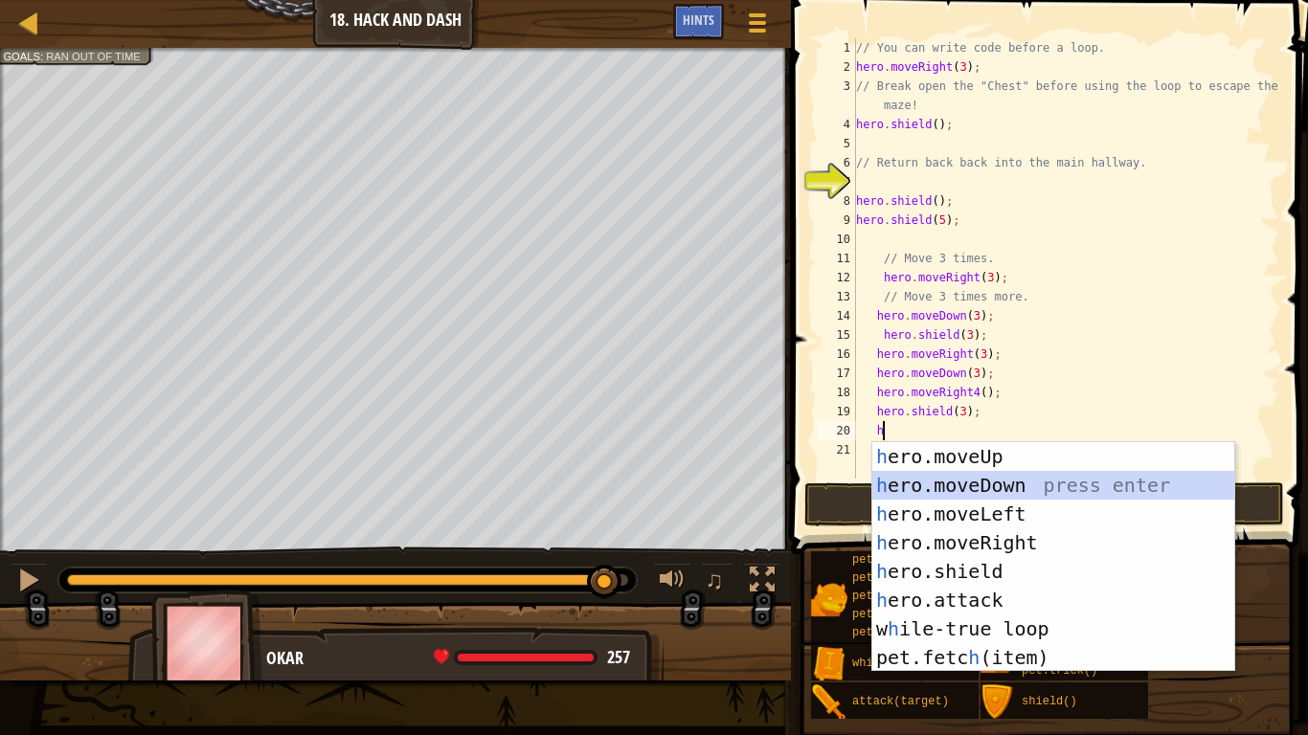
click at [1000, 481] on div "h ero.moveUp press enter h ero.moveDown press enter h ero.moveLeft press enter …" at bounding box center [1053, 585] width 362 height 287
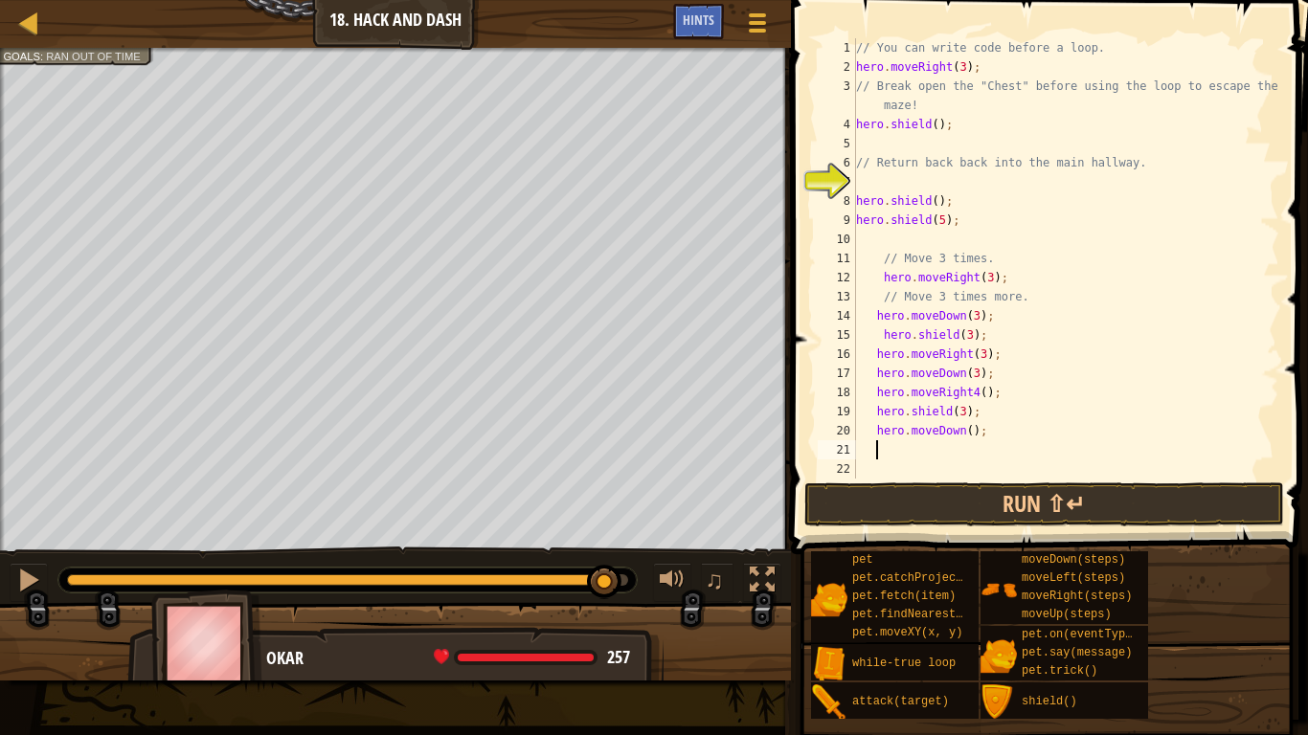
click at [968, 435] on div "// You can write code before a loop. hero . moveRight ( 3 ) ; // Break open the…" at bounding box center [1065, 277] width 427 height 479
click at [970, 502] on button "Run ⇧↵" at bounding box center [1044, 505] width 480 height 44
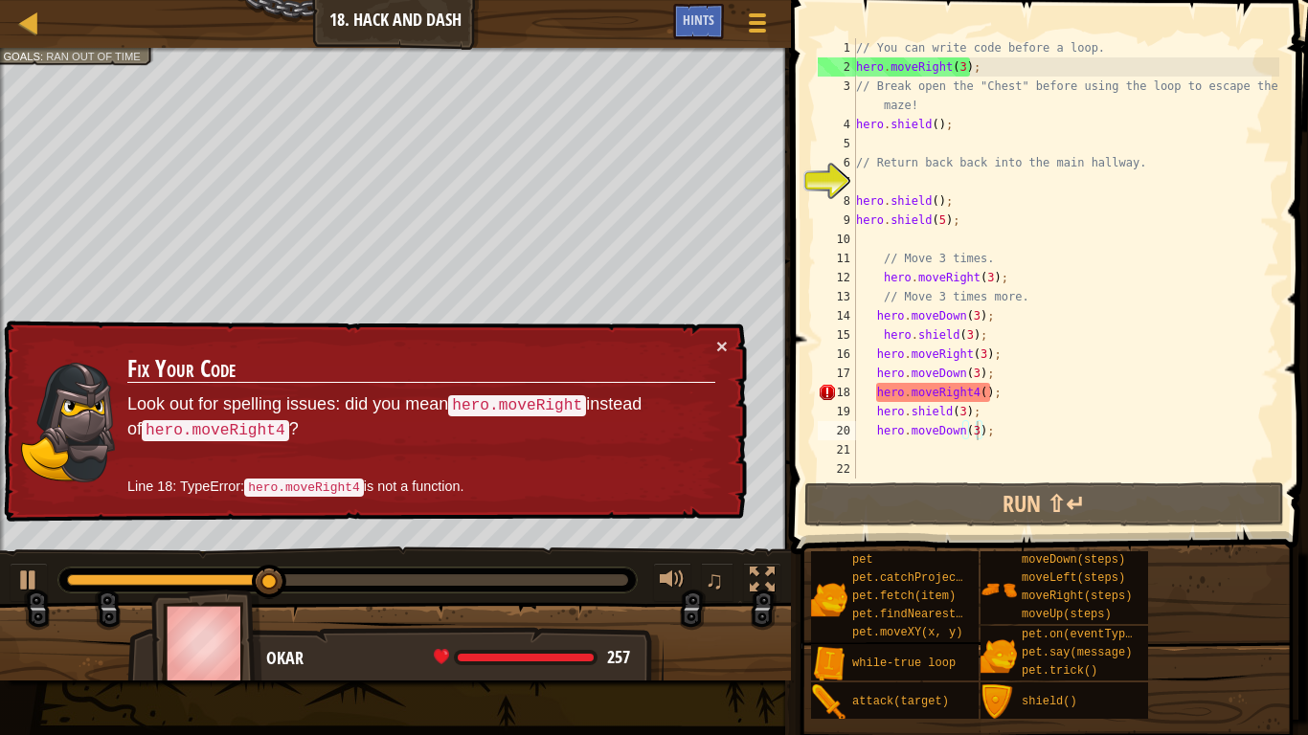
drag, startPoint x: 119, startPoint y: 574, endPoint x: 532, endPoint y: 634, distance: 418.0
click at [532, 619] on div "Escape the trap. Goals : Ran out of time ♫ Okar 257 x: 87 y: 110 x: 110 y: 110" at bounding box center [654, 364] width 1308 height 633
click at [719, 345] on button "×" at bounding box center [721, 346] width 11 height 20
click at [976, 394] on div "// You can write code before a loop. hero . moveRight ( 3 ) ; // Break open the…" at bounding box center [1065, 277] width 427 height 479
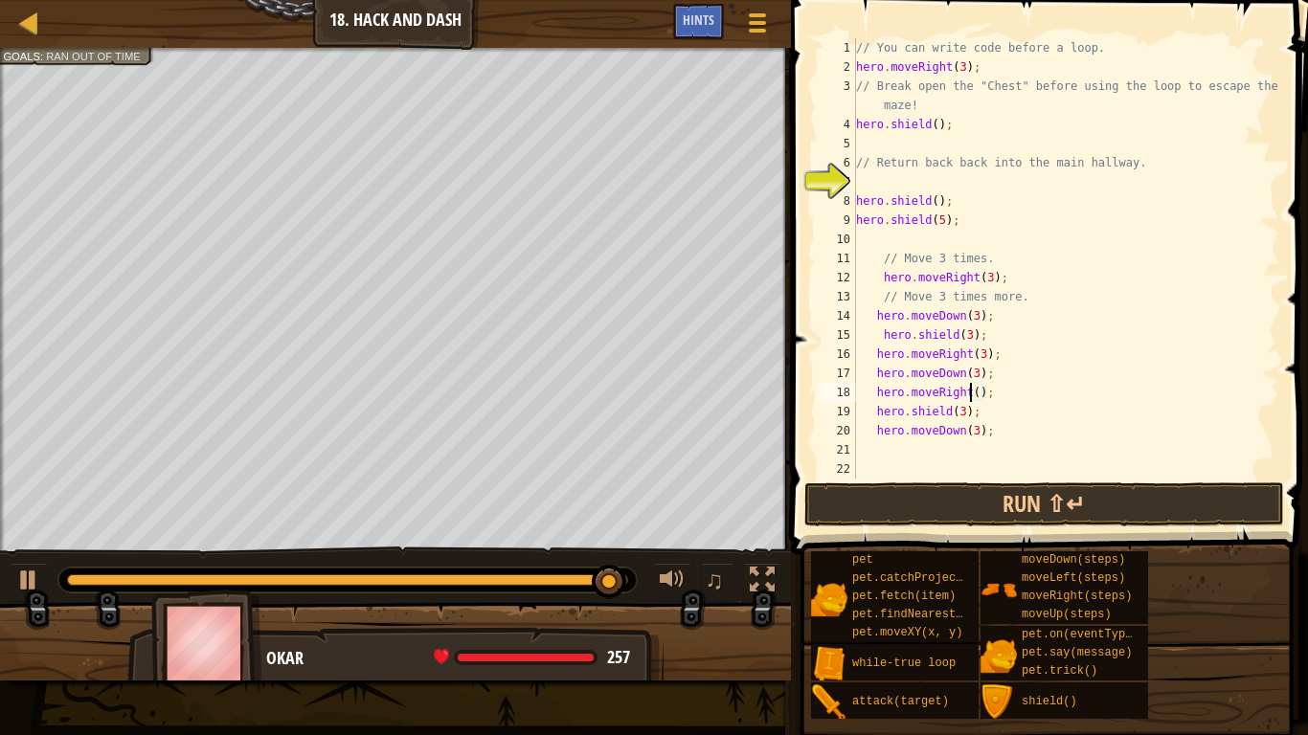
click at [977, 398] on div "// You can write code before a loop. hero . moveRight ( 3 ) ; // Break open the…" at bounding box center [1065, 277] width 427 height 479
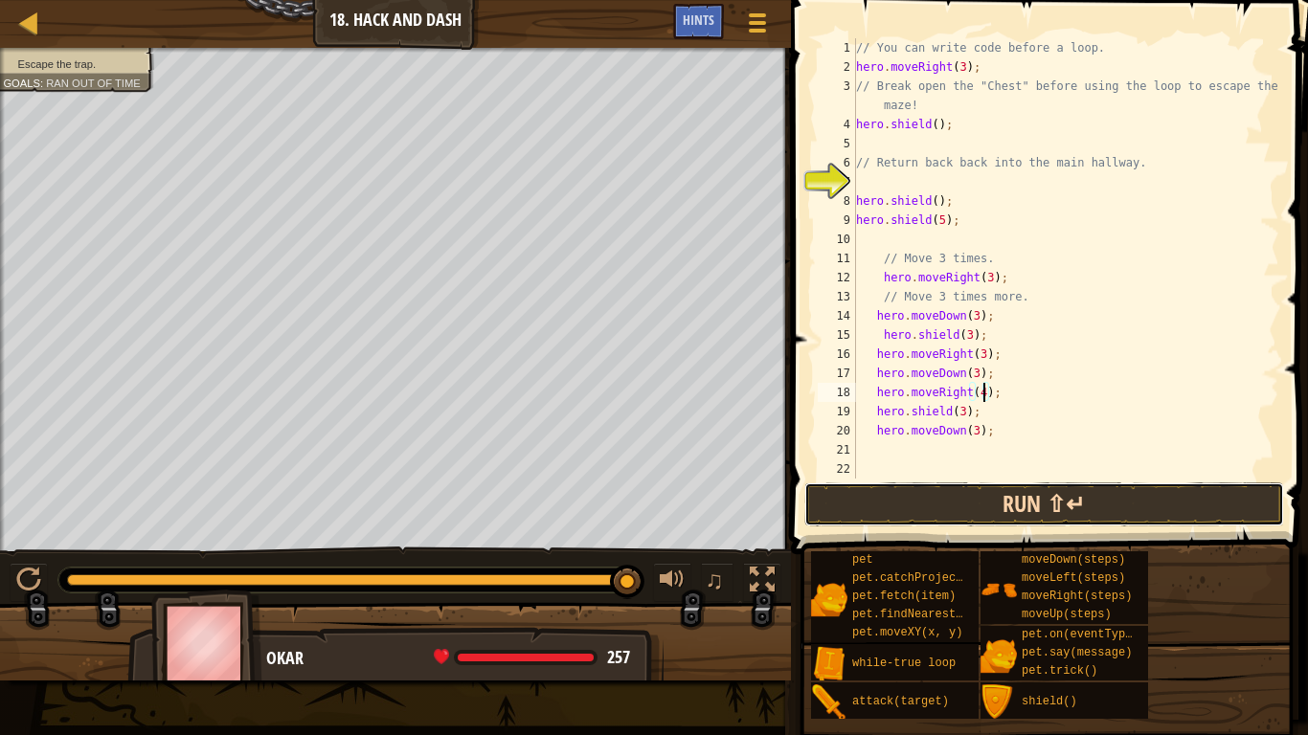
click at [971, 499] on button "Run ⇧↵" at bounding box center [1044, 505] width 480 height 44
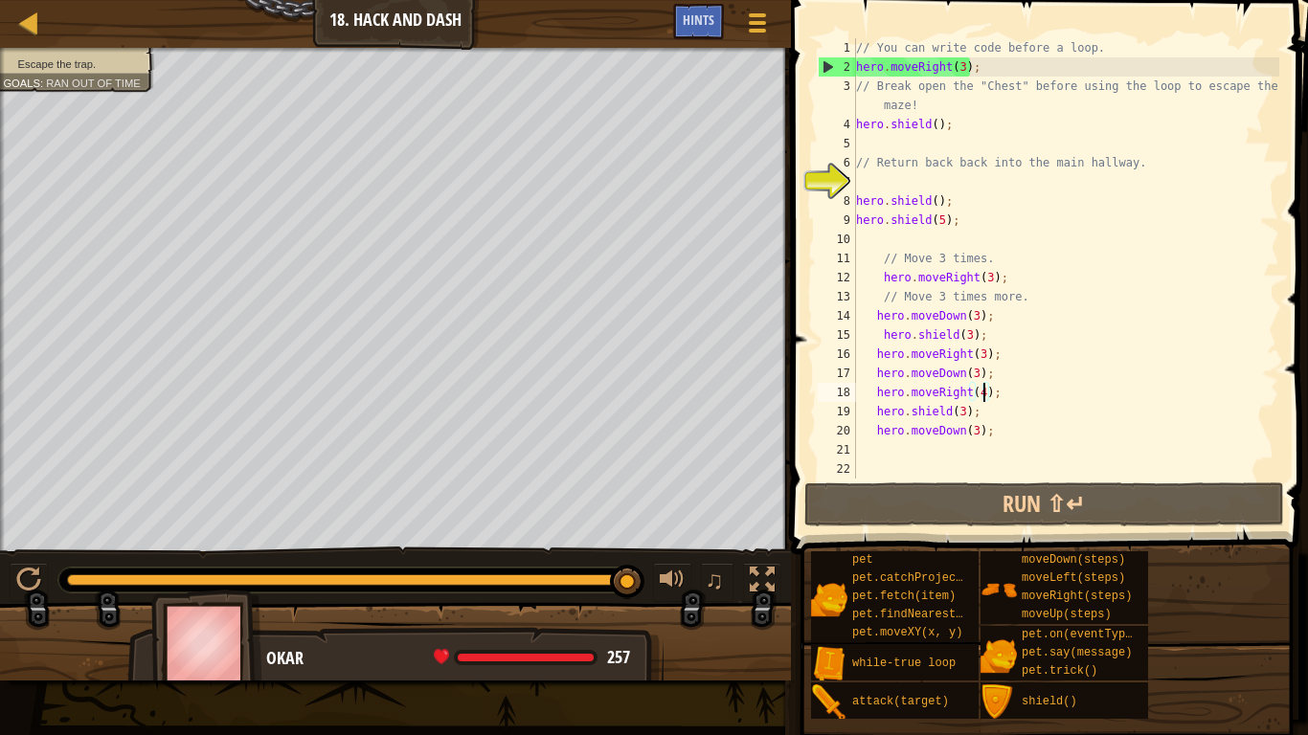
drag, startPoint x: 111, startPoint y: 576, endPoint x: 702, endPoint y: 625, distance: 592.8
click at [702, 619] on div "Escape the trap. Goals : Ran out of time ♫ Okar 257 x: 134 y: 38 x: 171 y: 38" at bounding box center [654, 364] width 1308 height 633
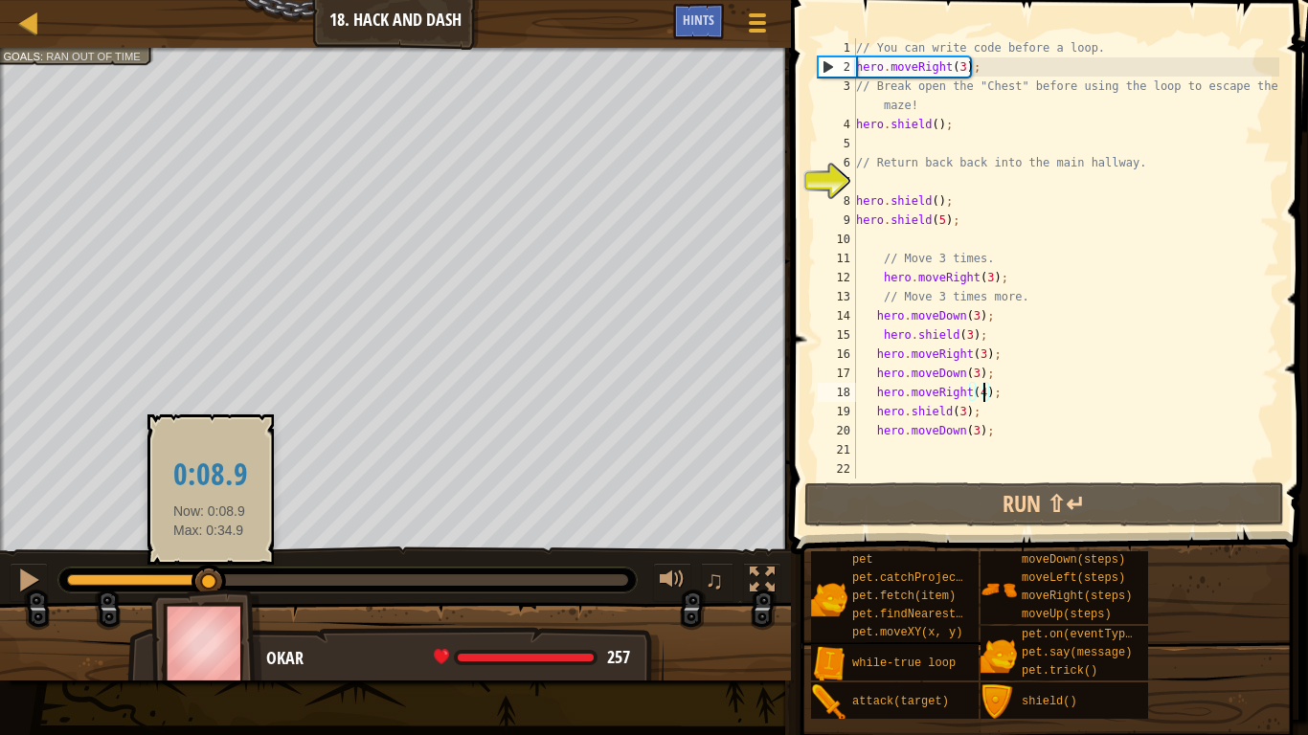
drag, startPoint x: 115, startPoint y: 578, endPoint x: 227, endPoint y: 575, distance: 112.1
click at [226, 575] on div at bounding box center [209, 582] width 34 height 34
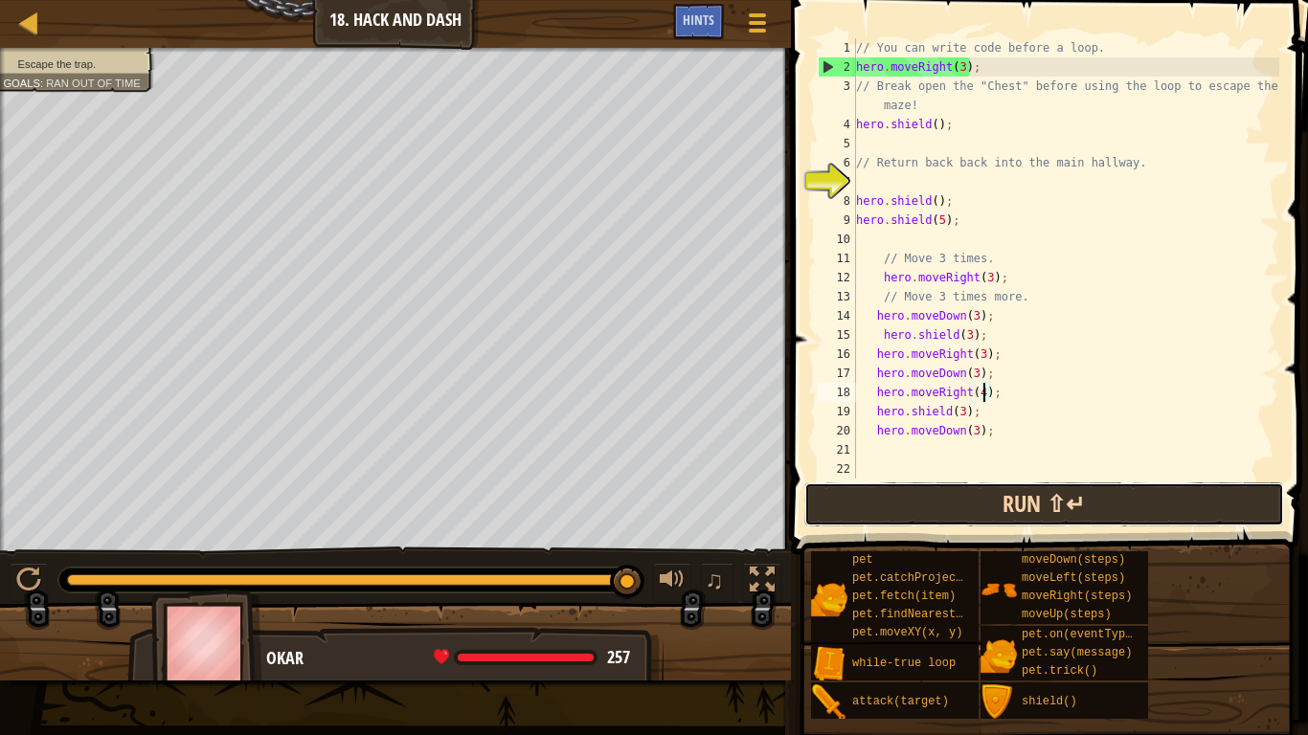
click at [868, 494] on button "Run ⇧↵" at bounding box center [1044, 505] width 480 height 44
click at [890, 509] on button "Run ⇧↵" at bounding box center [1044, 505] width 480 height 44
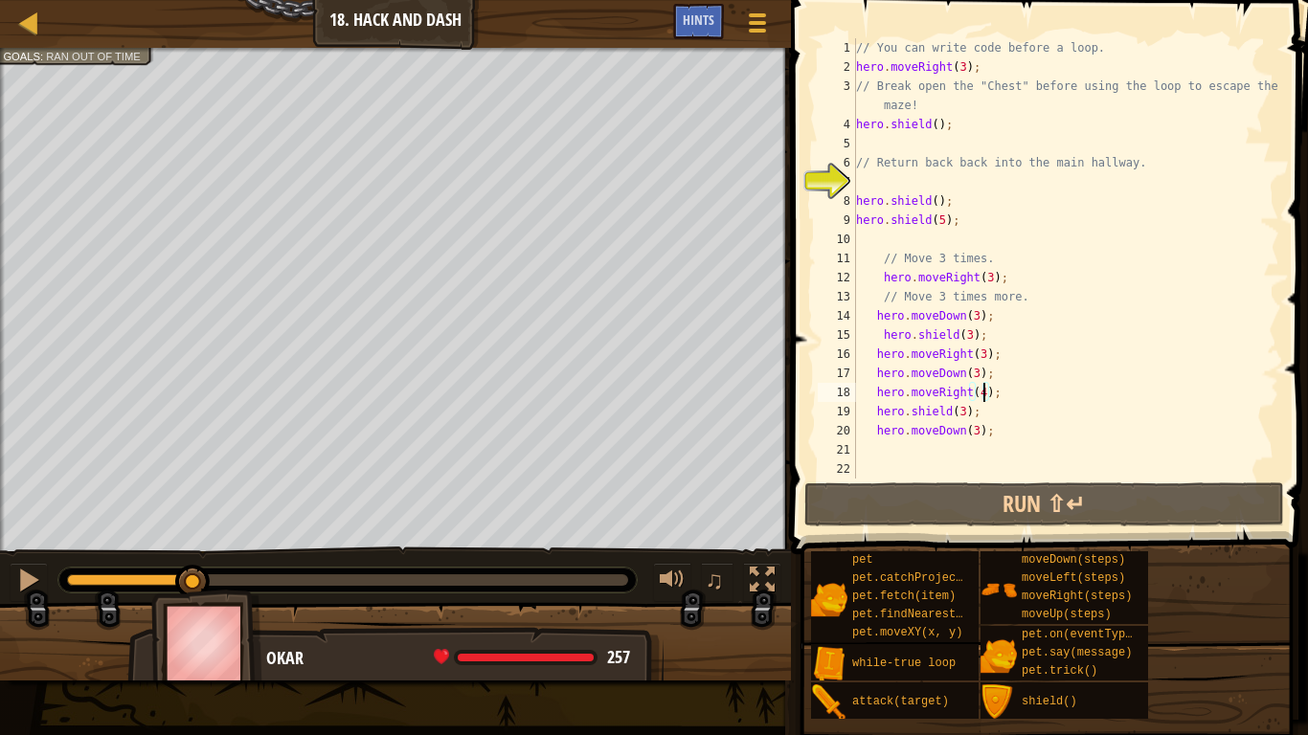
drag, startPoint x: 73, startPoint y: 583, endPoint x: 488, endPoint y: 616, distance: 416.8
click at [488, 616] on div "Escape the trap. Goals : Ran out of time ♫ Okar 257 x: 76 y: 110 x: 110 y: 110" at bounding box center [654, 364] width 1308 height 633
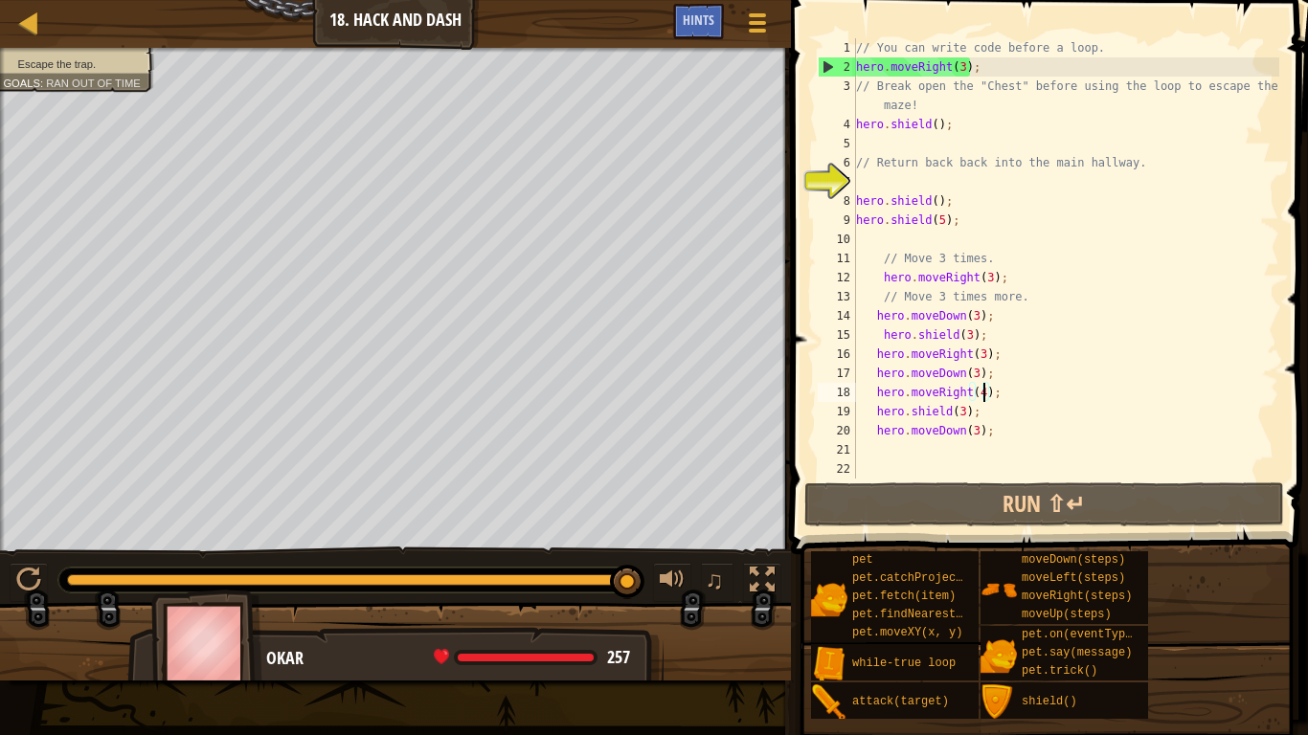
drag, startPoint x: 211, startPoint y: 576, endPoint x: 695, endPoint y: 593, distance: 484.8
click at [695, 593] on div "♫" at bounding box center [395, 575] width 791 height 57
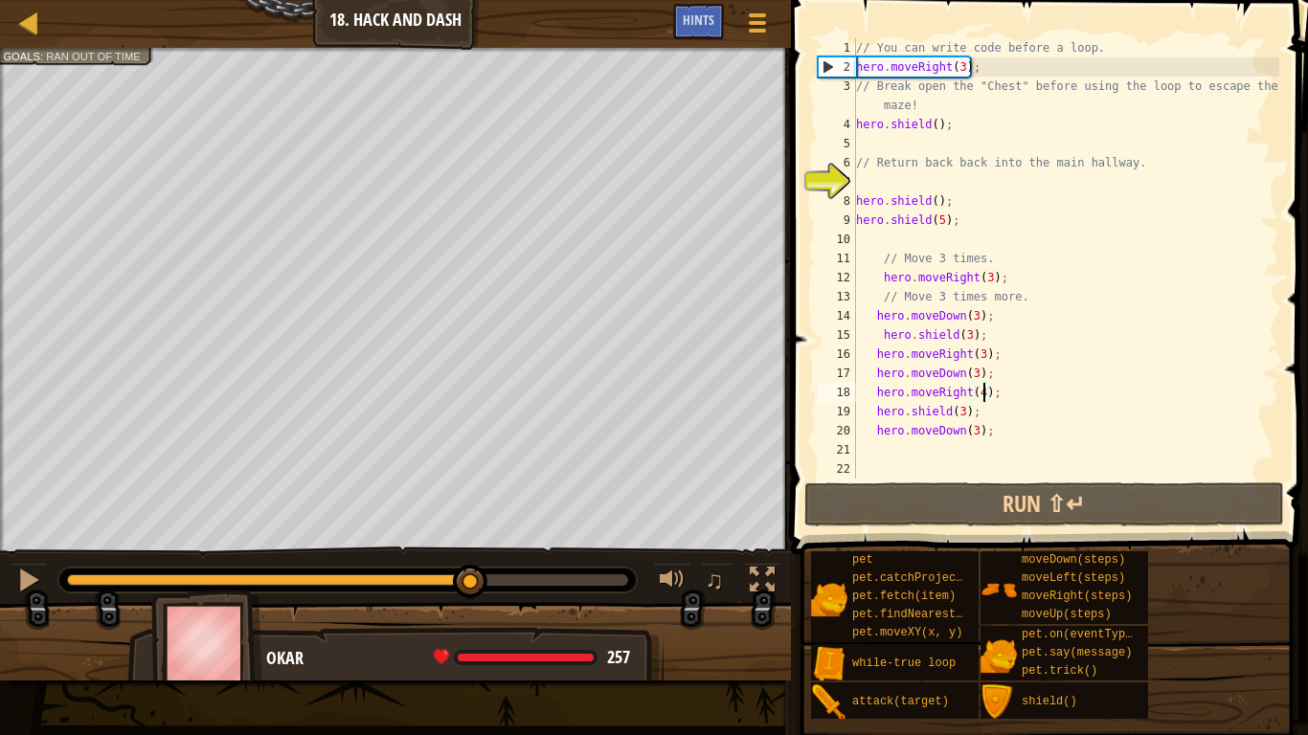
drag, startPoint x: 97, startPoint y: 579, endPoint x: 473, endPoint y: 601, distance: 376.9
click at [473, 601] on div "Escape the trap. Goals : Ran out of time ♫ Okar 257 x: 112 y: 74 x: 123 y: 74" at bounding box center [654, 364] width 1308 height 633
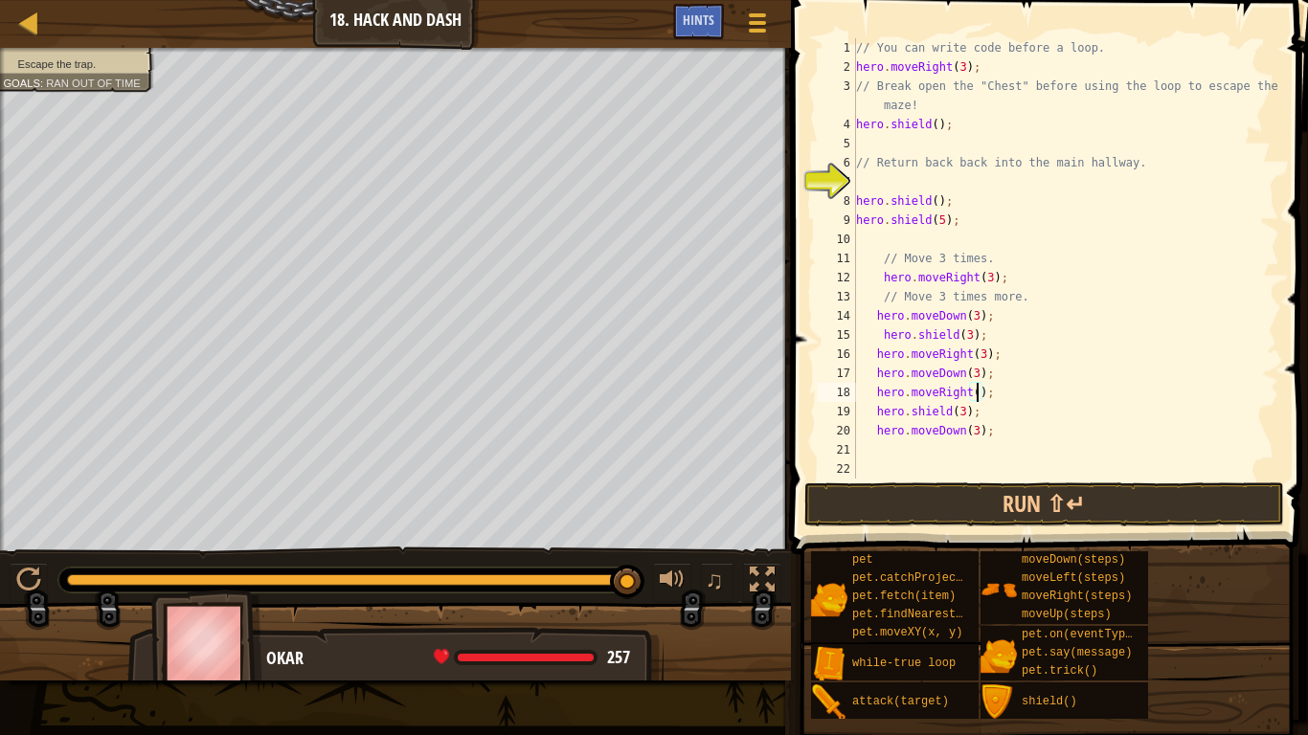
type textarea "hero.moveRight(7);"
click at [989, 473] on div "// You can write code before a loop. hero . moveRight ( 3 ) ; // Break open the…" at bounding box center [1065, 277] width 427 height 479
click at [982, 500] on button "Run ⇧↵" at bounding box center [1044, 505] width 480 height 44
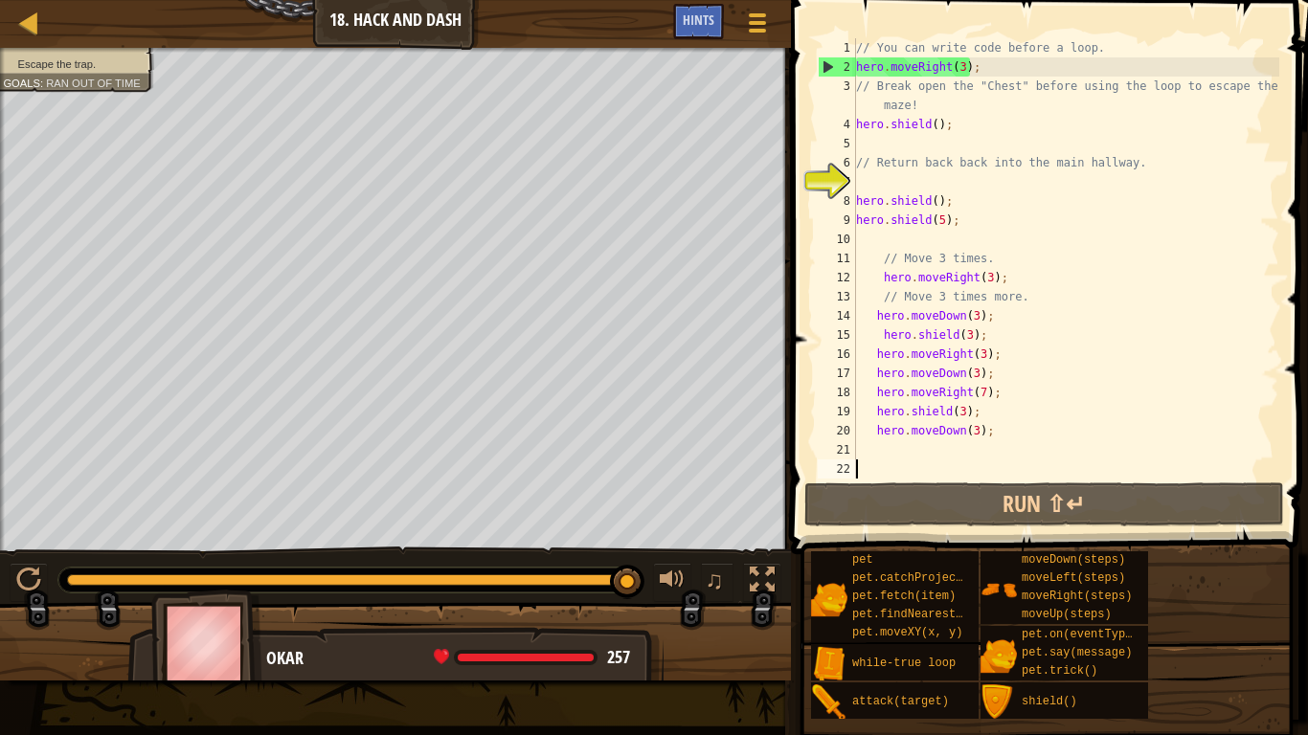
click at [929, 450] on div "// You can write code before a loop. hero . moveRight ( 3 ) ; // Break open the…" at bounding box center [1065, 277] width 427 height 479
type textarea "h"
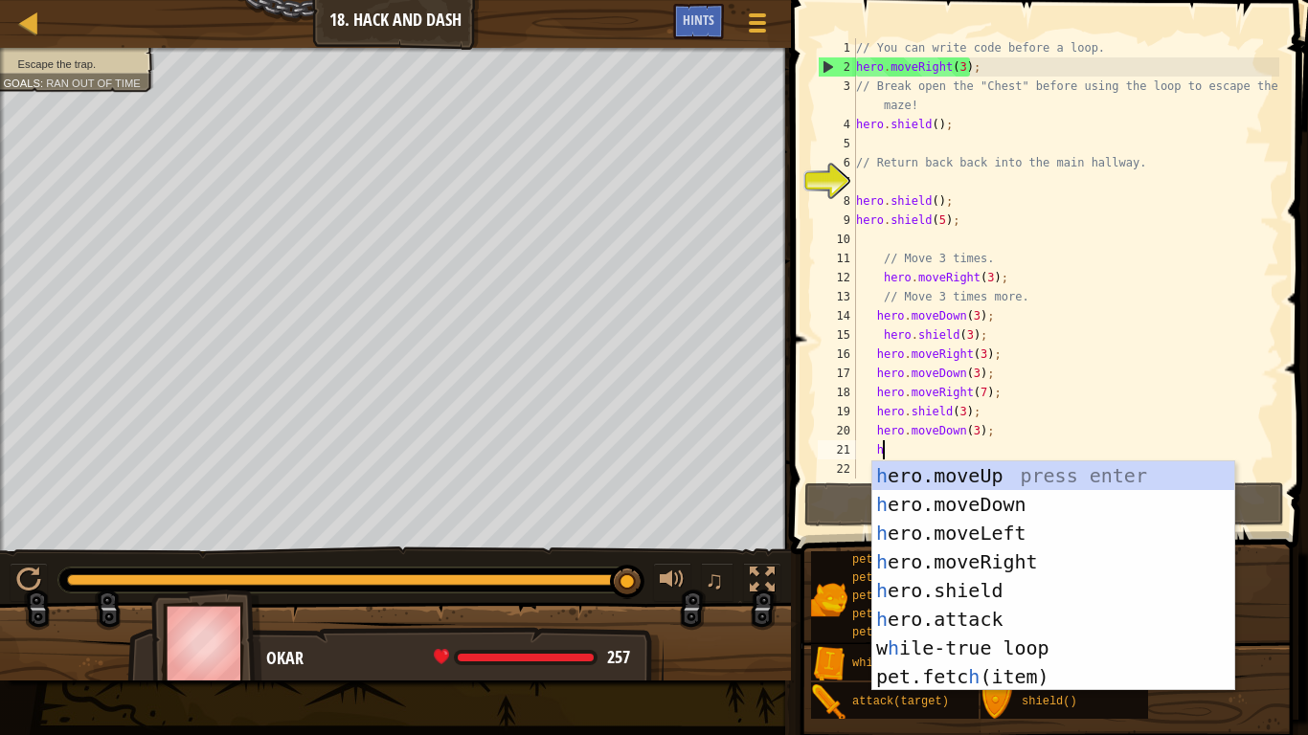
scroll to position [9, 3]
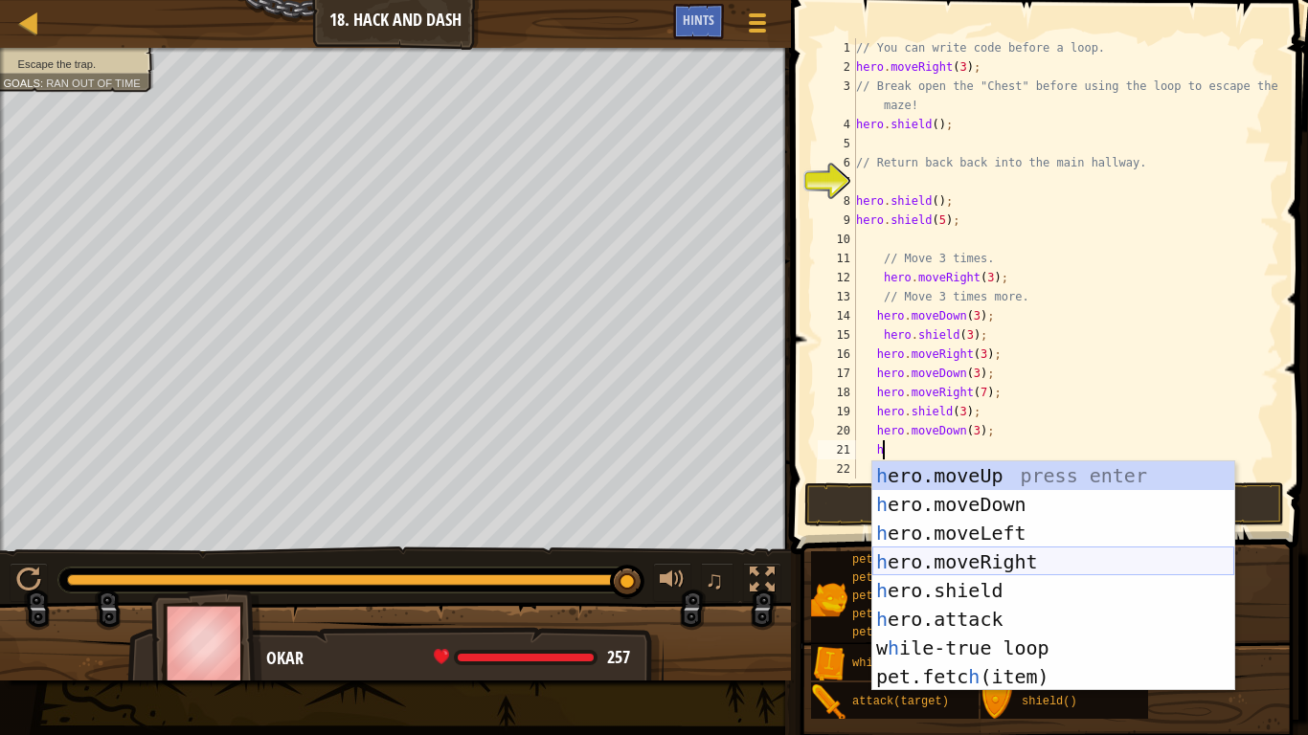
click at [997, 559] on div "h ero.moveUp press enter h ero.moveDown press enter h ero.moveLeft press enter …" at bounding box center [1053, 605] width 362 height 287
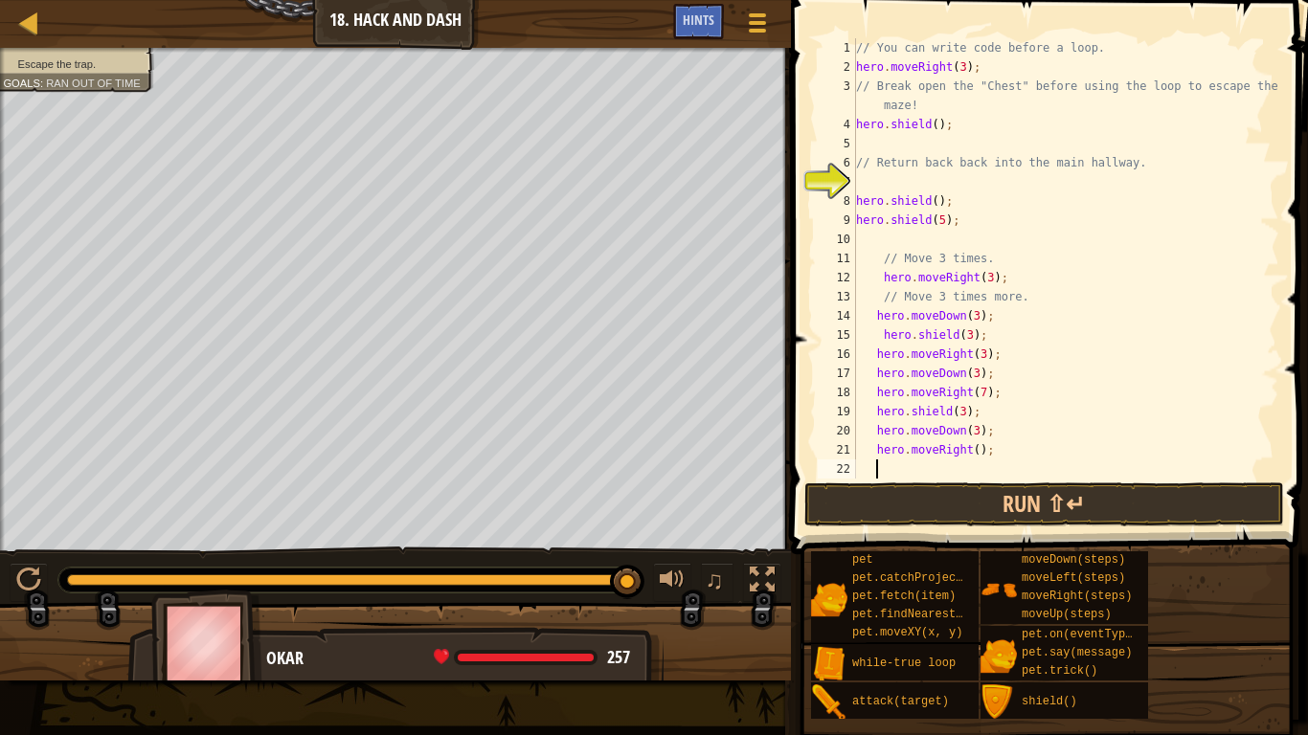
scroll to position [9, 2]
click at [972, 455] on div "// You can write code before a loop. hero . moveRight ( 3 ) ; // Break open the…" at bounding box center [1065, 277] width 427 height 479
click at [984, 457] on div "// You can write code before a loop. hero . moveRight ( 3 ) ; // Break open the…" at bounding box center [1065, 277] width 427 height 479
click at [981, 455] on div "// You can write code before a loop. hero . moveRight ( 3 ) ; // Break open the…" at bounding box center [1065, 277] width 427 height 479
click at [975, 452] on div "// You can write code before a loop. hero . moveRight ( 3 ) ; // Break open the…" at bounding box center [1065, 277] width 427 height 479
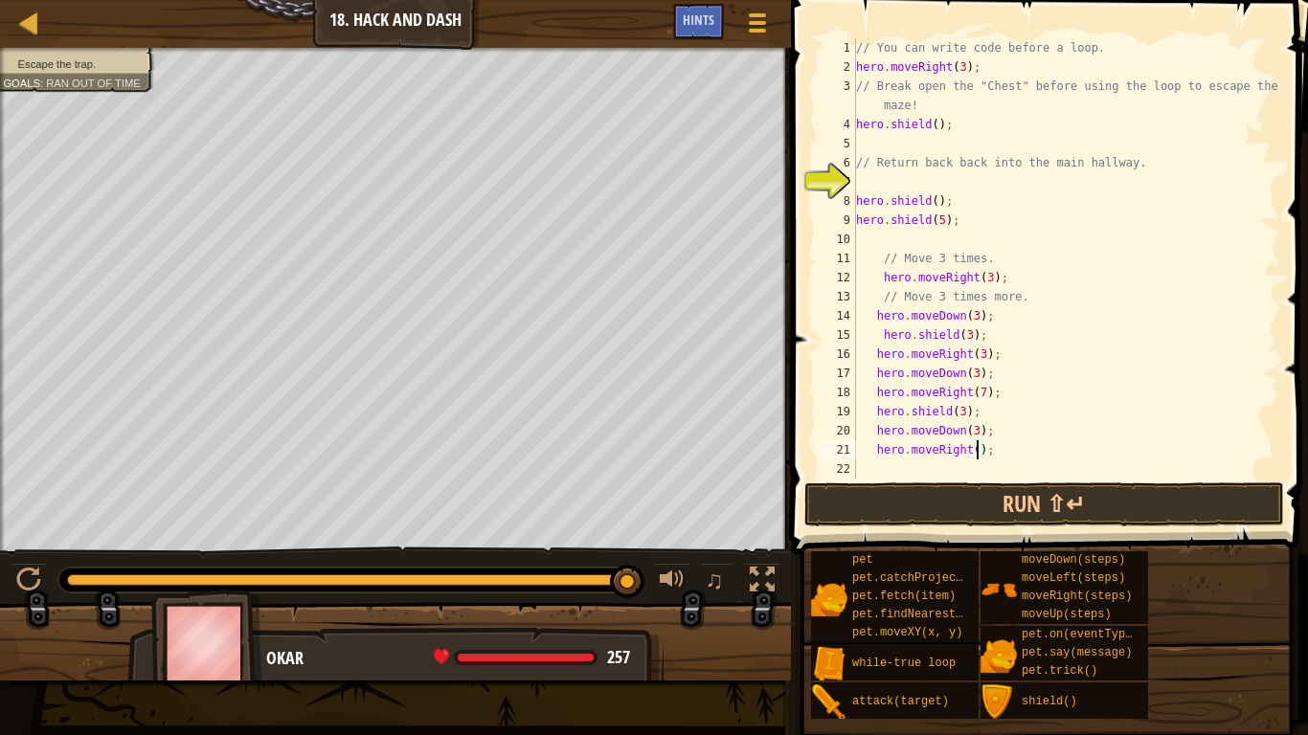
type textarea "hero.moveRight(3);"
click at [939, 464] on div "// You can write code before a loop. hero . moveRight ( 3 ) ; // Break open the…" at bounding box center [1065, 277] width 427 height 479
type textarea "h"
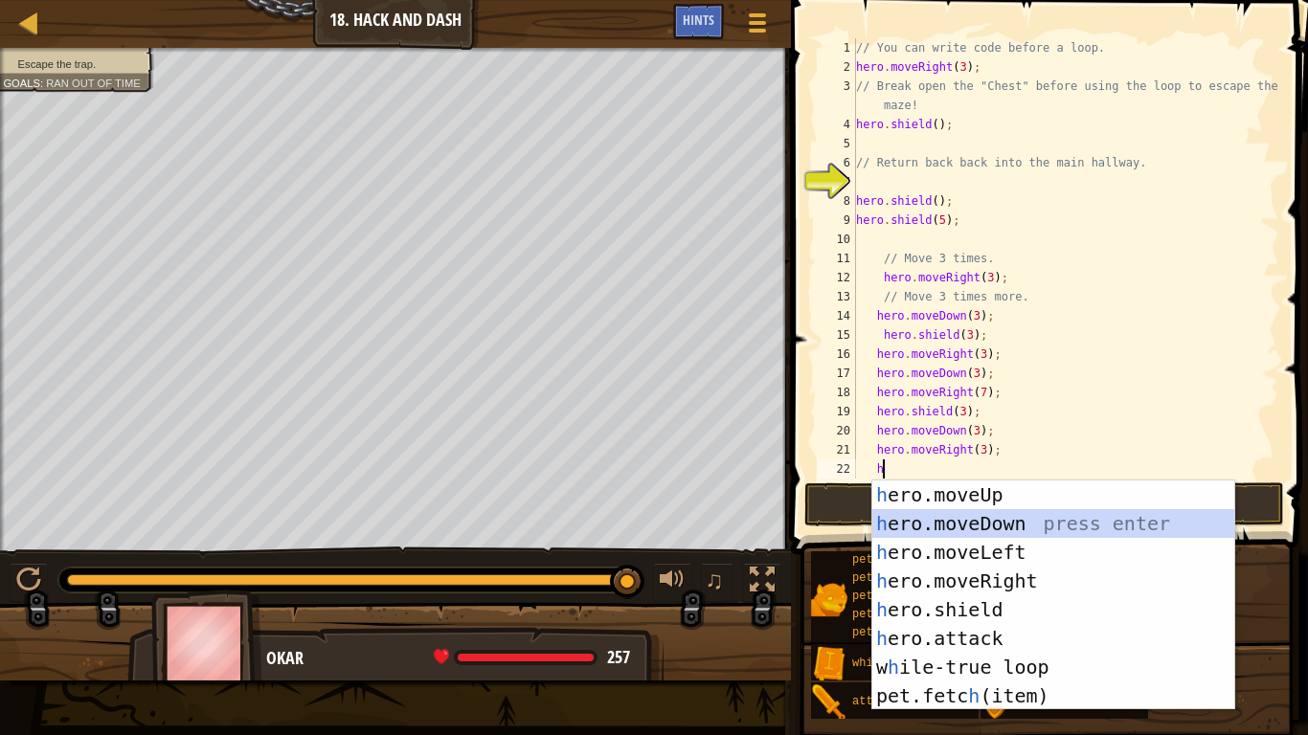
click at [1004, 525] on div "h ero.moveUp press enter h ero.moveDown press enter h ero.moveLeft press enter …" at bounding box center [1053, 624] width 362 height 287
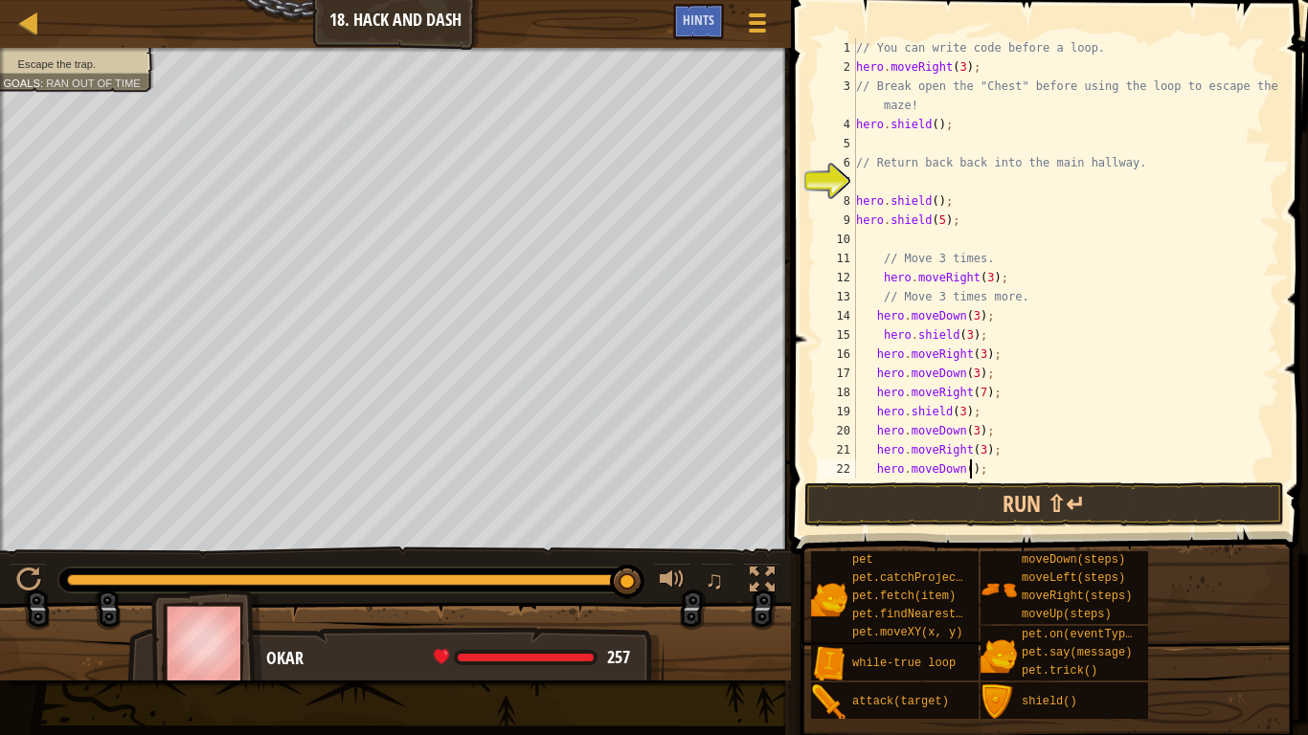
click at [971, 469] on div "// You can write code before a loop. hero . moveRight ( 3 ) ; // Break open the…" at bounding box center [1065, 277] width 427 height 479
type textarea "hero.moveDown(2);"
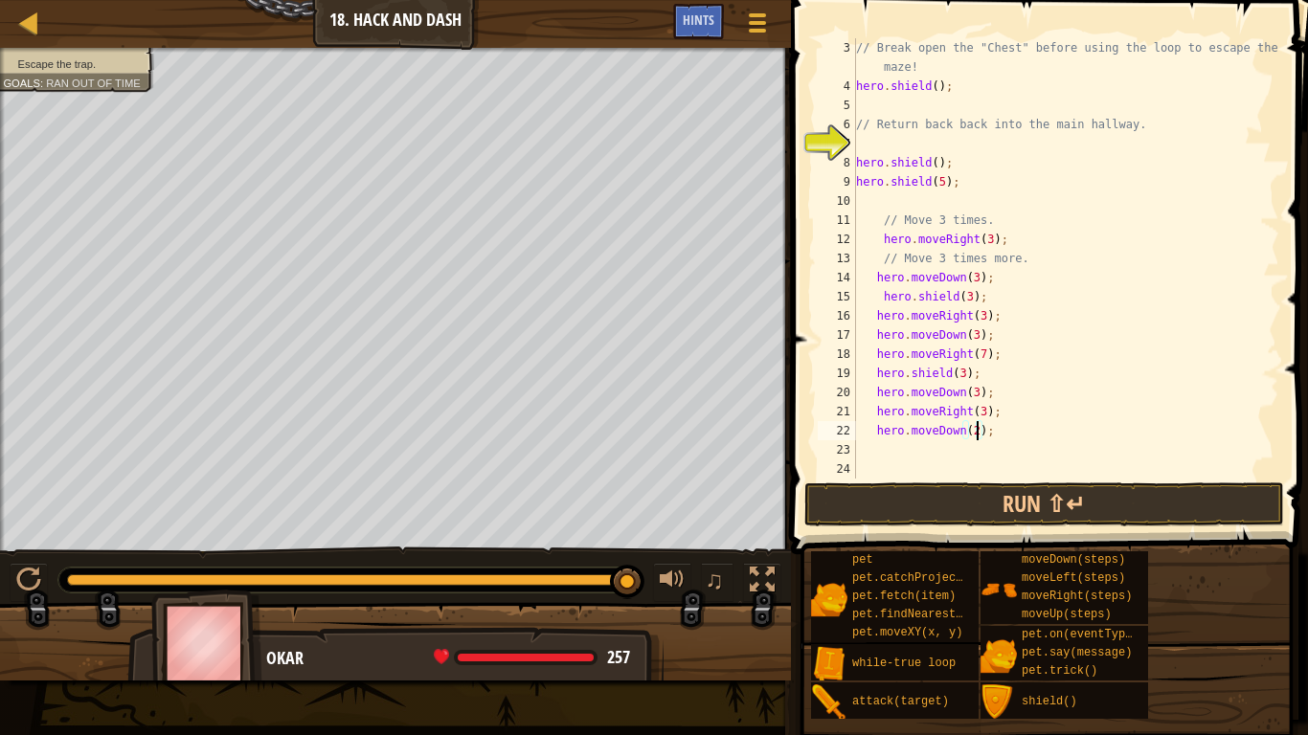
scroll to position [38, 0]
click at [913, 445] on div "// Break open the "Chest" before using the loop to escape the maze! hero . shie…" at bounding box center [1065, 287] width 427 height 498
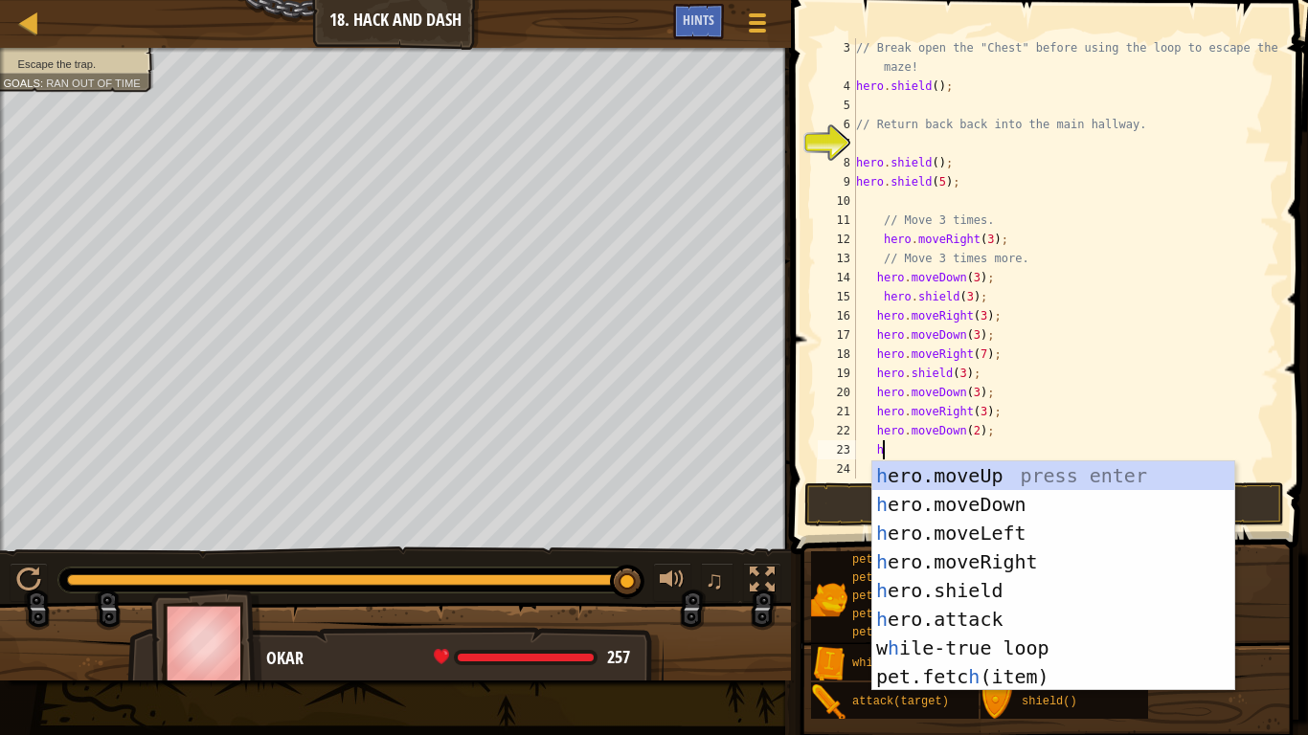
scroll to position [9, 3]
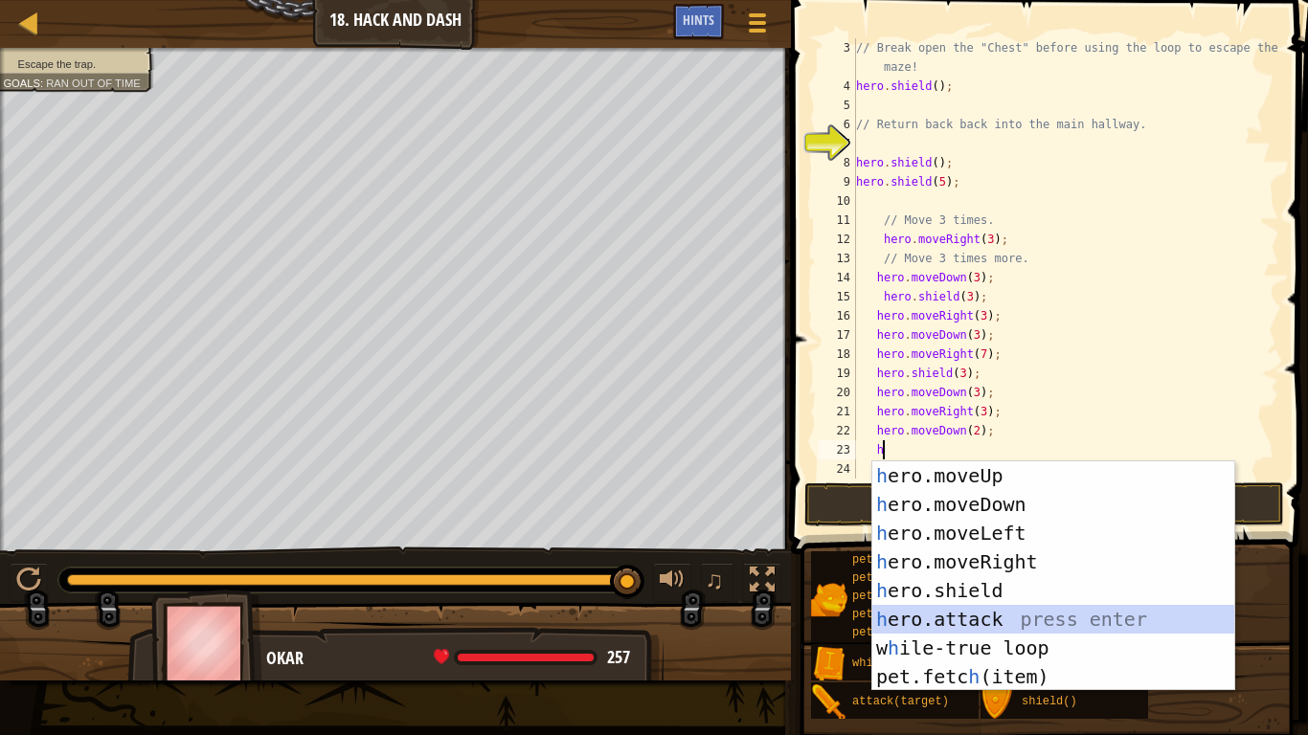
click at [987, 615] on div "h ero.moveUp press enter h ero.moveDown press enter h ero.moveLeft press enter …" at bounding box center [1053, 605] width 362 height 287
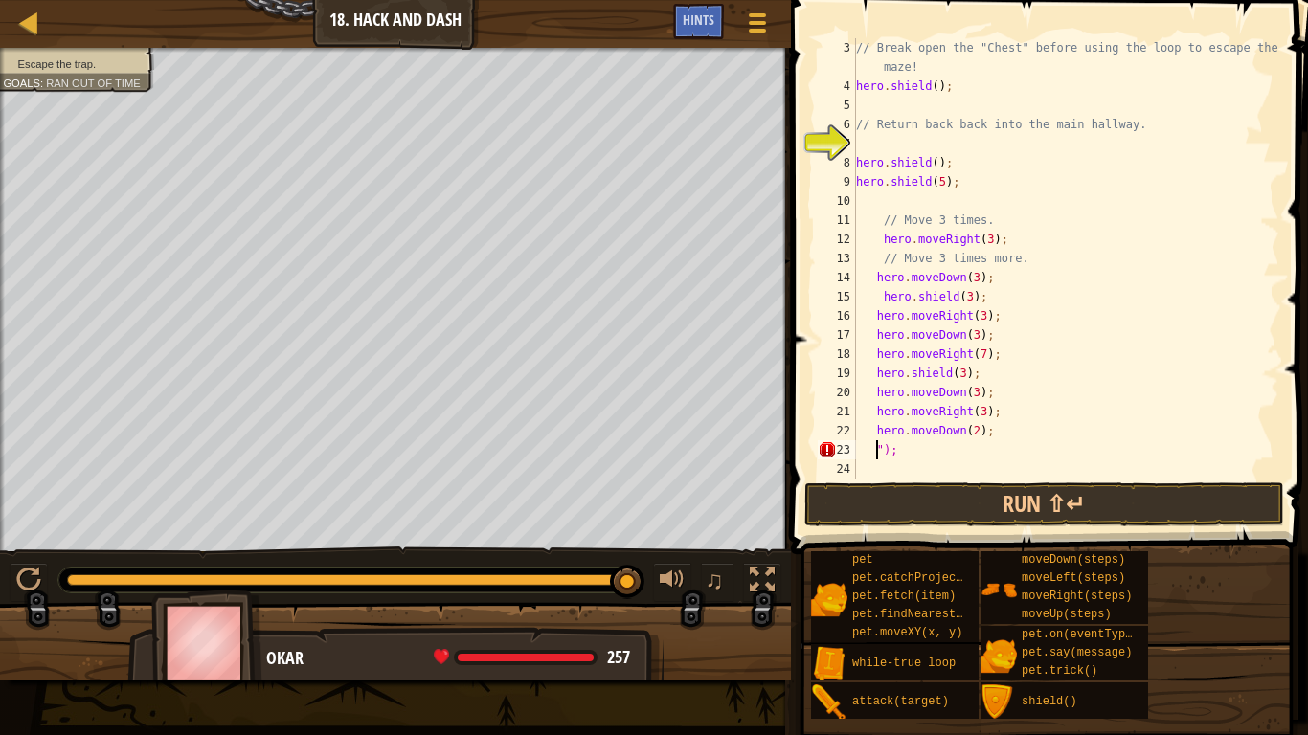
click at [1065, 454] on div "// Break open the "Chest" before using the loop to escape the maze! hero . shie…" at bounding box center [1065, 287] width 427 height 498
type textarea """
type textarea "h"
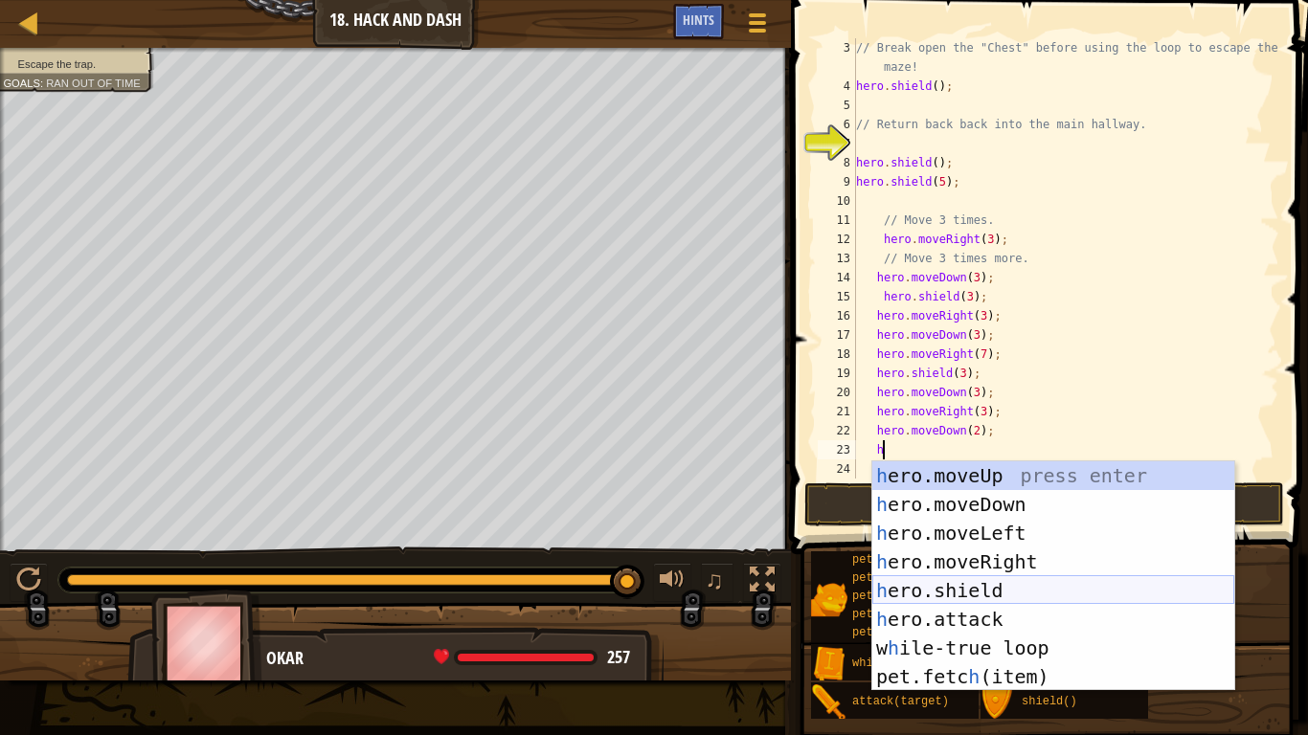
click at [1001, 589] on div "h ero.moveUp press enter h ero.moveDown press enter h ero.moveLeft press enter …" at bounding box center [1053, 605] width 362 height 287
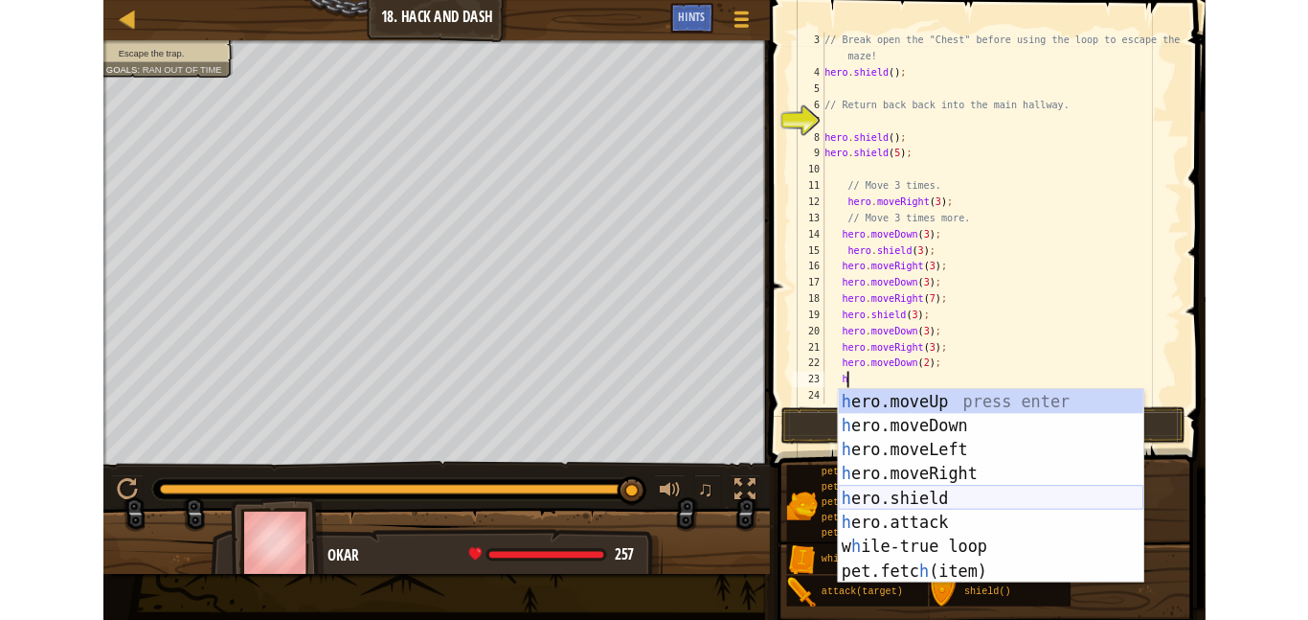
scroll to position [9, 2]
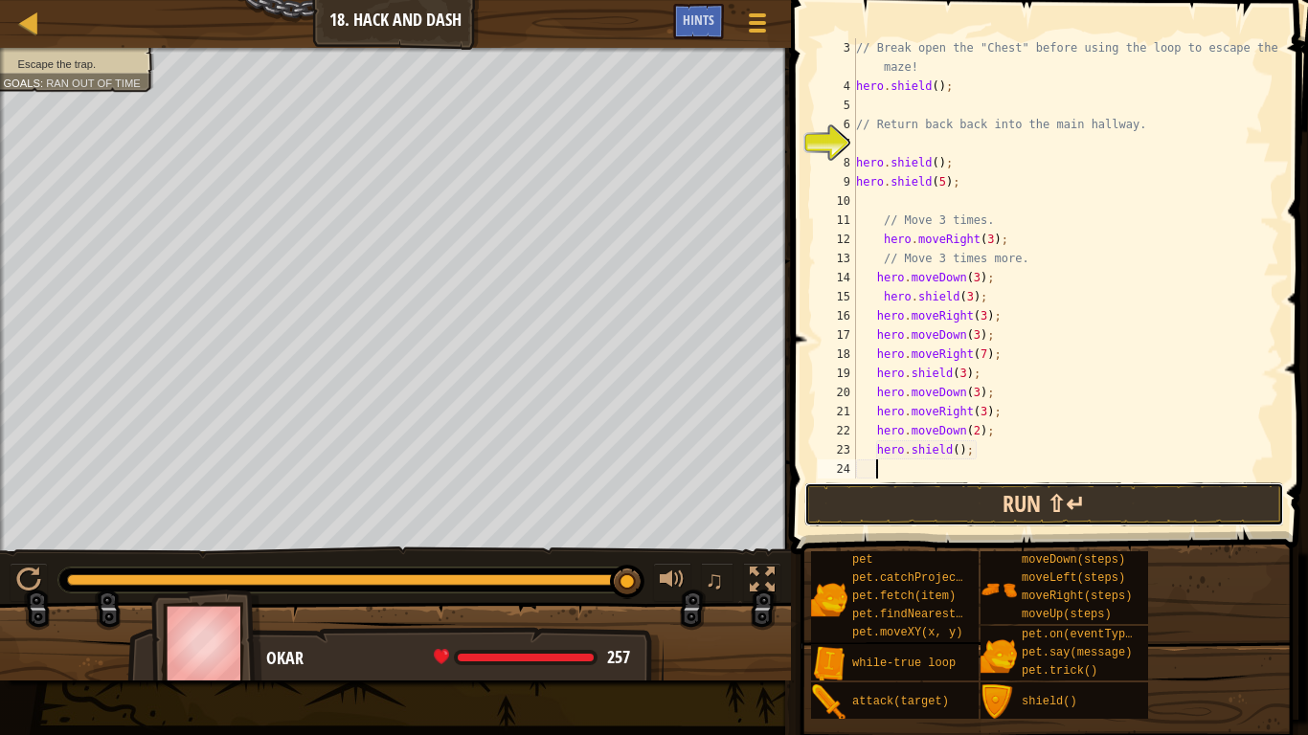
click at [1015, 485] on button "Run ⇧↵" at bounding box center [1044, 505] width 480 height 44
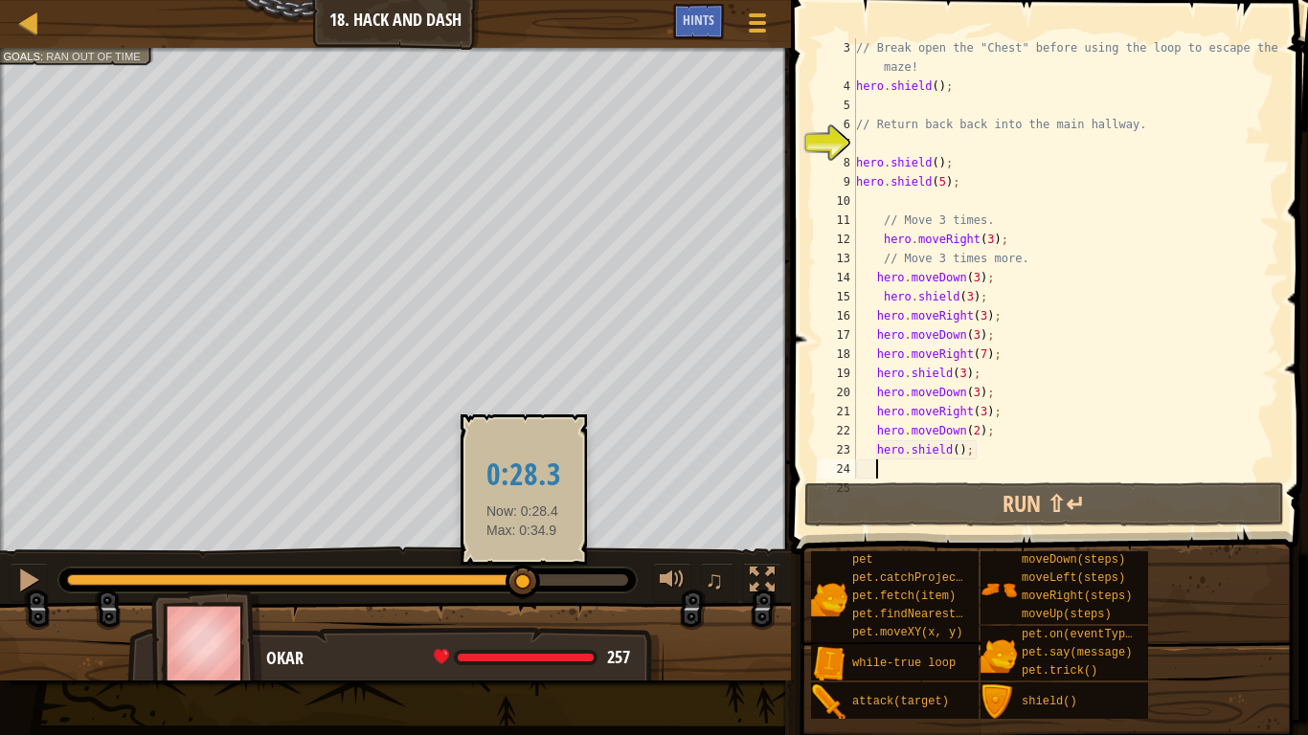
drag, startPoint x: 154, startPoint y: 577, endPoint x: 525, endPoint y: 594, distance: 370.9
click at [525, 594] on div at bounding box center [523, 582] width 34 height 34
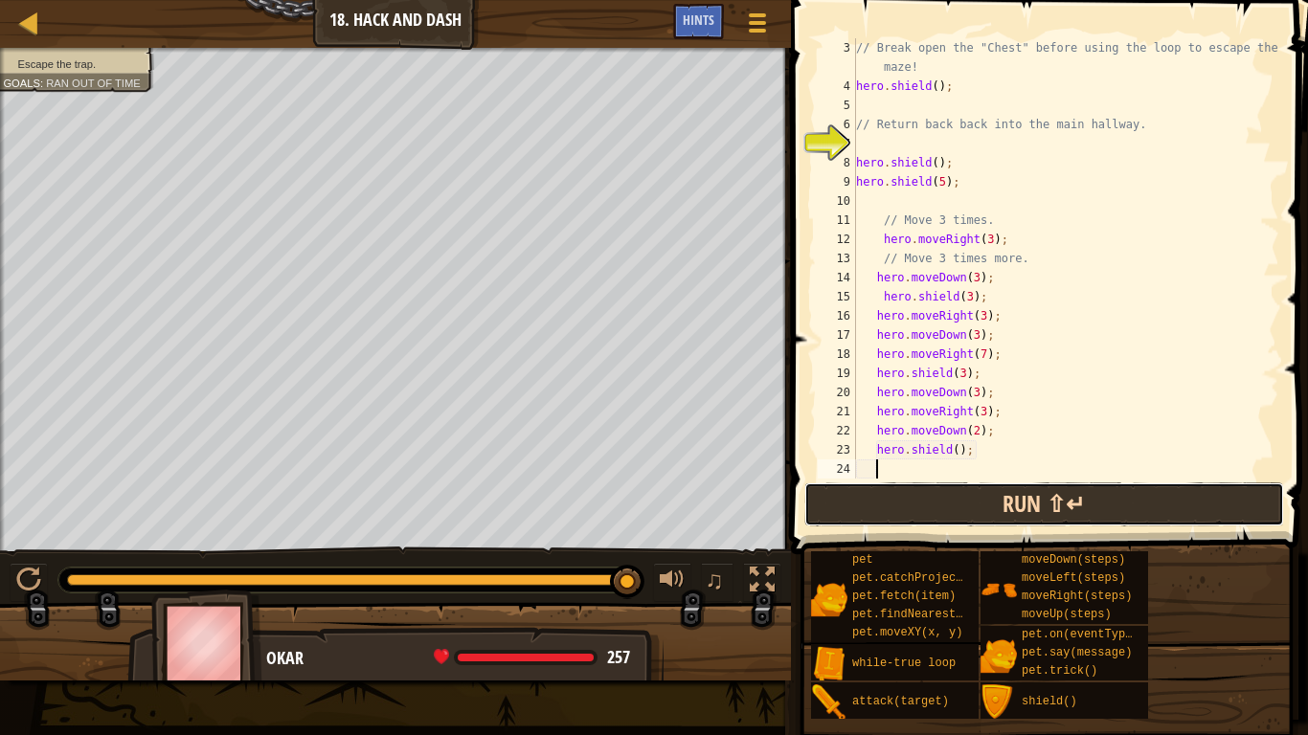
click at [1018, 493] on button "Run ⇧↵" at bounding box center [1044, 505] width 480 height 44
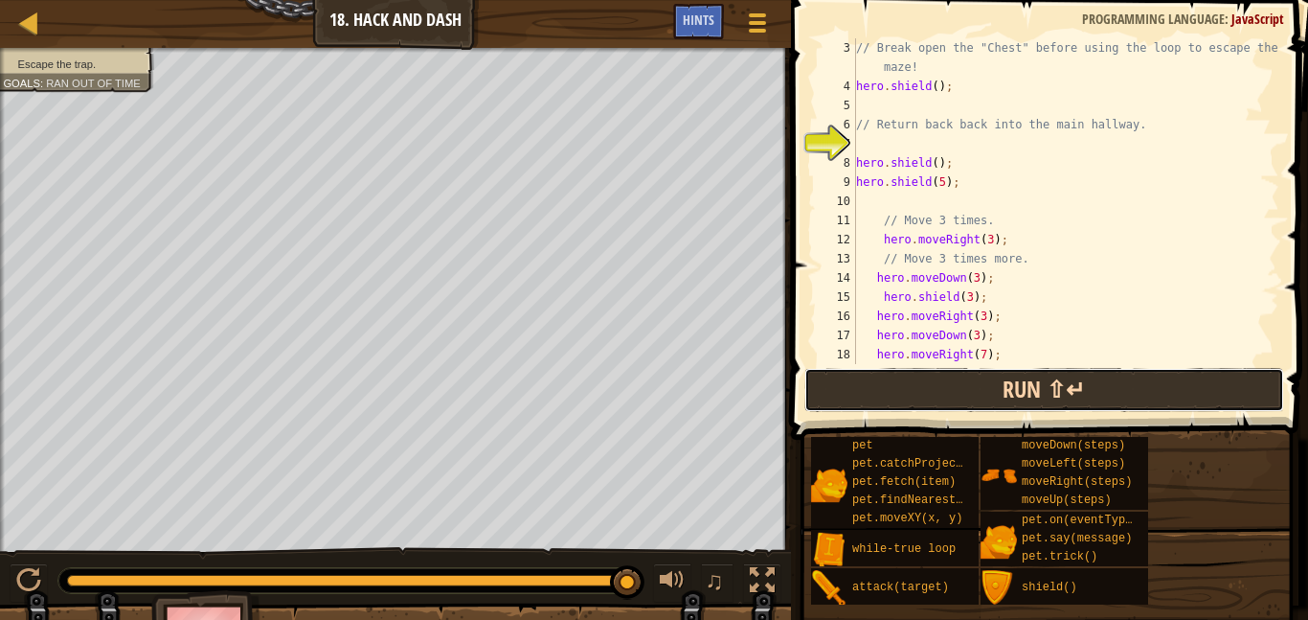
click at [880, 401] on button "Run ⇧↵" at bounding box center [1044, 390] width 480 height 44
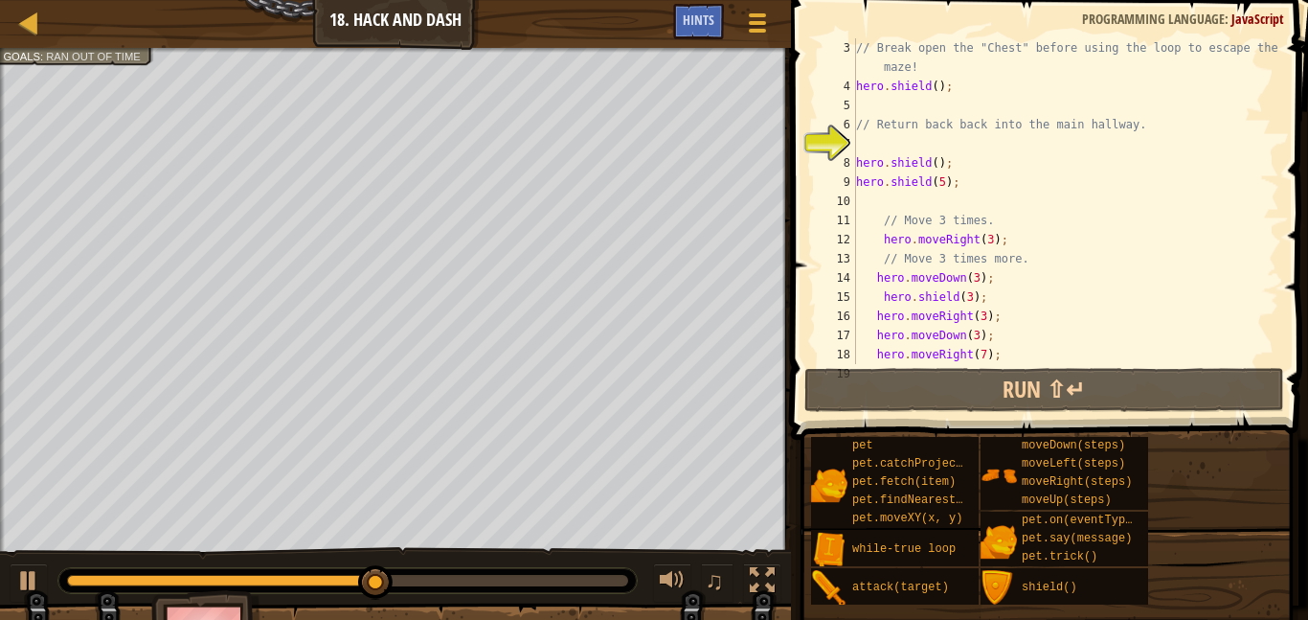
click at [992, 240] on div "// Break open the "Chest" before using the loop to escape the maze! hero . shie…" at bounding box center [1065, 229] width 427 height 383
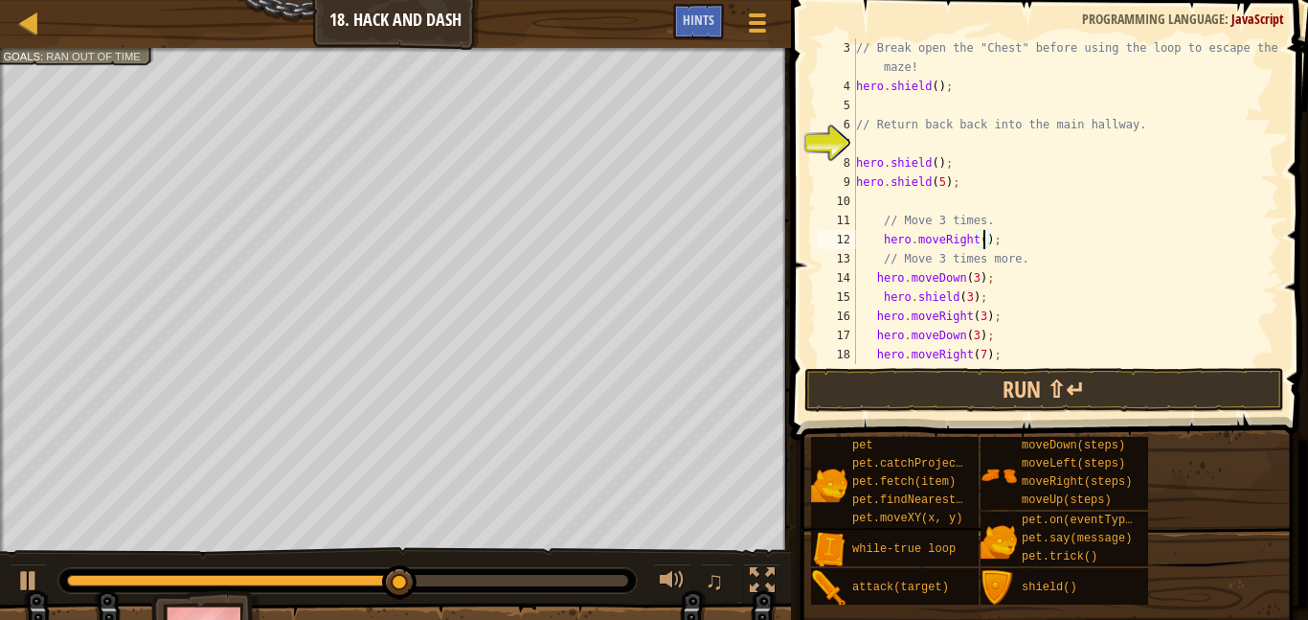
type textarea "hero.moveRight(2);"
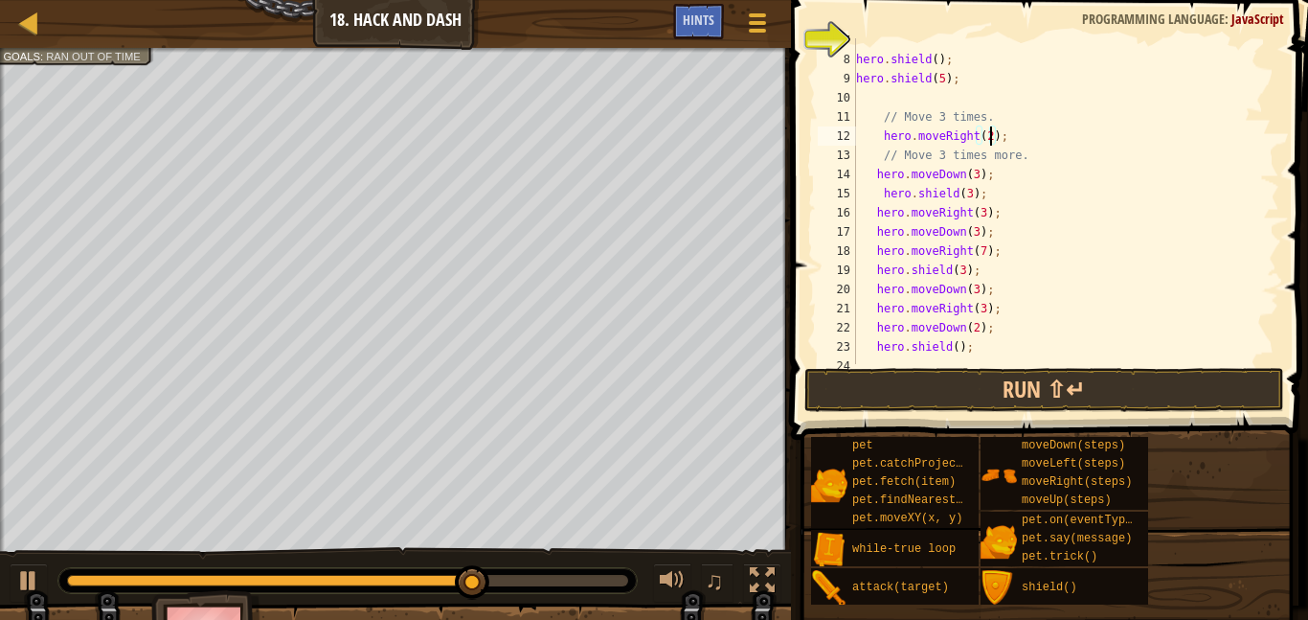
scroll to position [145, 0]
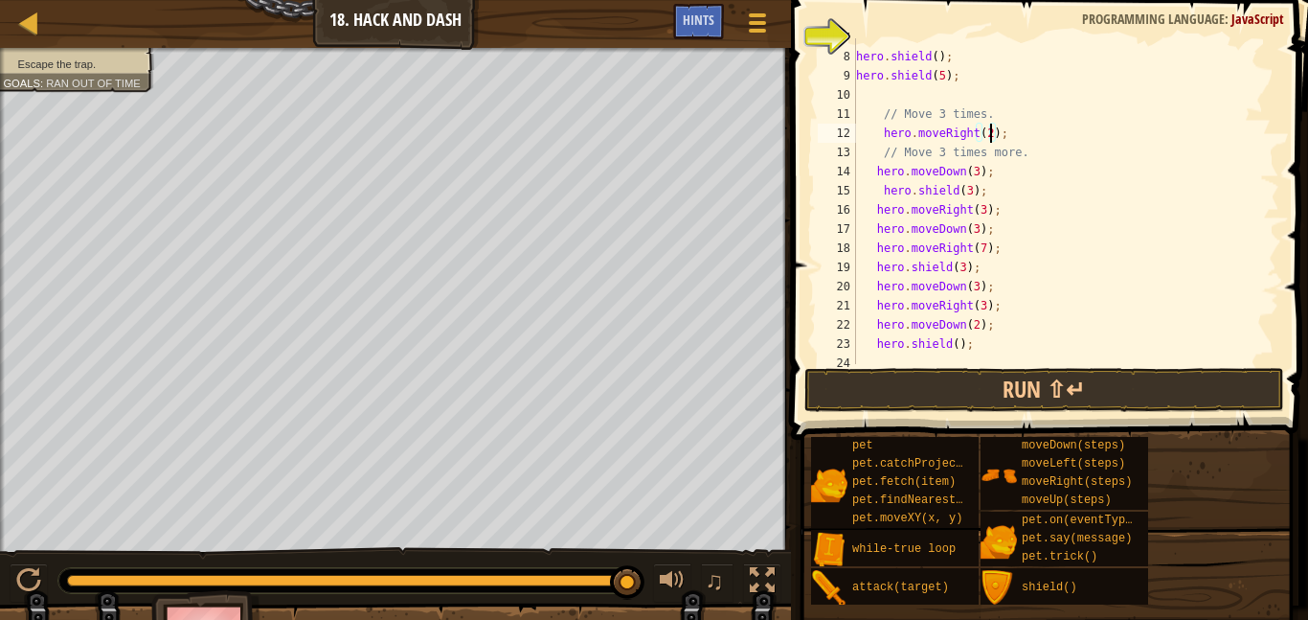
click at [927, 356] on div "hero . shield ( ) ; hero . shield ( 5 ) ; // Move 3 times. hero . moveRight ( 2…" at bounding box center [1065, 210] width 427 height 364
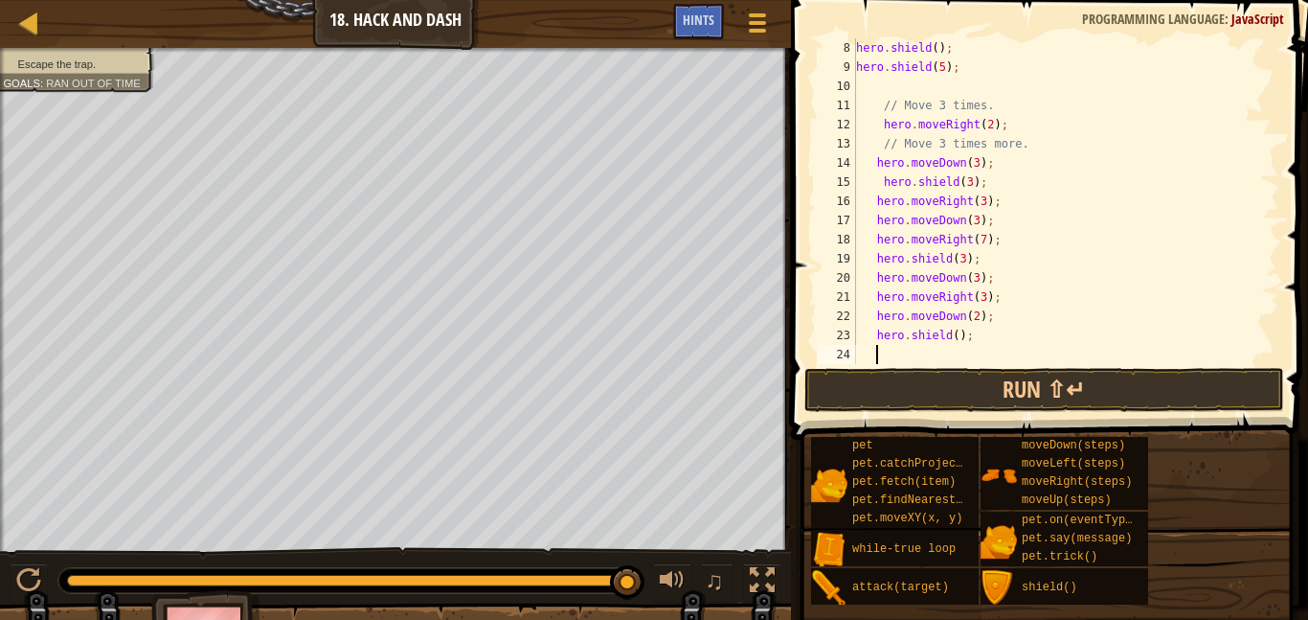
scroll to position [153, 0]
type textarea "h"
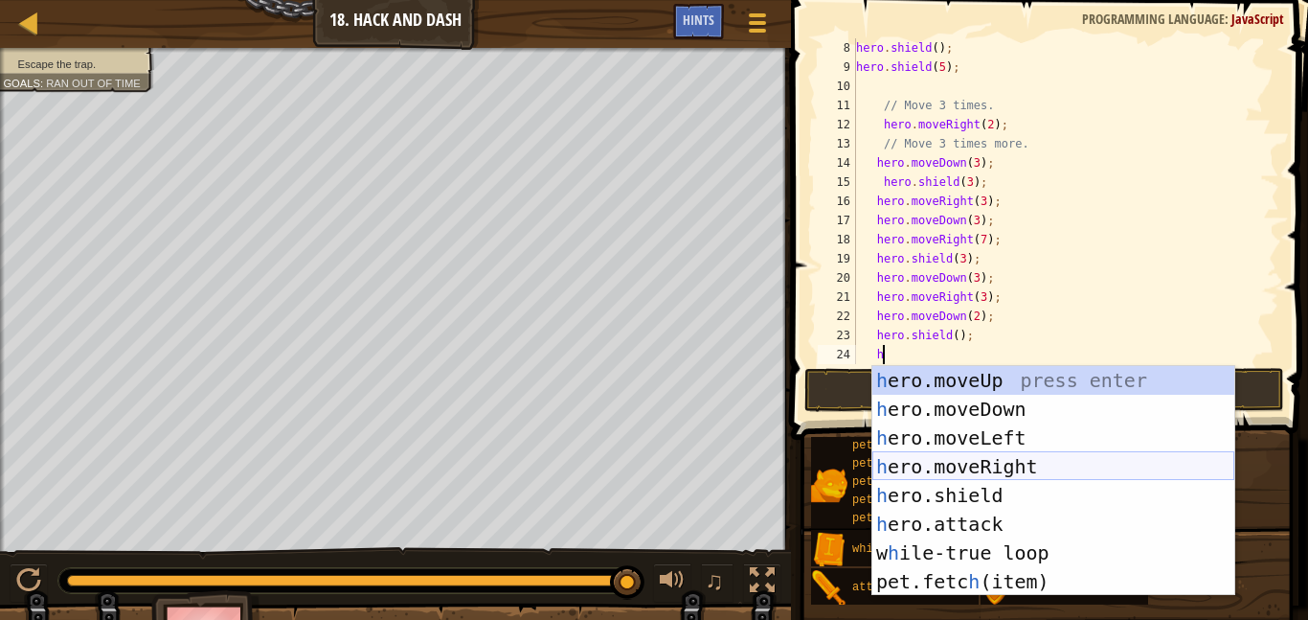
click at [951, 463] on div "h ero.moveUp press enter h ero.moveDown press enter h ero.moveLeft press enter …" at bounding box center [1053, 509] width 362 height 287
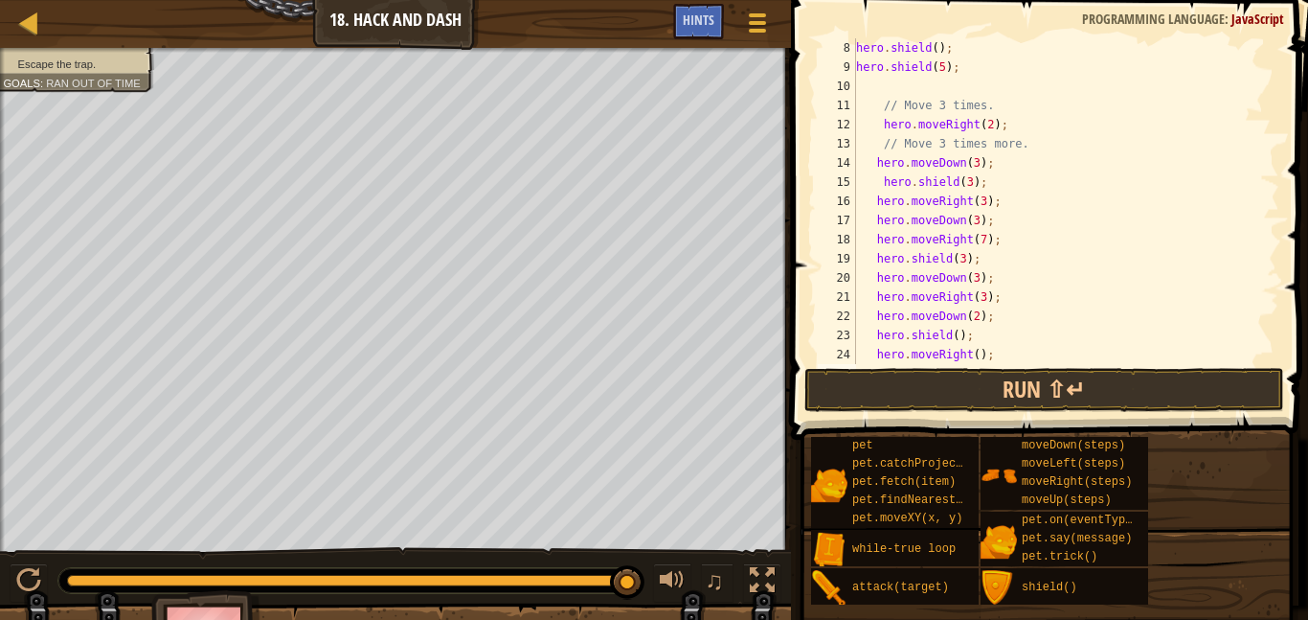
click at [977, 356] on div "hero . shield ( ) ; hero . shield ( 5 ) ; // Move 3 times. hero . moveRight ( 2…" at bounding box center [1065, 220] width 427 height 364
click at [1000, 380] on button "Run ⇧↵" at bounding box center [1044, 390] width 480 height 44
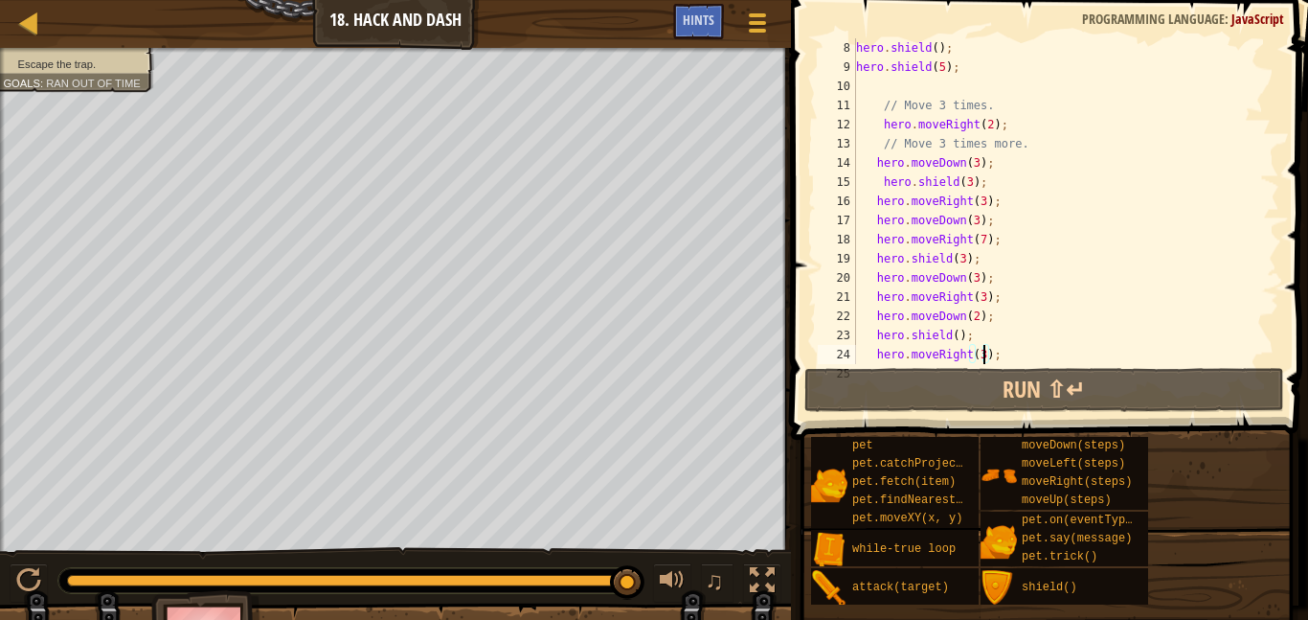
drag, startPoint x: 129, startPoint y: 578, endPoint x: 805, endPoint y: 619, distance: 677.2
click at [805, 619] on div "Map Introduction to Computer Science 18. Hack and Dash Game Menu Done Hints 1 ה…" at bounding box center [654, 310] width 1308 height 620
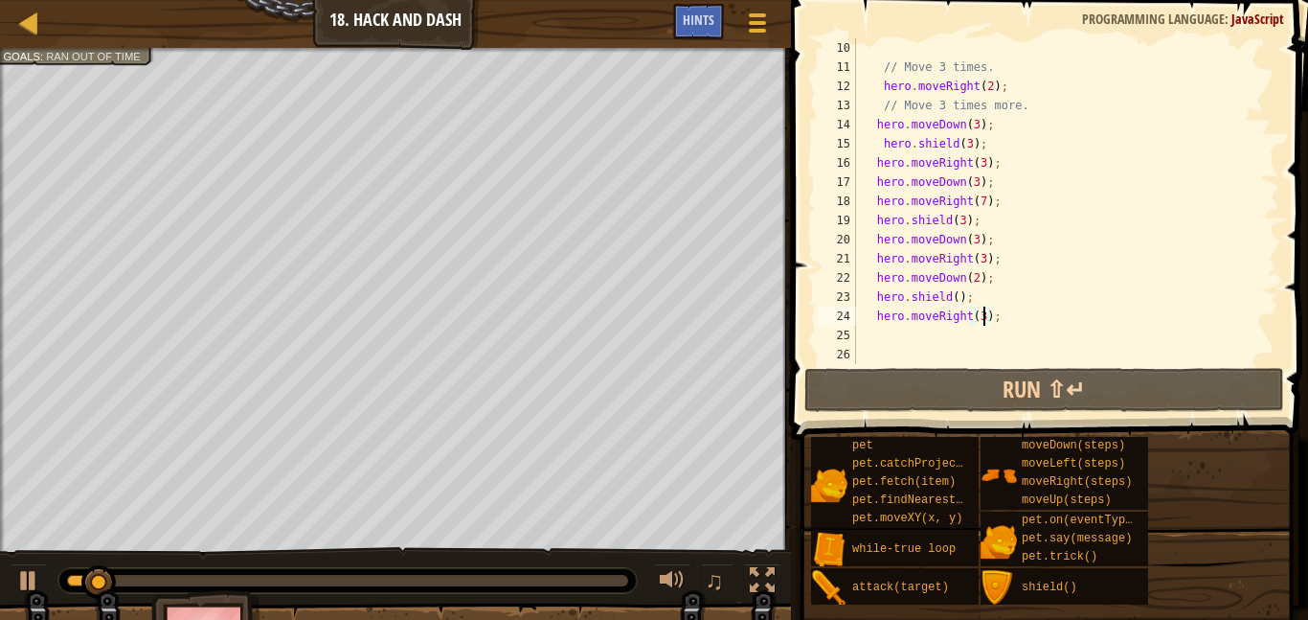
scroll to position [192, 0]
drag, startPoint x: 874, startPoint y: 292, endPoint x: 1041, endPoint y: 299, distance: 166.7
click at [1041, 299] on div "// Move 3 times. hero . moveRight ( 2 ) ; // Move 3 times more. hero . moveDown…" at bounding box center [1065, 220] width 427 height 364
type textarea "hero.shield();"
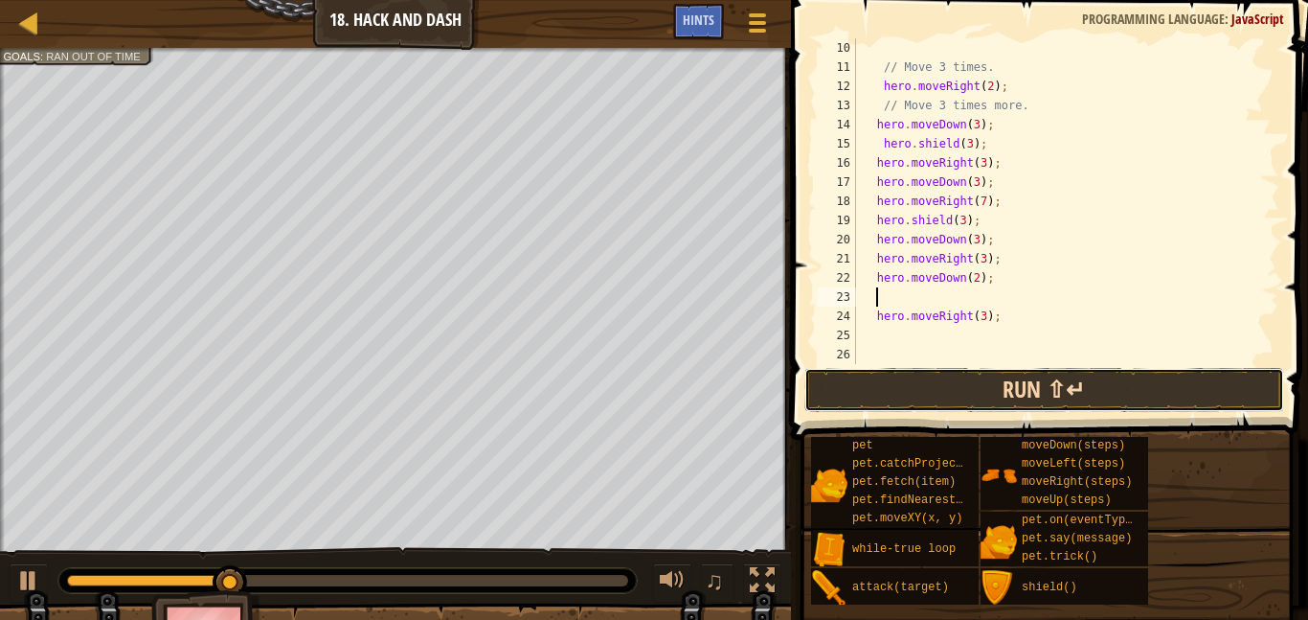
click at [901, 395] on button "Run ⇧↵" at bounding box center [1044, 390] width 480 height 44
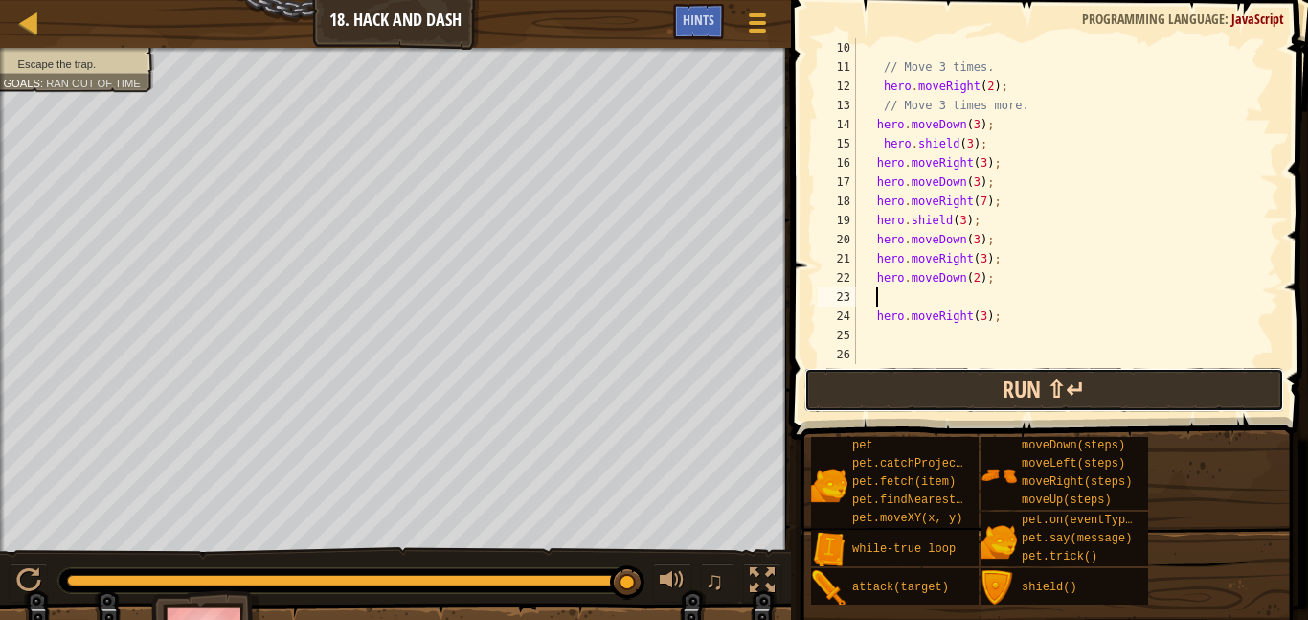
click at [896, 392] on button "Run ⇧↵" at bounding box center [1044, 390] width 480 height 44
click at [981, 375] on button "Run ⇧↵" at bounding box center [1044, 390] width 480 height 44
click at [984, 383] on button "Run ⇧↵" at bounding box center [1044, 390] width 480 height 44
click at [984, 384] on button "Run ⇧↵" at bounding box center [1044, 390] width 480 height 44
click at [910, 379] on button "Run ⇧↵" at bounding box center [1044, 390] width 480 height 44
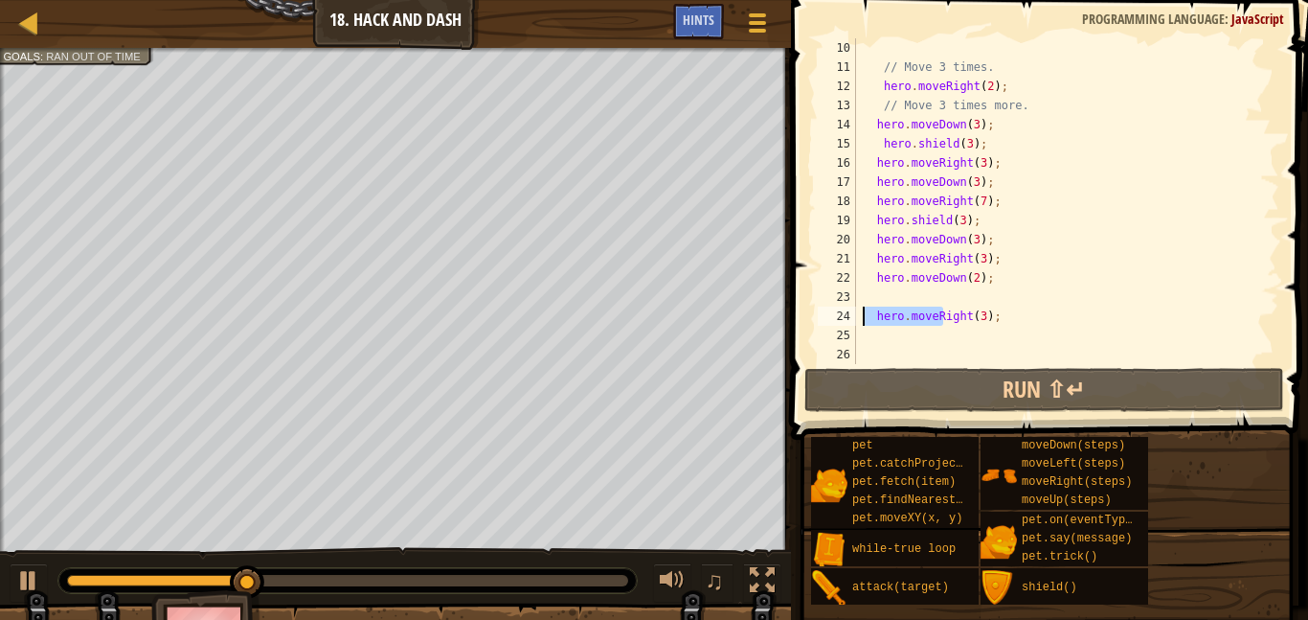
drag, startPoint x: 943, startPoint y: 322, endPoint x: 873, endPoint y: 312, distance: 70.6
click at [873, 312] on div "// Move 3 times. hero . moveRight ( 2 ) ; // Move 3 times more. hero . moveDown…" at bounding box center [1065, 220] width 427 height 364
type textarea "hero.moveRight(3);"
click at [873, 312] on div "// Move 3 times. hero . moveRight ( 2 ) ; // Move 3 times more. hero . moveDown…" at bounding box center [1065, 201] width 427 height 326
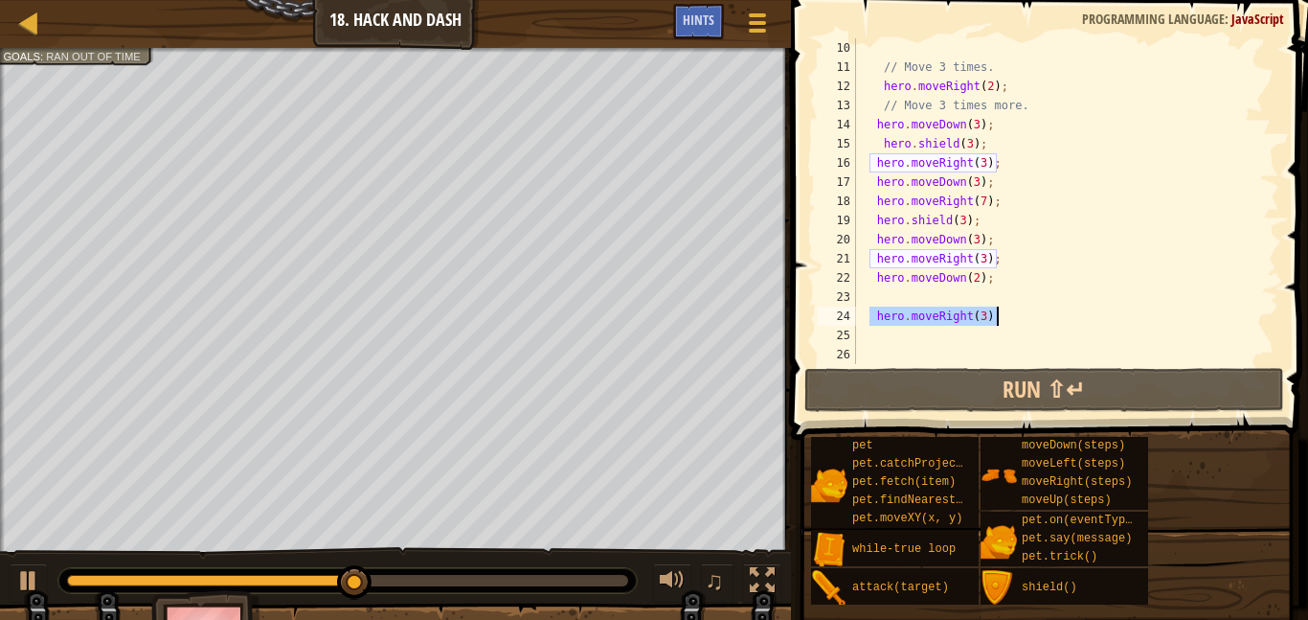
drag, startPoint x: 868, startPoint y: 312, endPoint x: 1003, endPoint y: 319, distance: 134.2
click at [1003, 319] on div "// Move 3 times. hero . moveRight ( 2 ) ; // Move 3 times more. hero . moveDown…" at bounding box center [1065, 220] width 427 height 364
click at [874, 287] on div "// Move 3 times. hero . moveRight ( 2 ) ; // Move 3 times more. hero . moveDown…" at bounding box center [1065, 220] width 427 height 364
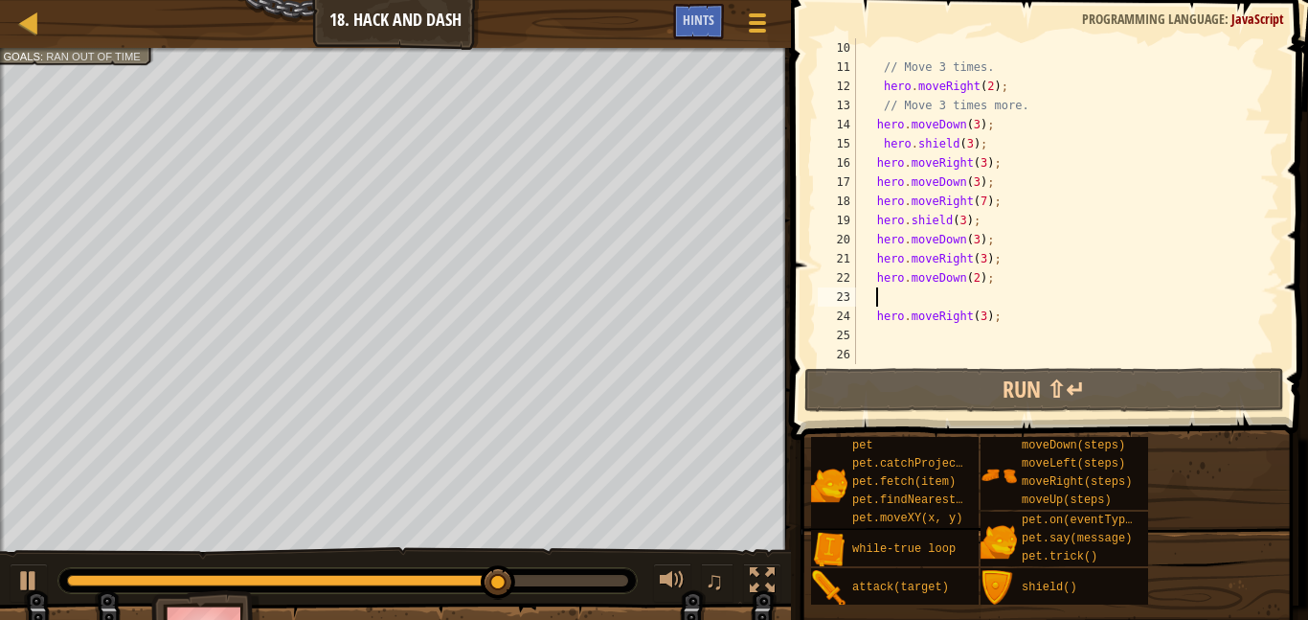
paste textarea "hero.moveRight(3);"
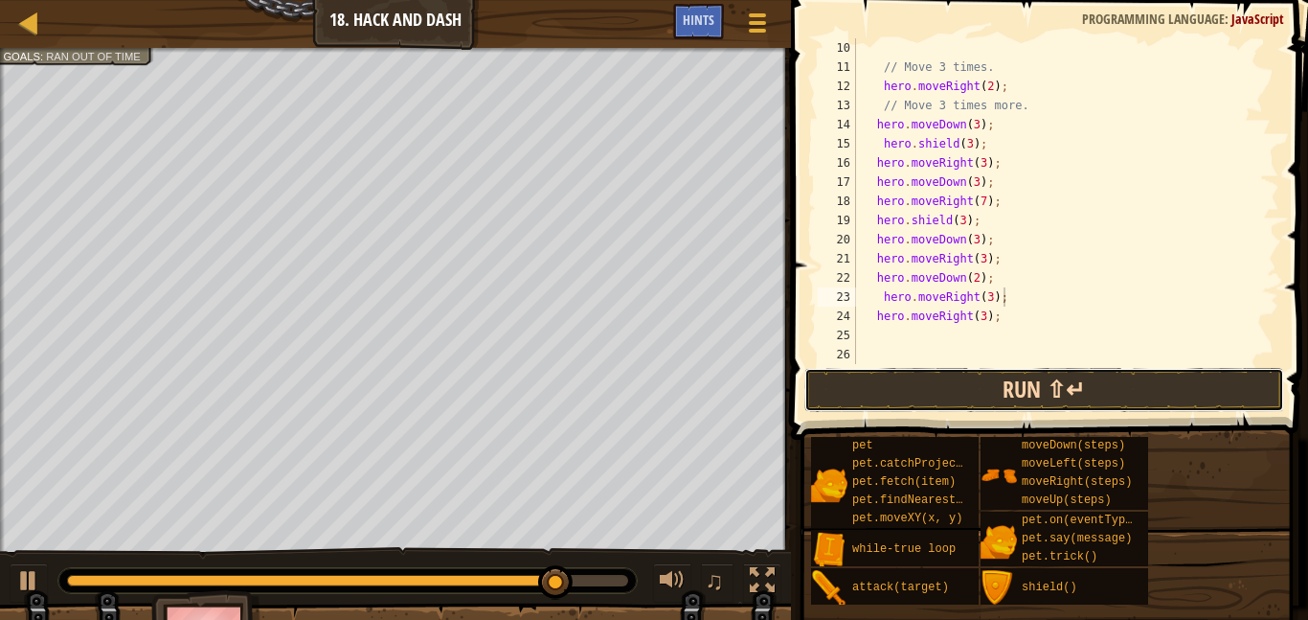
click at [896, 394] on button "Run ⇧↵" at bounding box center [1044, 390] width 480 height 44
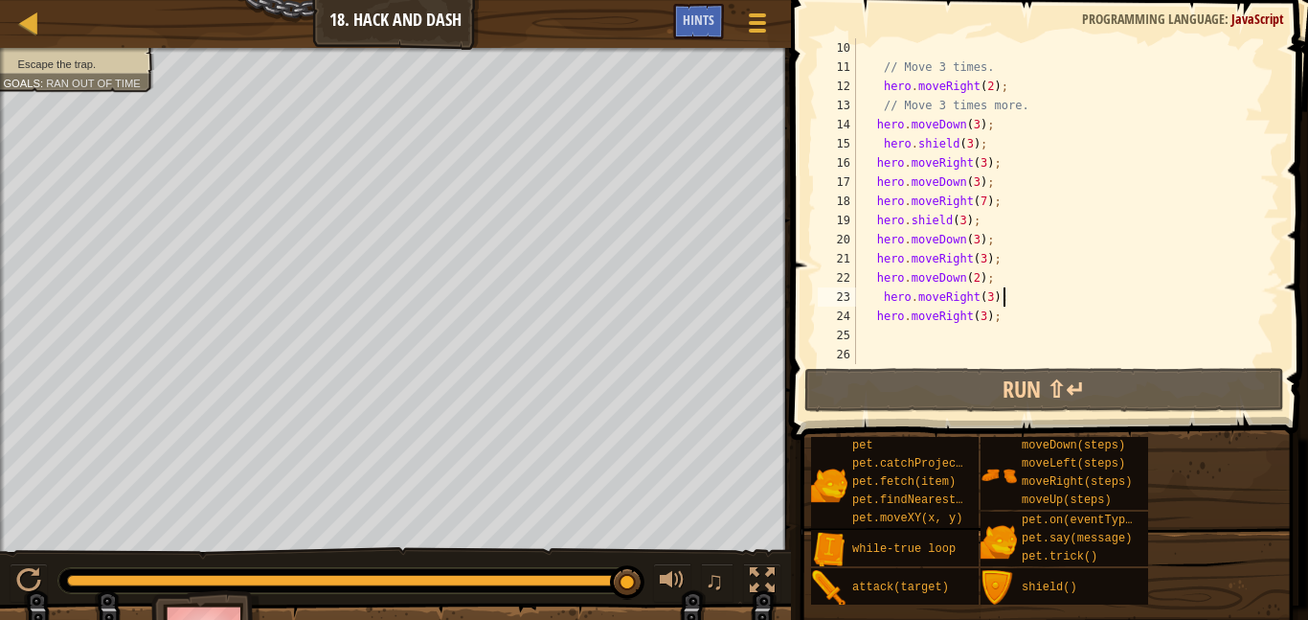
drag, startPoint x: 118, startPoint y: 580, endPoint x: 690, endPoint y: 606, distance: 573.2
click at [690, 606] on div "Escape the trap. Goals : Ran out of time ♫ Okar 257 x: 134 y: 38 x: 207 y: 38" at bounding box center [654, 364] width 1308 height 633
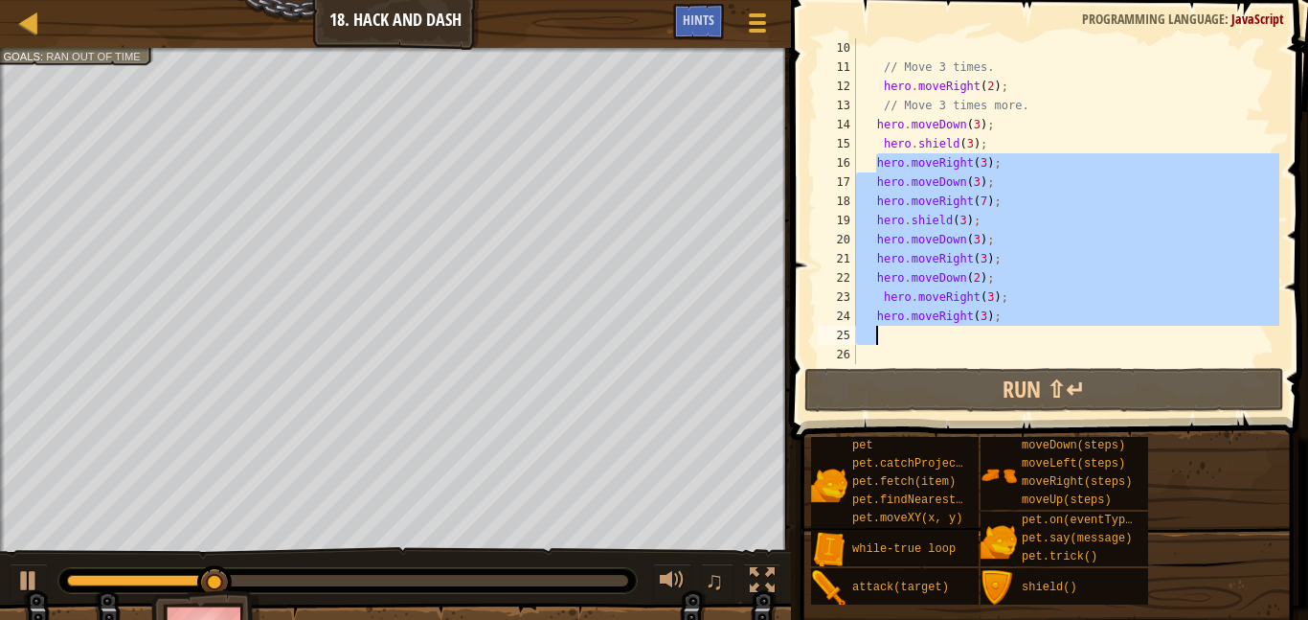
drag, startPoint x: 875, startPoint y: 164, endPoint x: 1086, endPoint y: 344, distance: 277.1
click at [1086, 344] on div "// Move 3 times. hero . moveRight ( 2 ) ; // Move 3 times more. hero . moveDown…" at bounding box center [1065, 220] width 427 height 364
type textarea "hero.moveRight(3);"
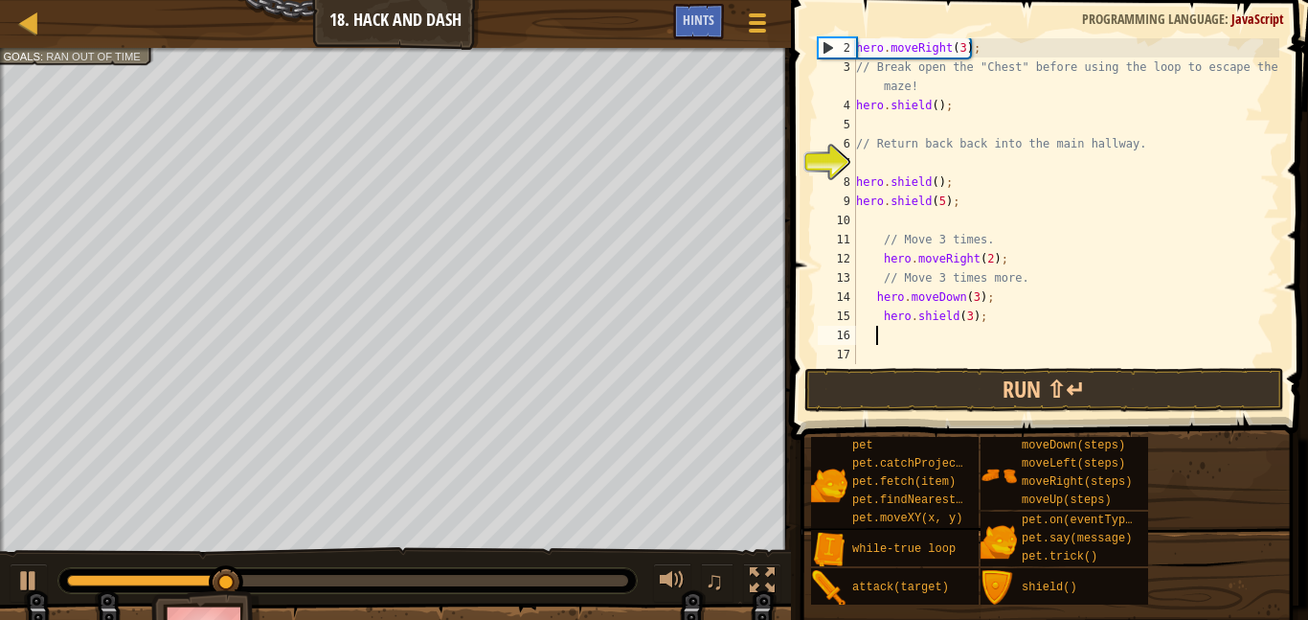
scroll to position [19, 0]
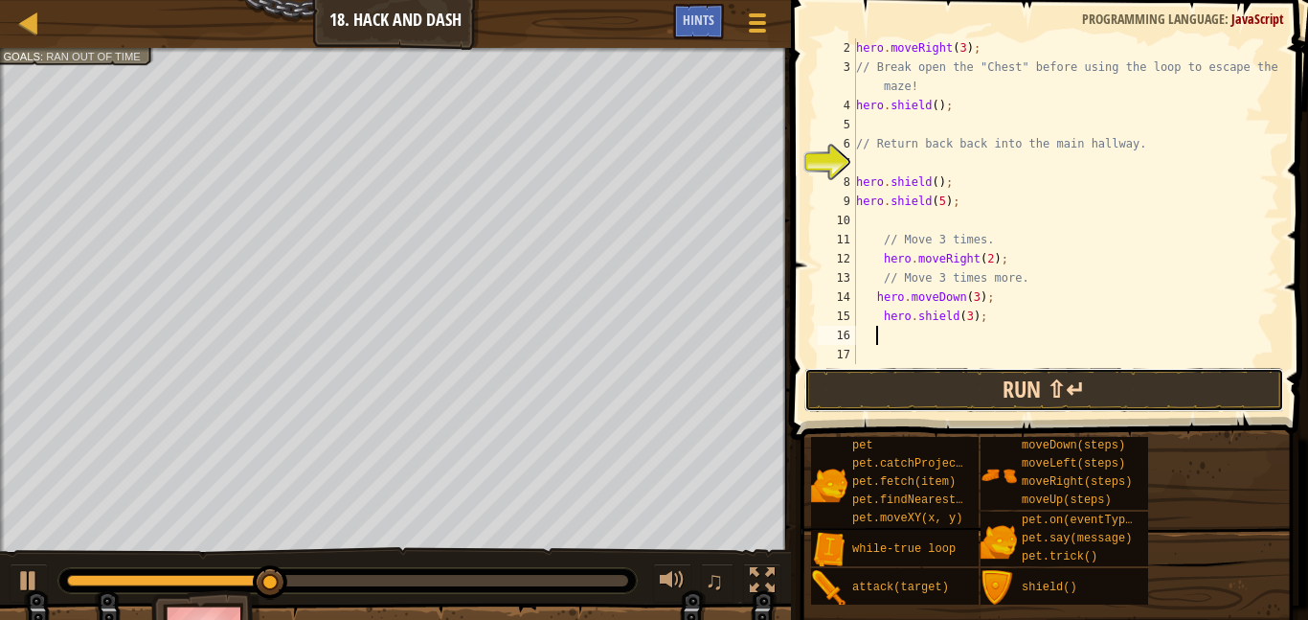
click at [980, 390] on button "Run ⇧↵" at bounding box center [1044, 390] width 480 height 44
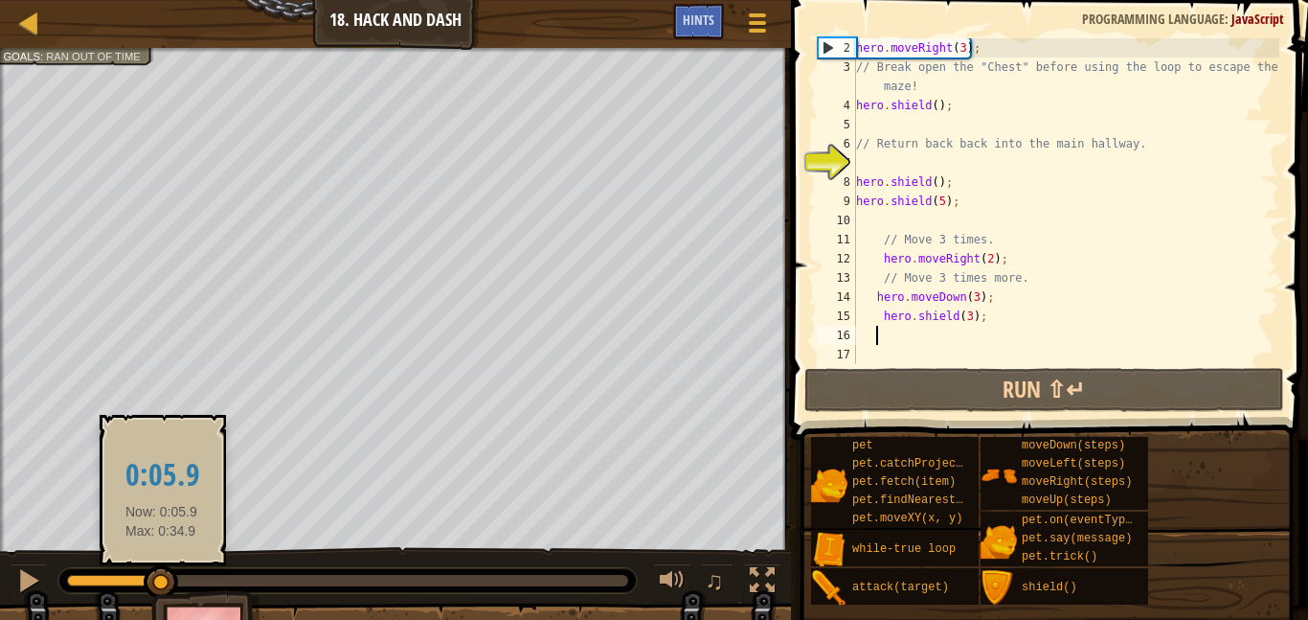
drag, startPoint x: 200, startPoint y: 578, endPoint x: 180, endPoint y: 561, distance: 26.5
click at [180, 0] on body "Map Introduction to Computer Science 18. Hack and Dash Game Menu Done Hints 1 ה…" at bounding box center [654, 0] width 1308 height 0
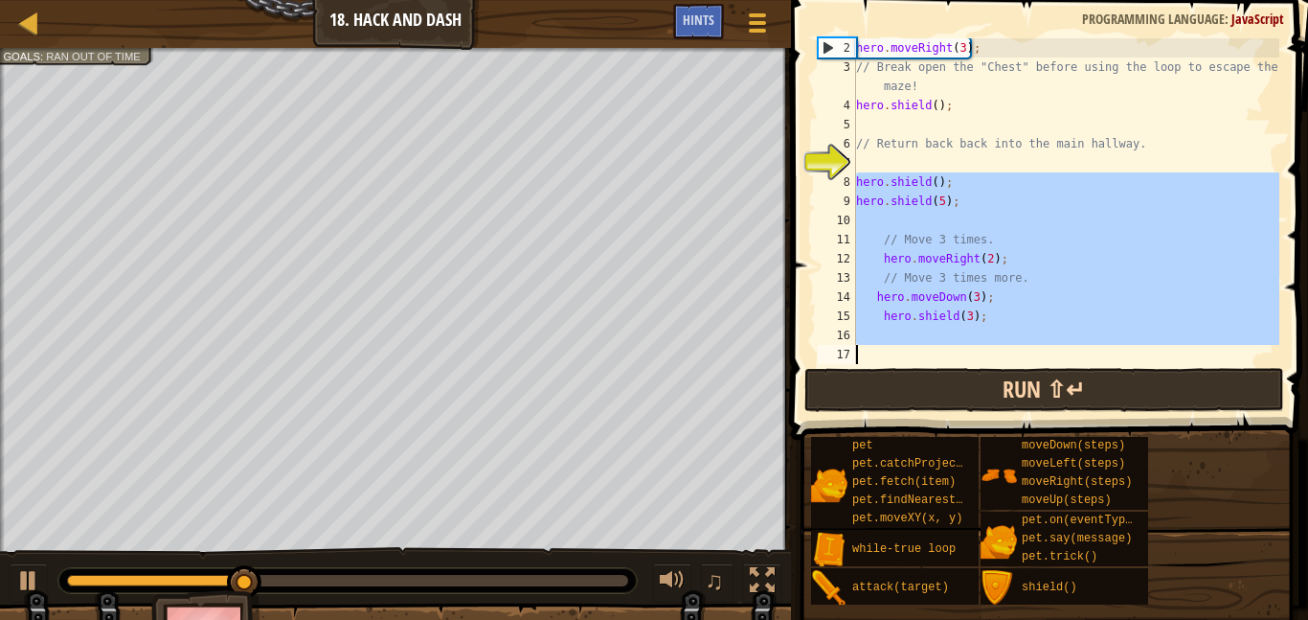
drag, startPoint x: 853, startPoint y: 174, endPoint x: 1072, endPoint y: 372, distance: 295.6
click at [1072, 372] on div "2 3 4 5 6 7 8 9 10 11 12 13 14 15 16 17 hero . moveRight ( 3 ) ; // Break open …" at bounding box center [1046, 258] width 523 height 496
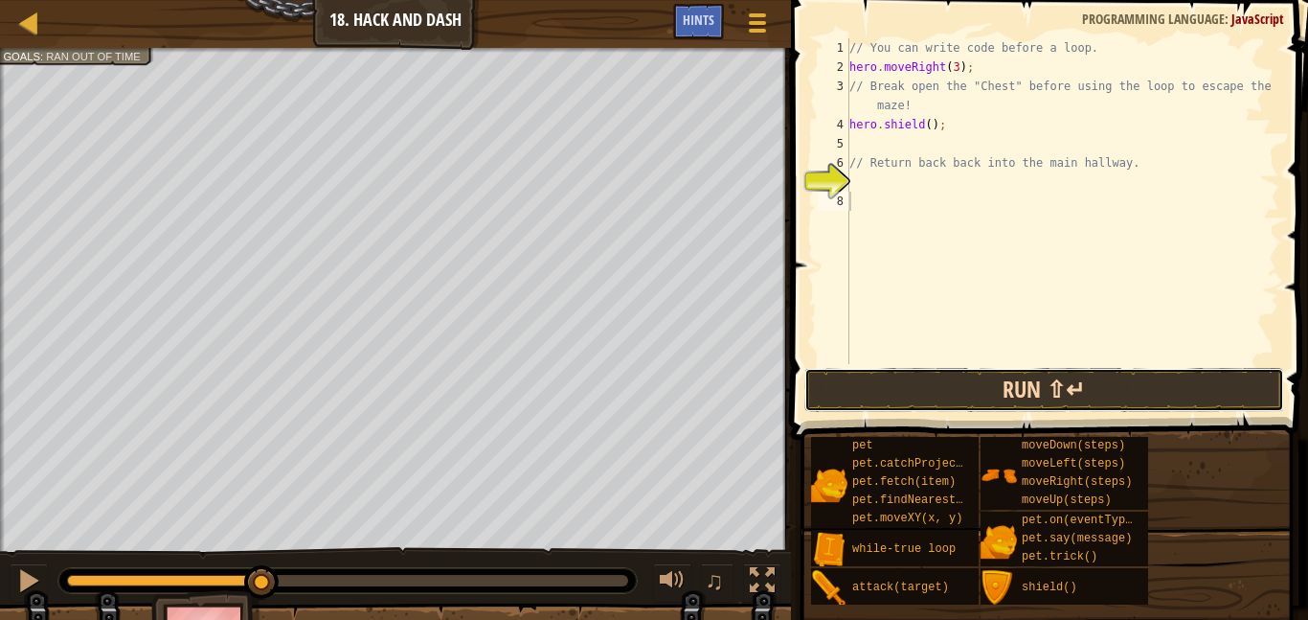
click at [994, 382] on button "Run ⇧↵" at bounding box center [1044, 390] width 480 height 44
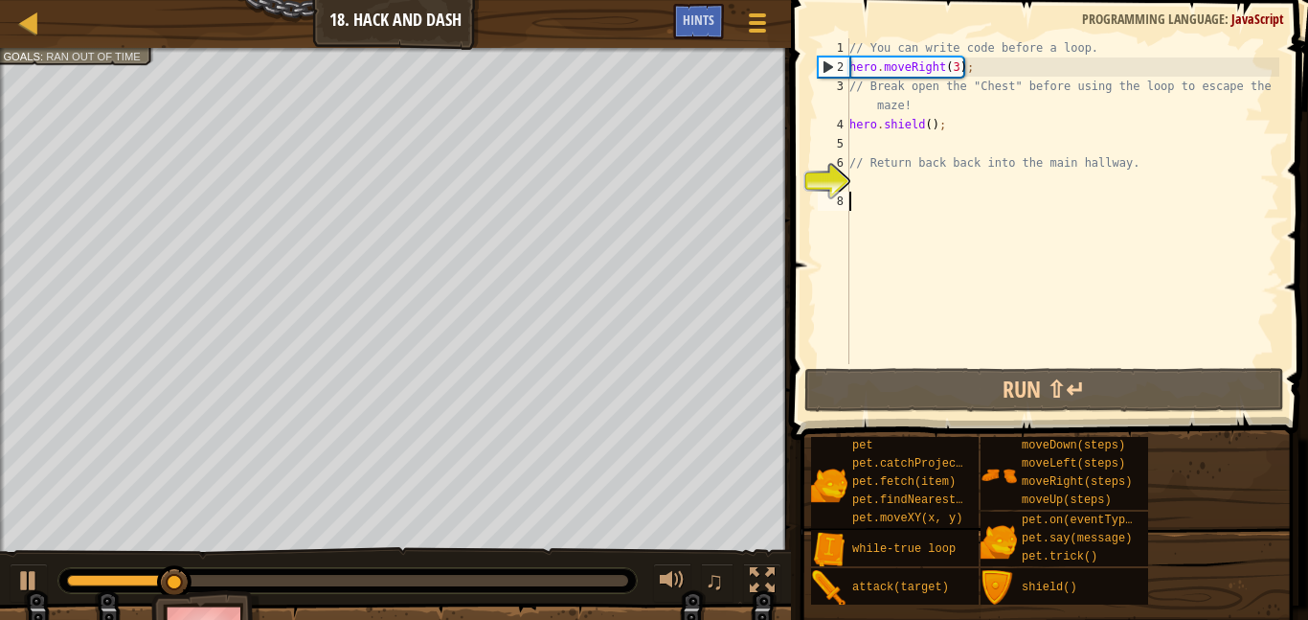
click at [955, 64] on div "// You can write code before a loop. hero . moveRight ( 3 ) ; // Break open the…" at bounding box center [1062, 220] width 434 height 364
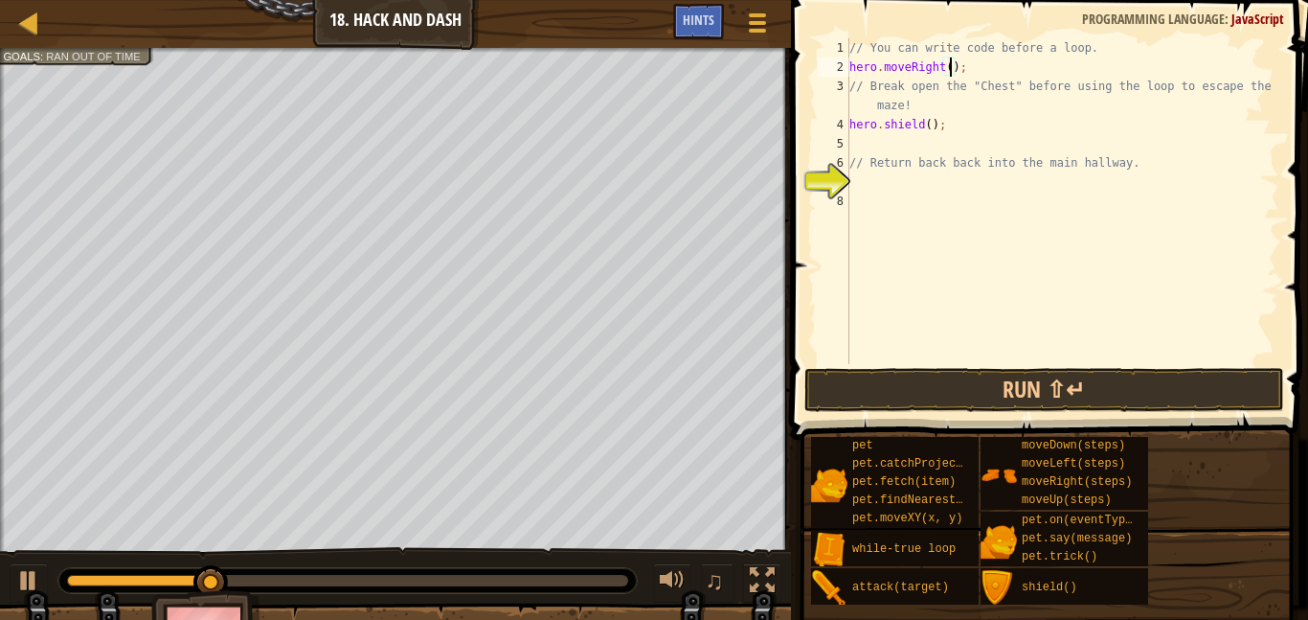
scroll to position [9, 15]
click at [935, 399] on button "Run ⇧↵" at bounding box center [1044, 390] width 480 height 44
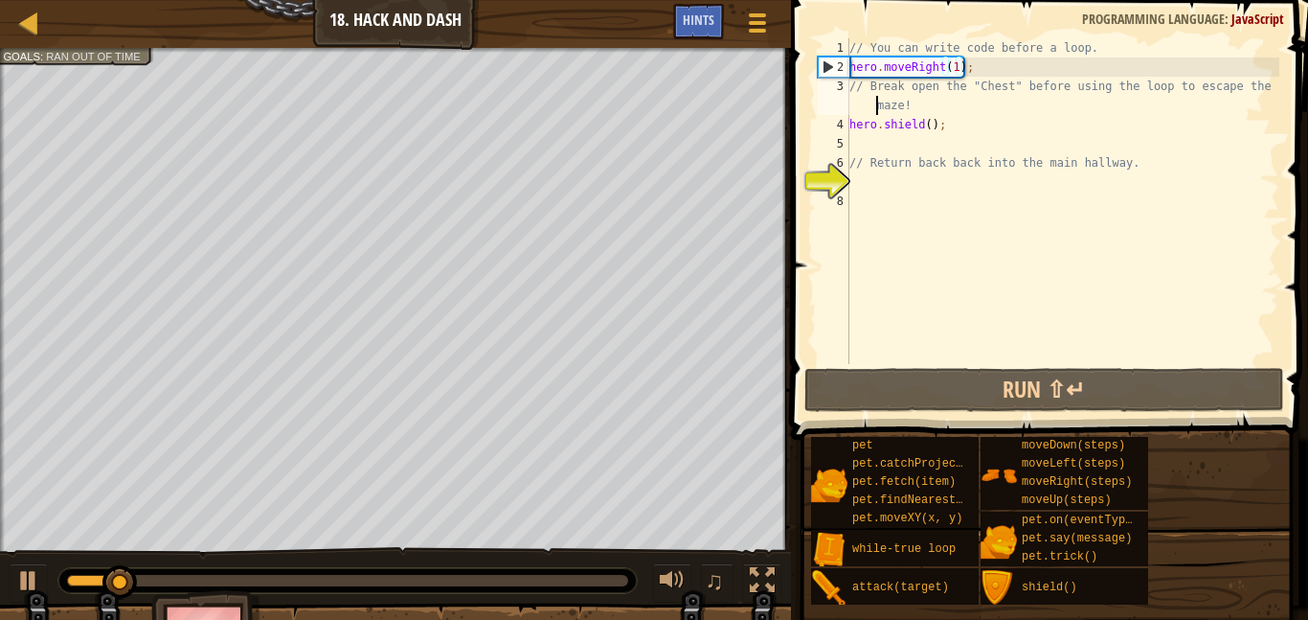
click at [872, 97] on div "// You can write code before a loop. hero . moveRight ( 1 ) ; // Break open the…" at bounding box center [1062, 220] width 434 height 364
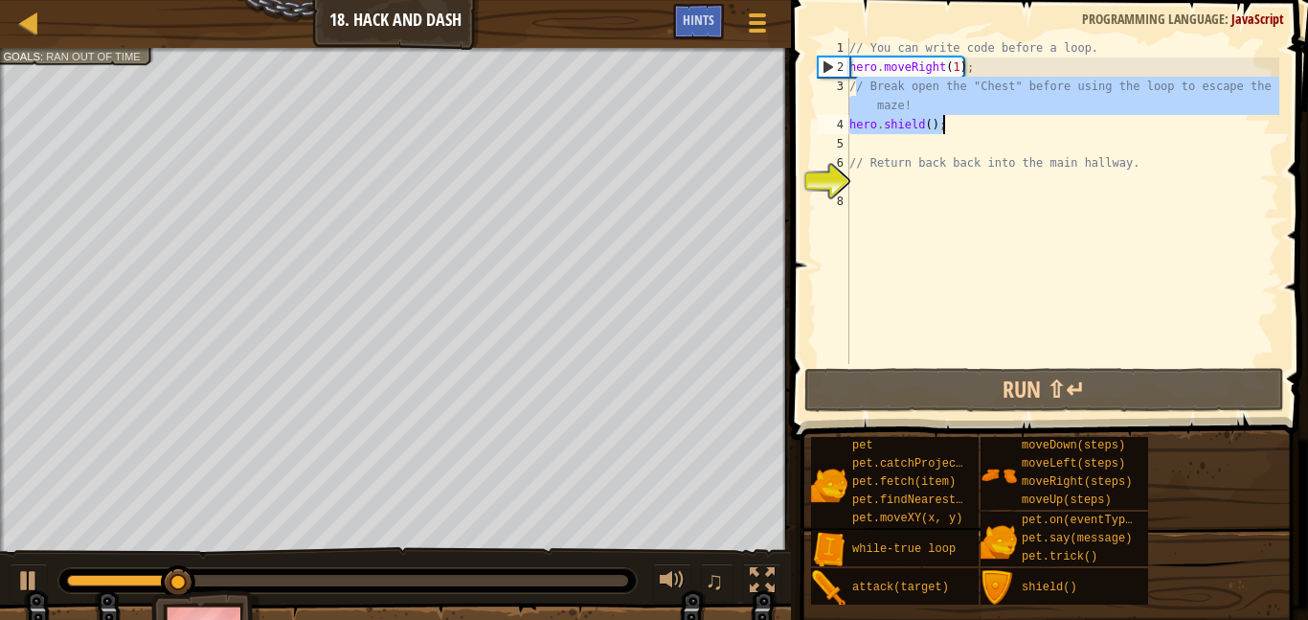
drag, startPoint x: 854, startPoint y: 86, endPoint x: 941, endPoint y: 116, distance: 92.1
click at [941, 116] on div "// You can write code before a loop. hero . moveRight ( 1 ) ; // Break open the…" at bounding box center [1062, 220] width 434 height 364
type textarea "/"
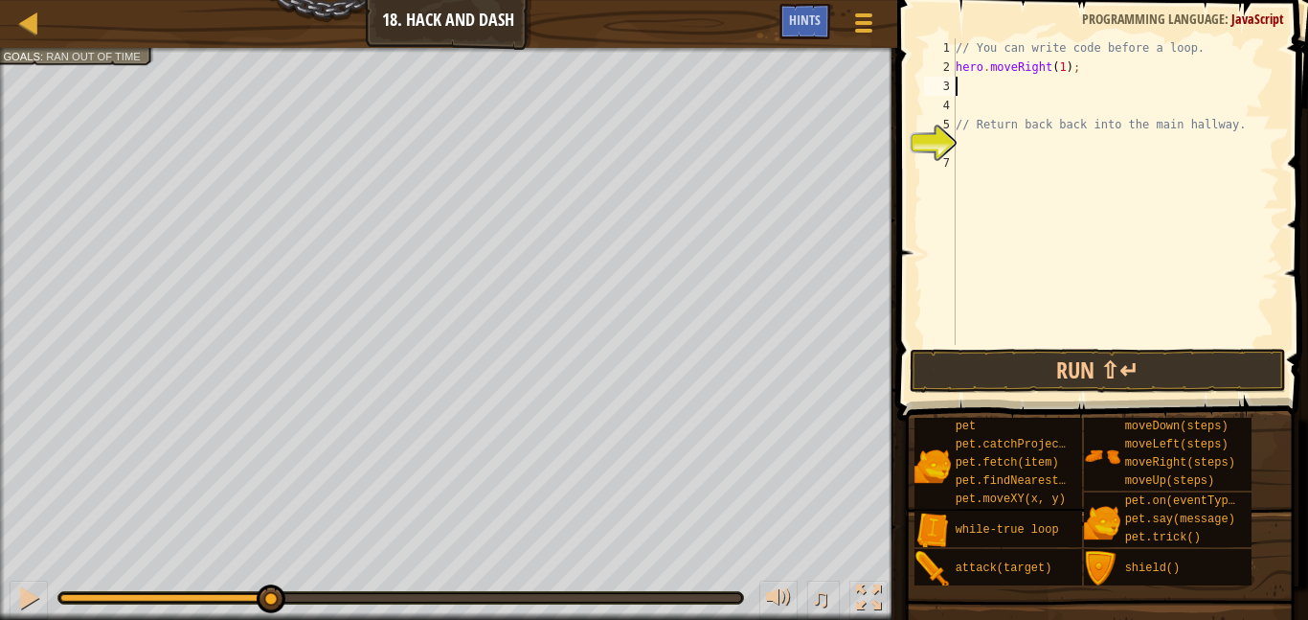
type textarea "h"
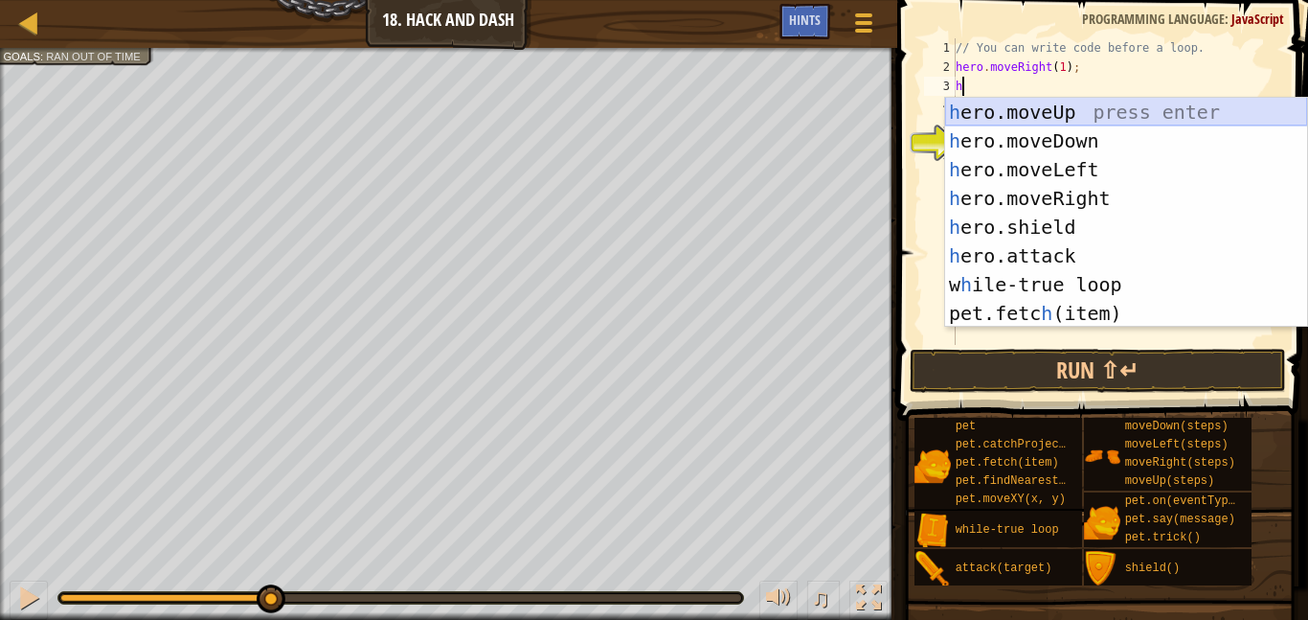
click at [1067, 108] on div "h ero.moveUp press enter h ero.moveDown press enter h ero.moveLeft press enter …" at bounding box center [1126, 241] width 362 height 287
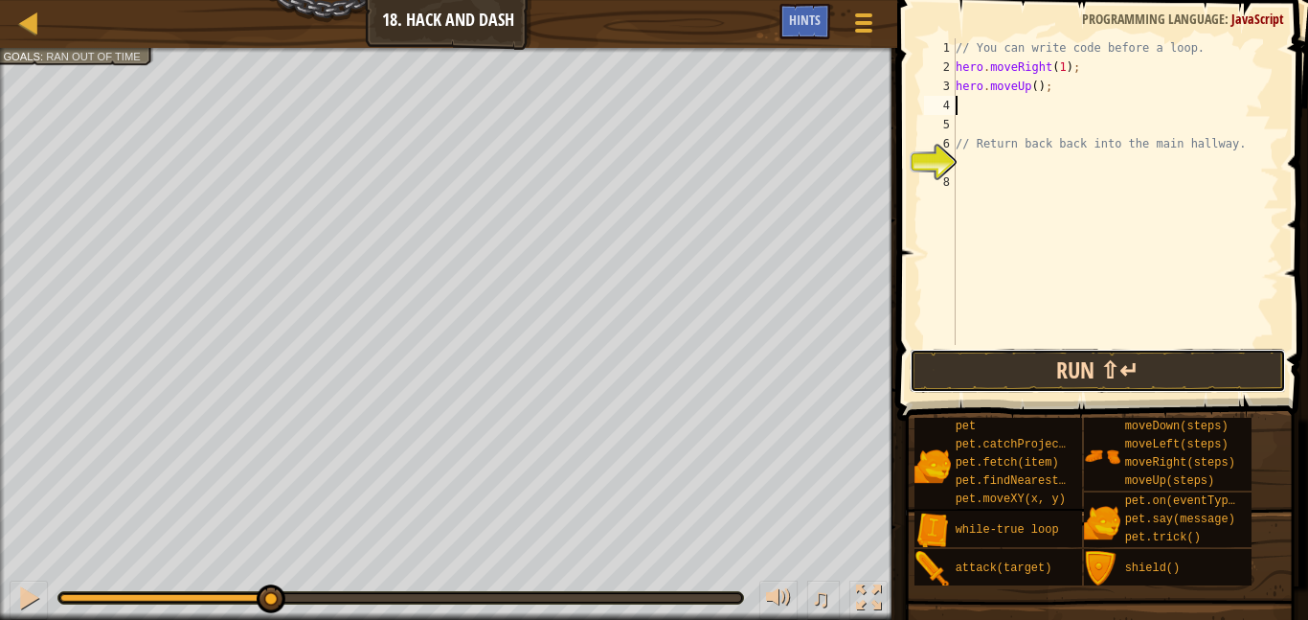
click at [1047, 372] on button "Run ⇧↵" at bounding box center [1098, 371] width 376 height 44
